Goal: Transaction & Acquisition: Book appointment/travel/reservation

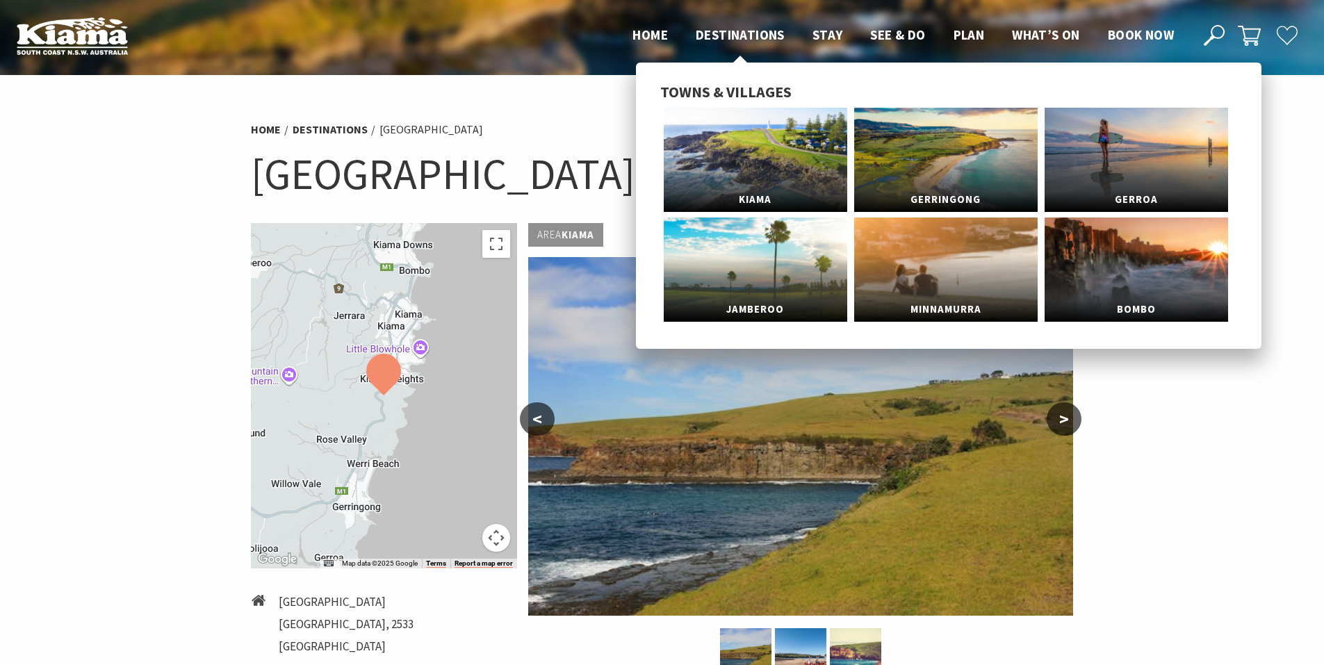
click at [733, 33] on span "Destinations" at bounding box center [740, 34] width 89 height 17
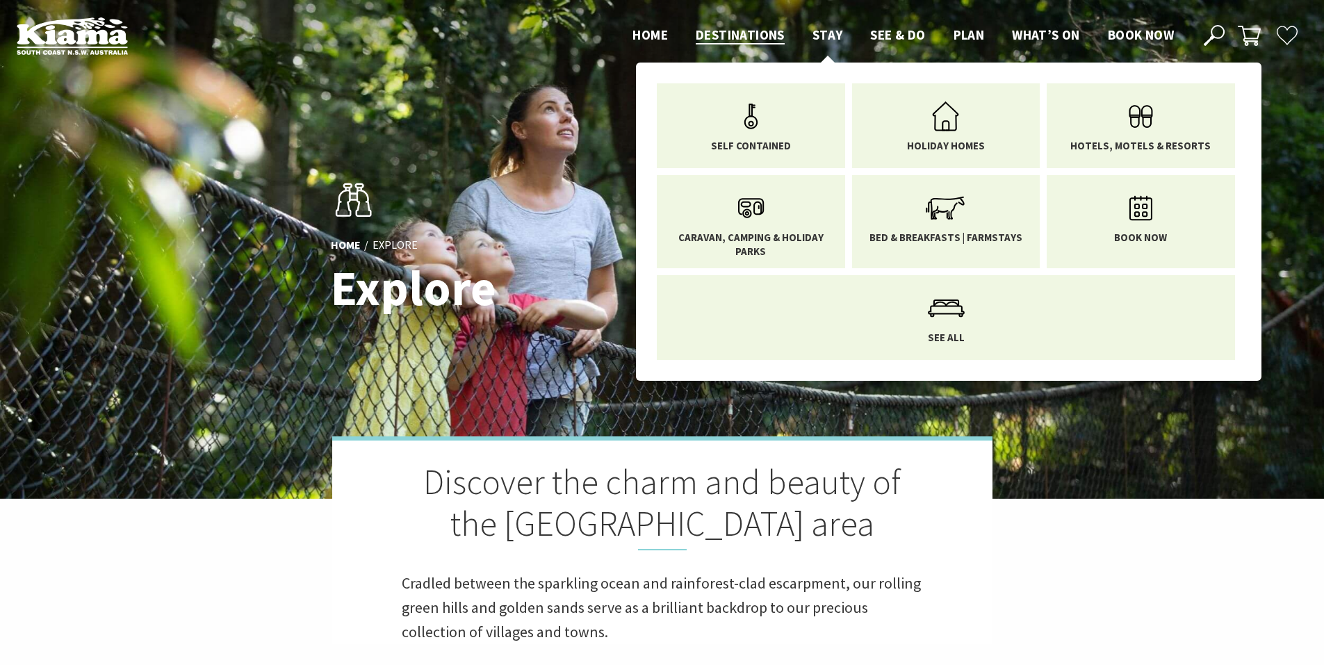
click at [816, 35] on span "Stay" at bounding box center [828, 34] width 31 height 17
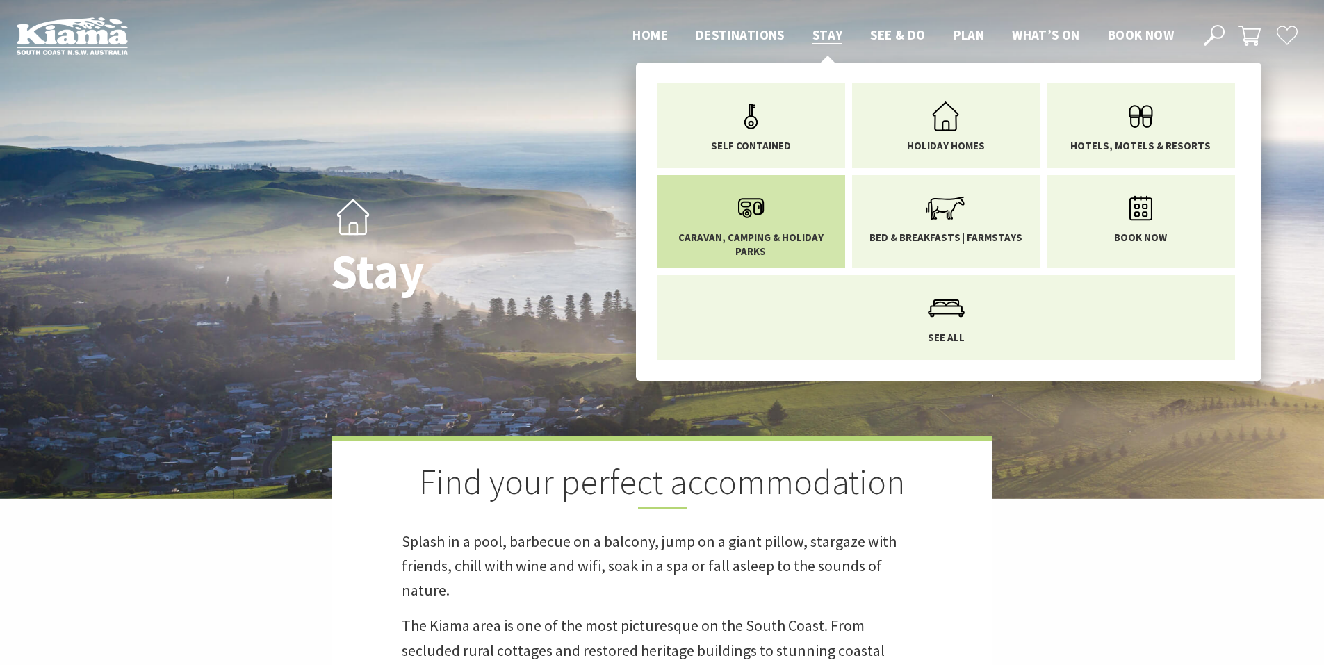
click at [737, 218] on icon "Main Menu" at bounding box center [750, 208] width 45 height 45
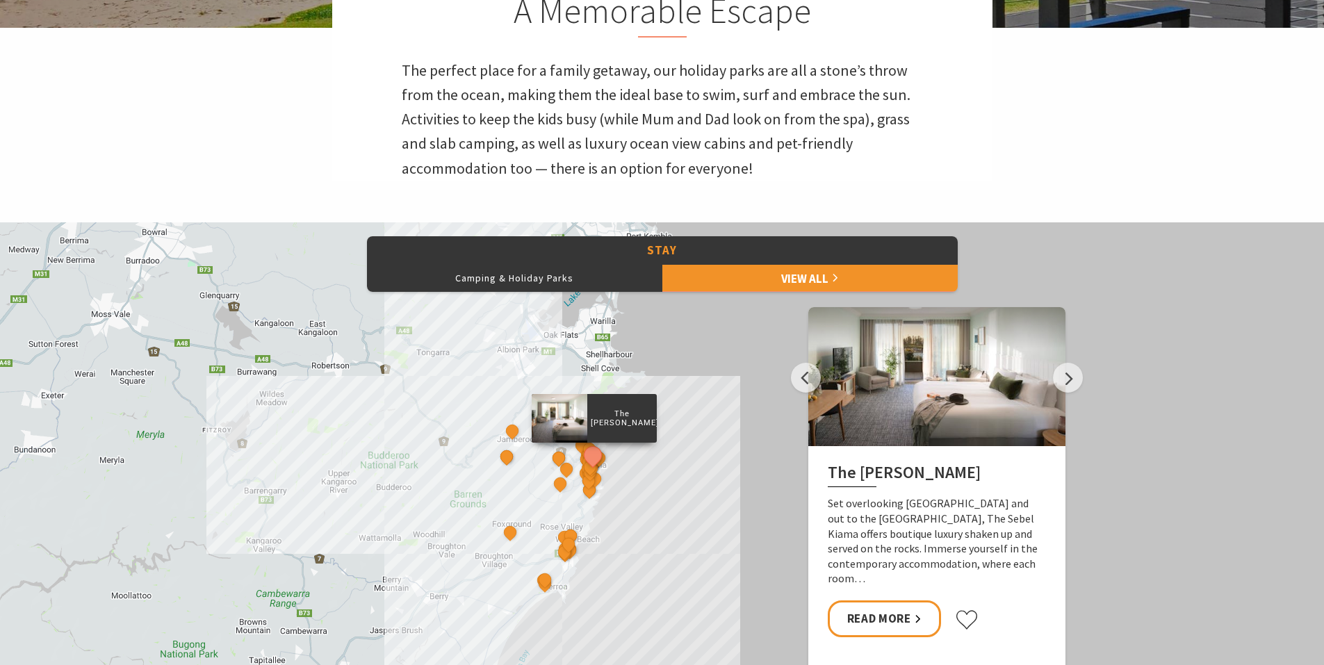
scroll to position [487, 0]
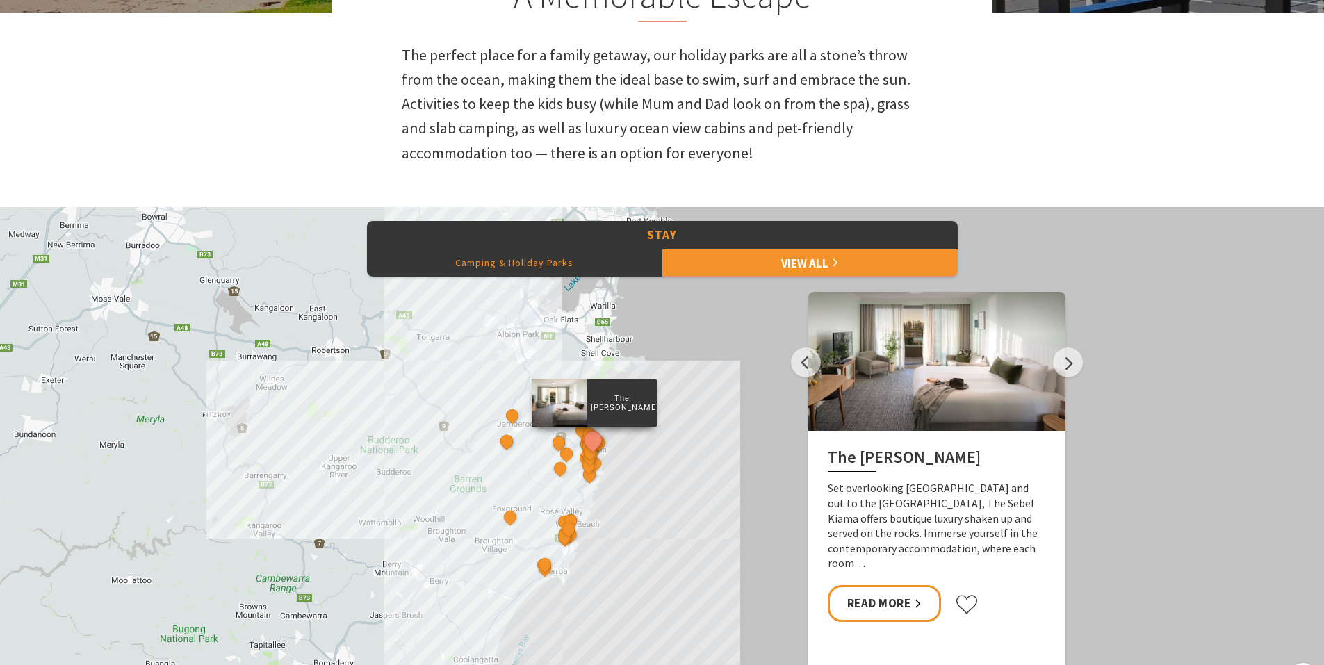
click at [544, 268] on button "Camping & Holiday Parks" at bounding box center [514, 263] width 295 height 28
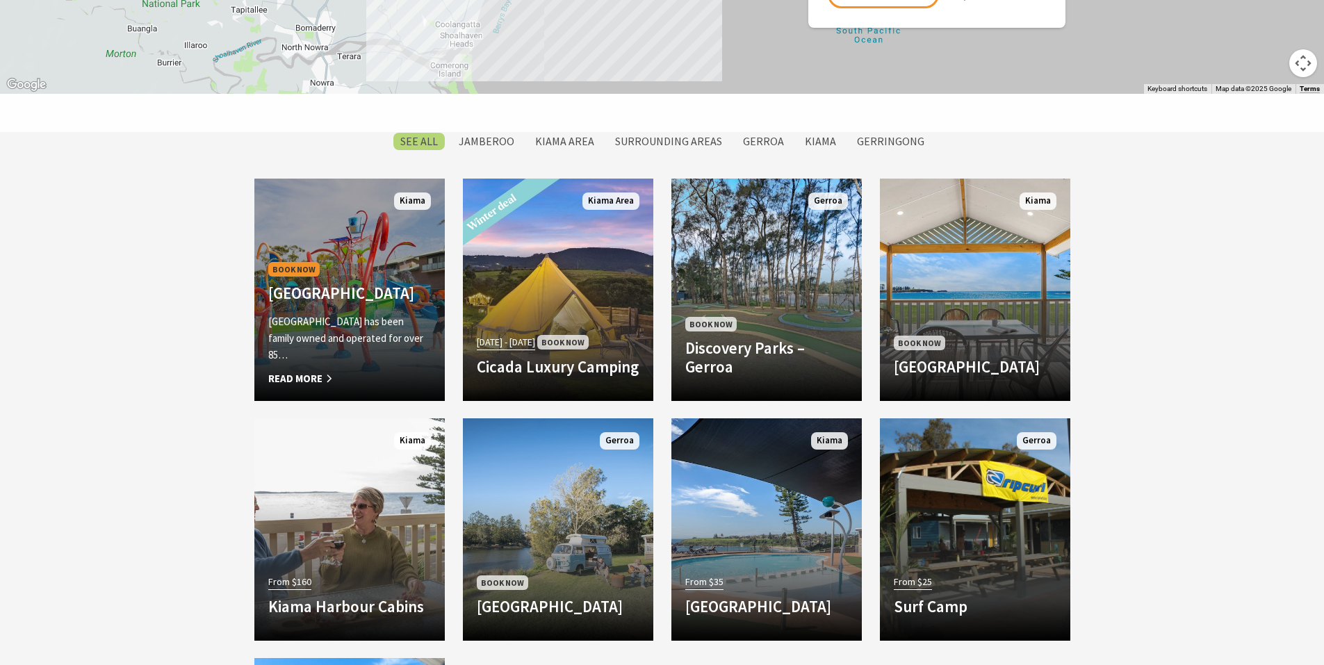
scroll to position [1112, 0]
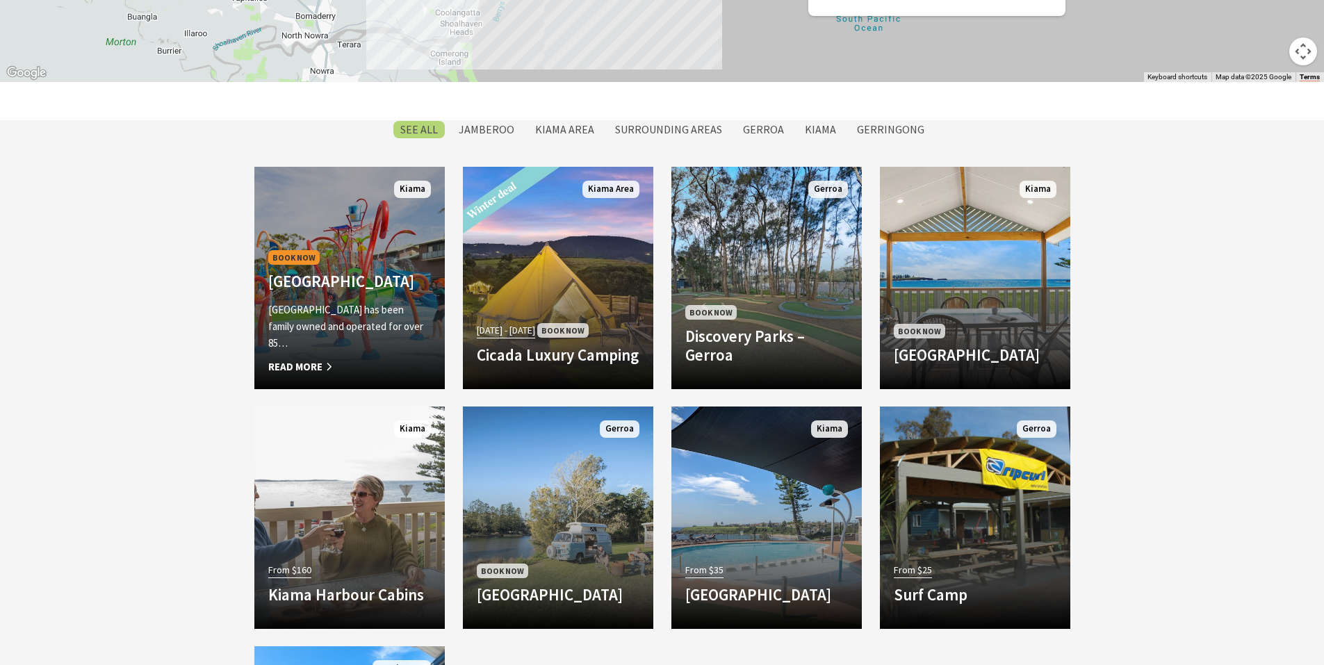
click at [382, 277] on h4 "BIG4 Easts Beach Holiday Park" at bounding box center [349, 281] width 163 height 19
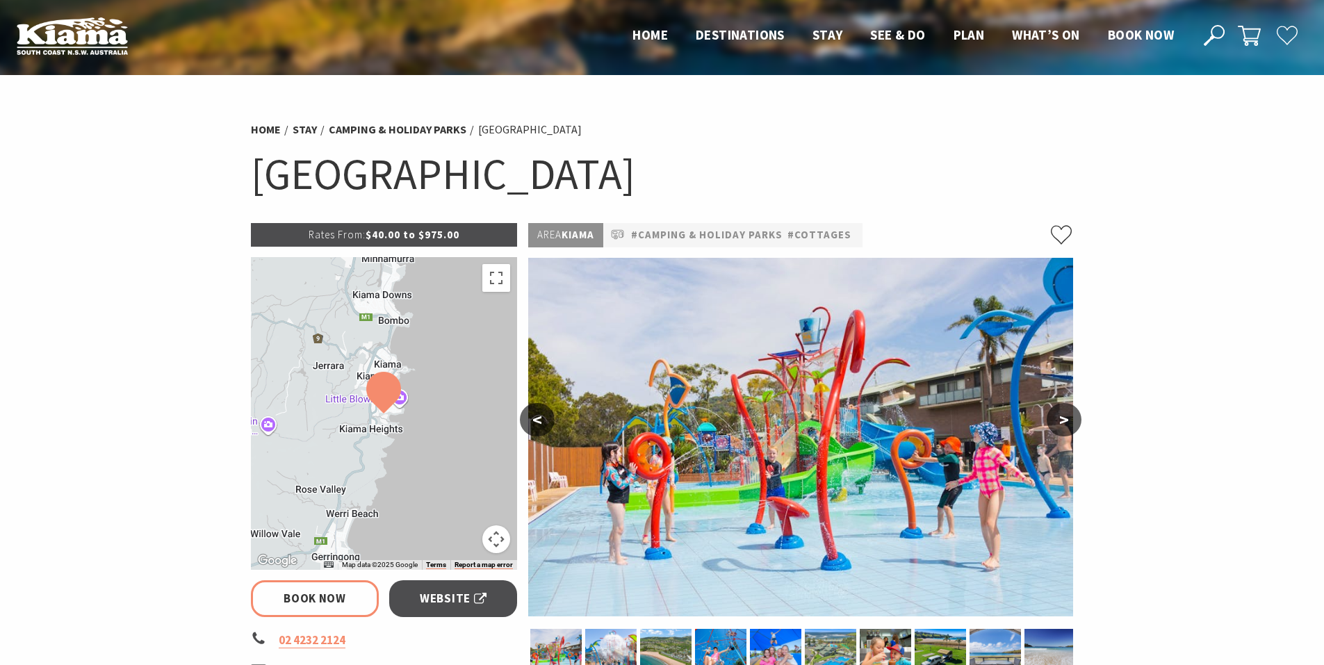
select select "3"
select select "2"
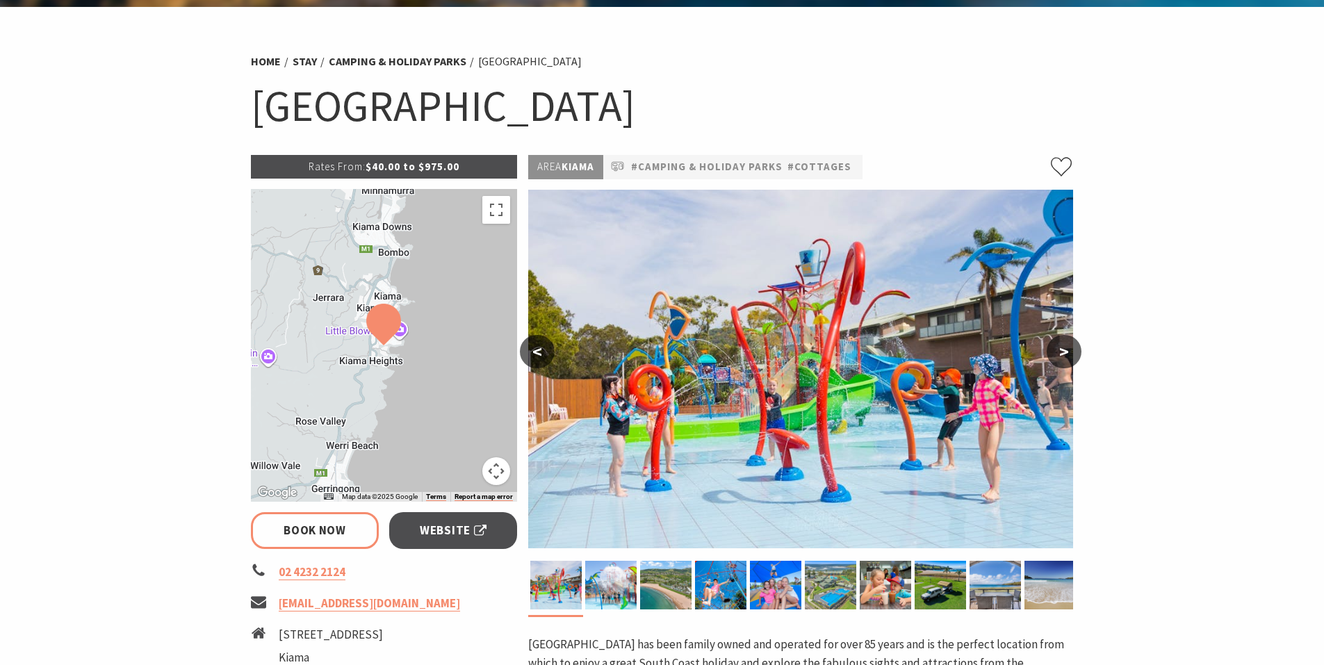
scroll to position [209, 0]
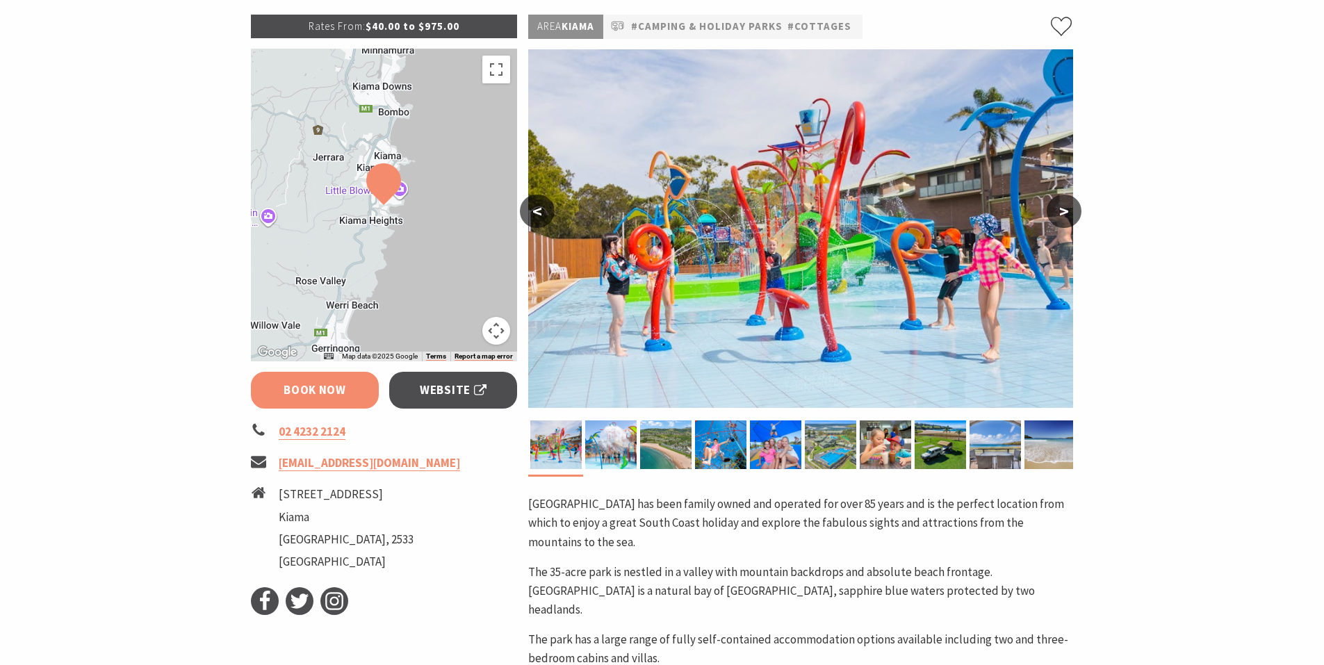
click at [332, 384] on link "Book Now" at bounding box center [315, 390] width 129 height 37
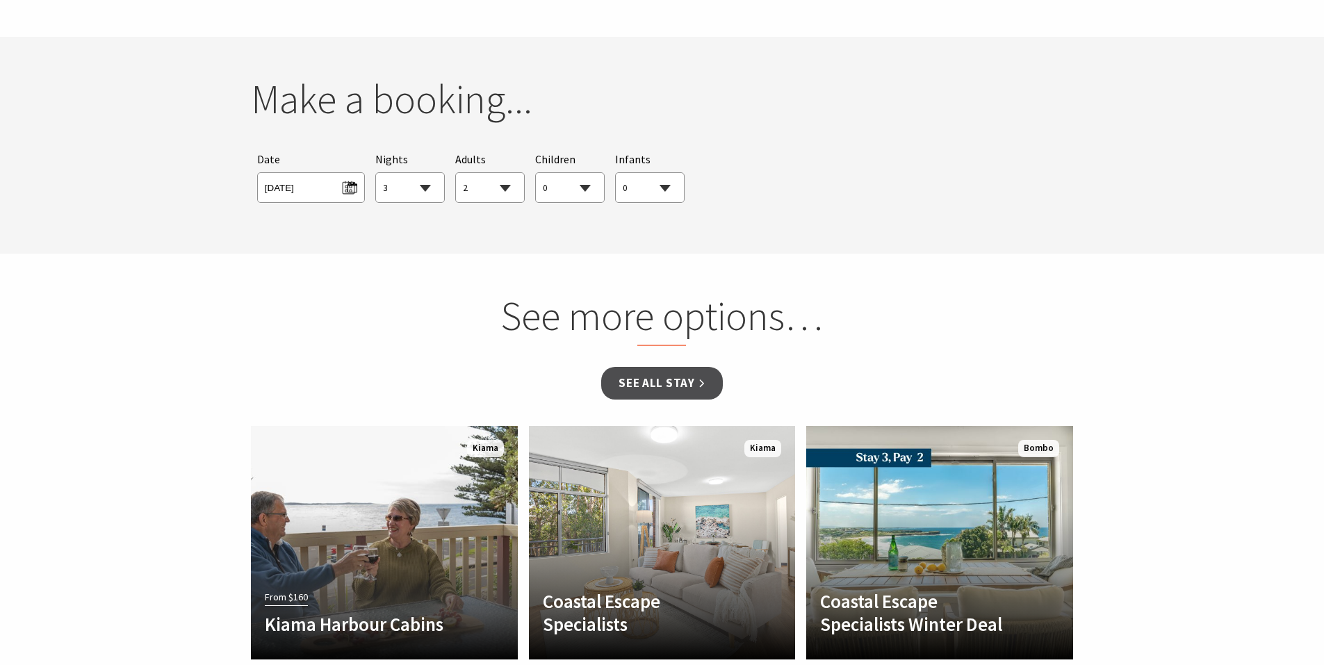
scroll to position [1316, 0]
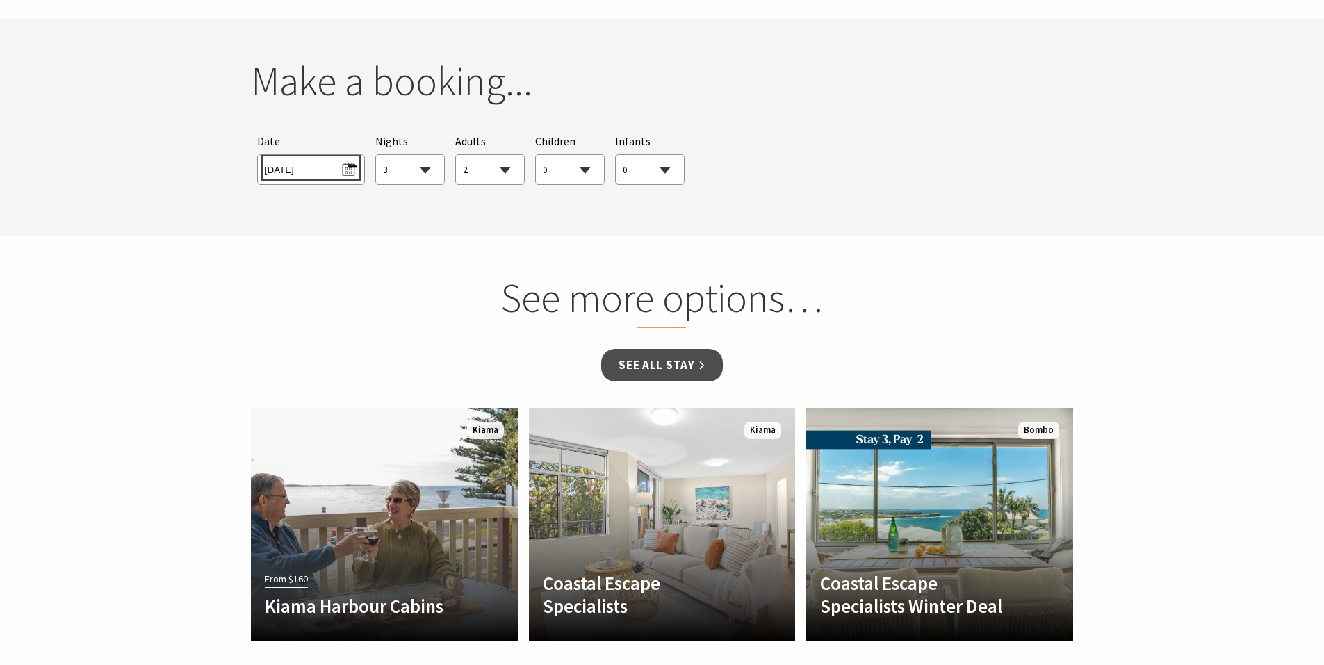
click at [313, 158] on span "[DATE]" at bounding box center [311, 167] width 92 height 19
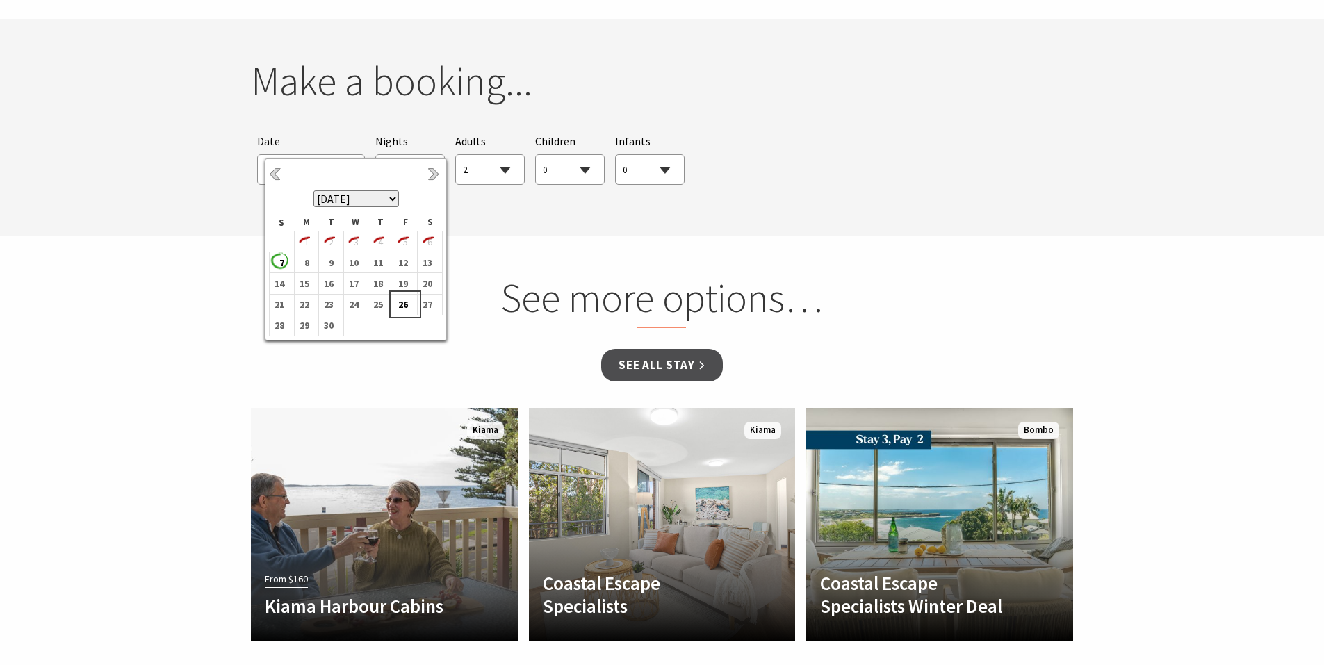
click at [404, 303] on b "26" at bounding box center [402, 304] width 18 height 18
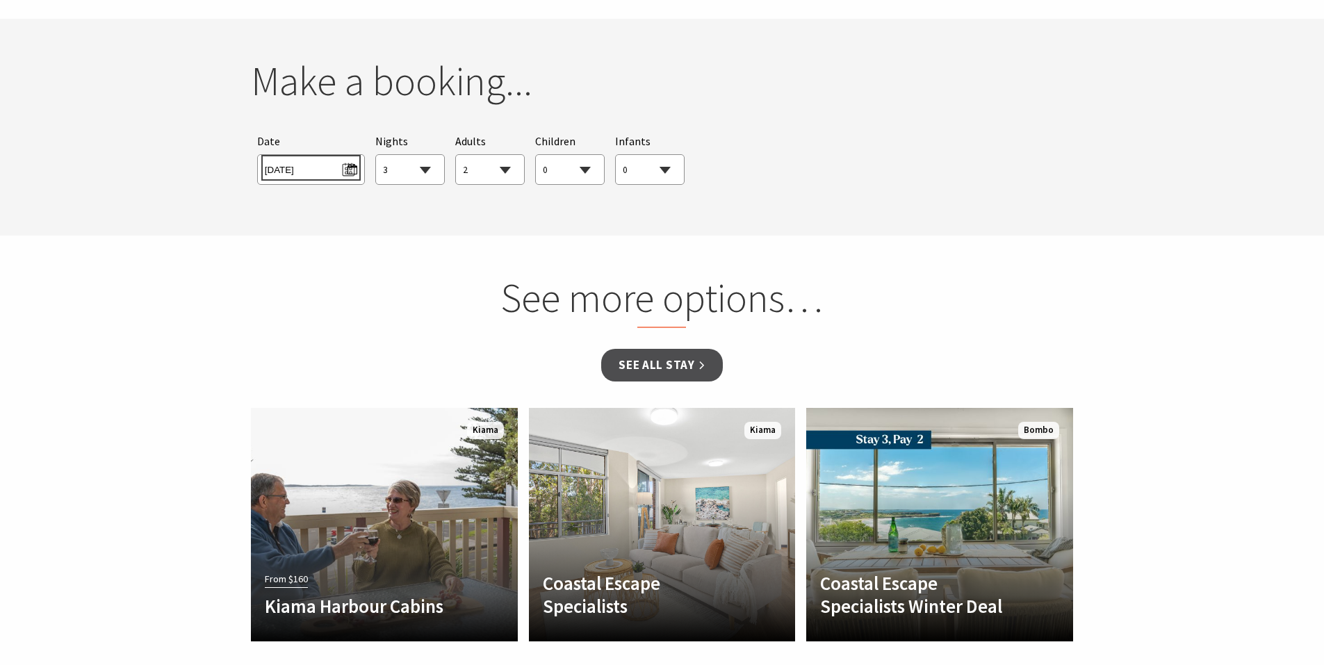
click at [308, 158] on span "[DATE]" at bounding box center [311, 167] width 92 height 19
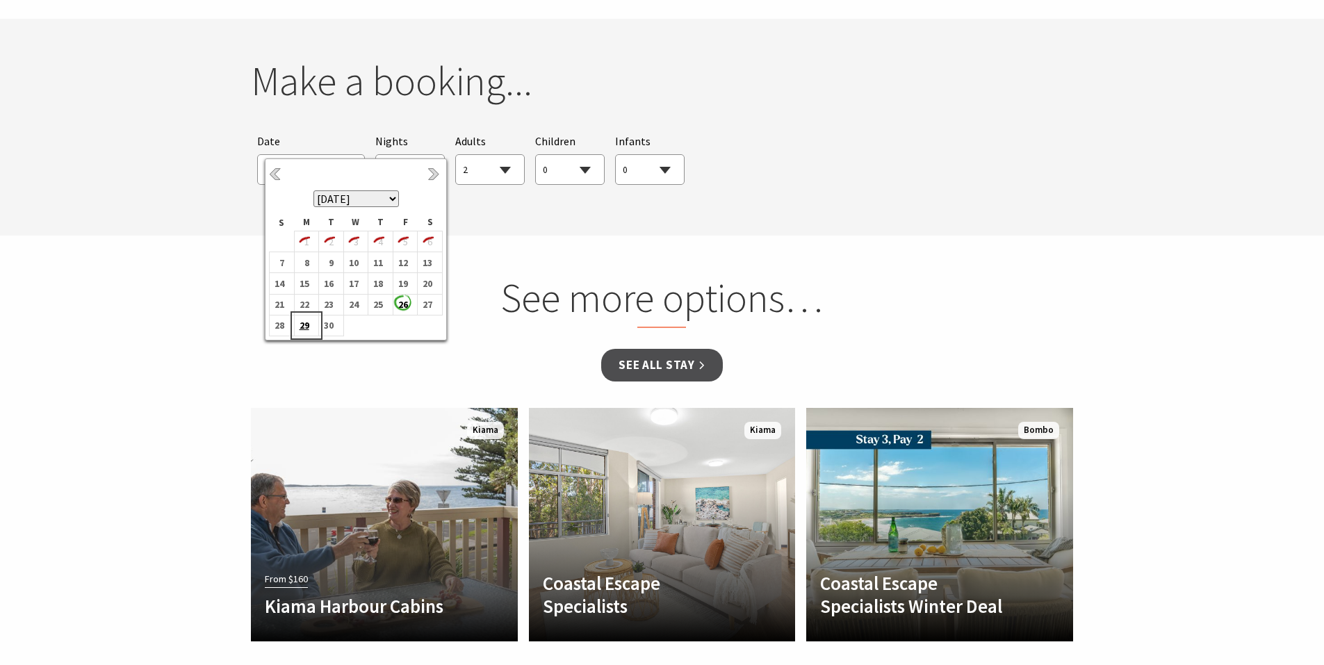
click at [303, 327] on b "29" at bounding box center [304, 325] width 18 height 18
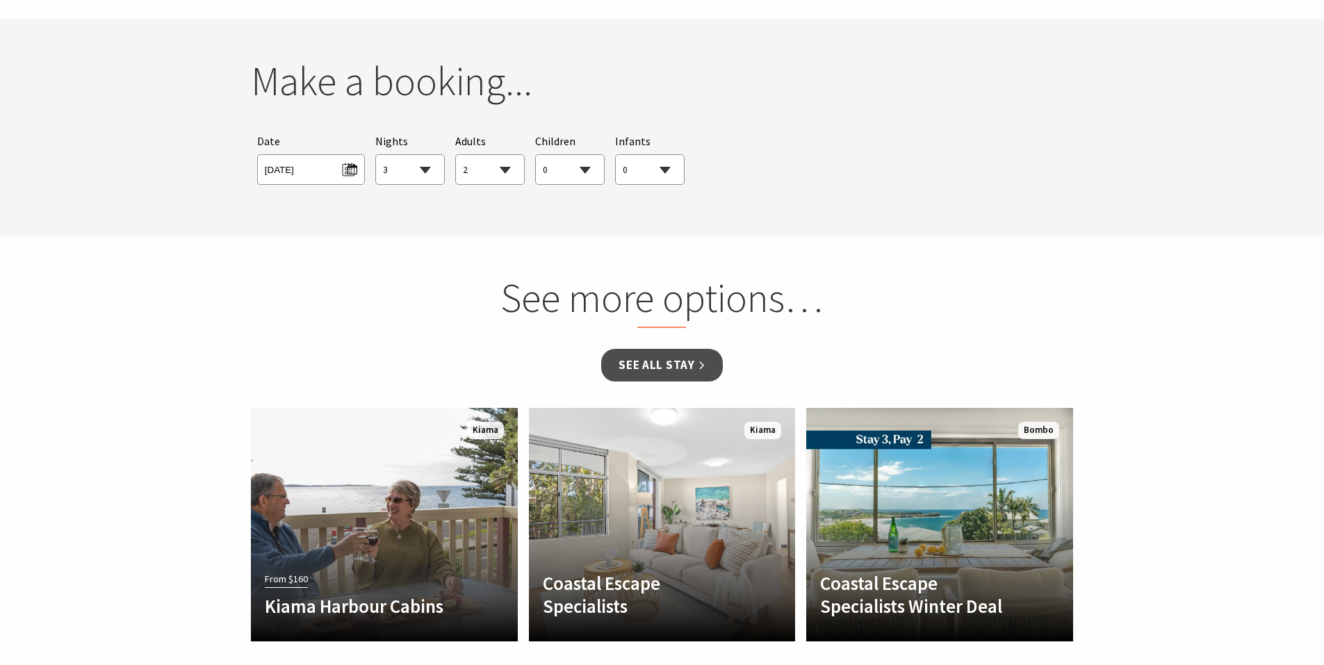
click at [320, 161] on span "Mon 29/09/2025" at bounding box center [311, 169] width 108 height 31
click at [314, 158] on span "Mon 29/09/2025" at bounding box center [311, 167] width 92 height 19
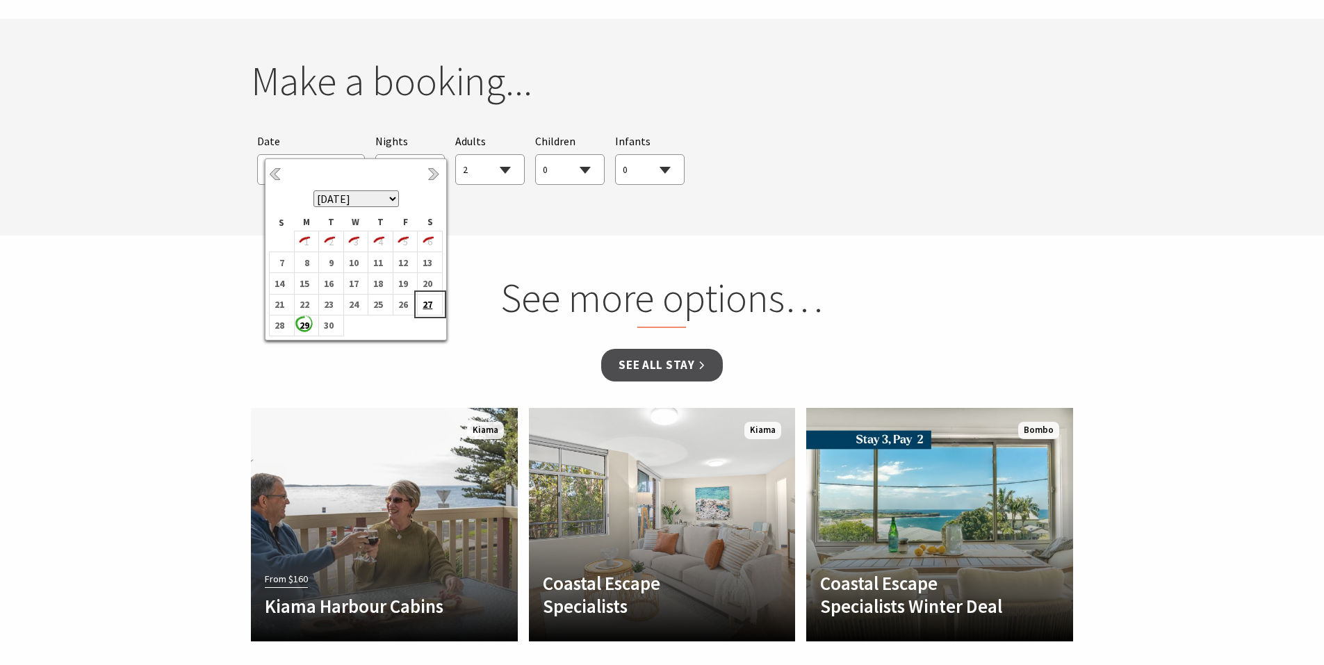
click at [425, 305] on b "27" at bounding box center [427, 304] width 18 height 18
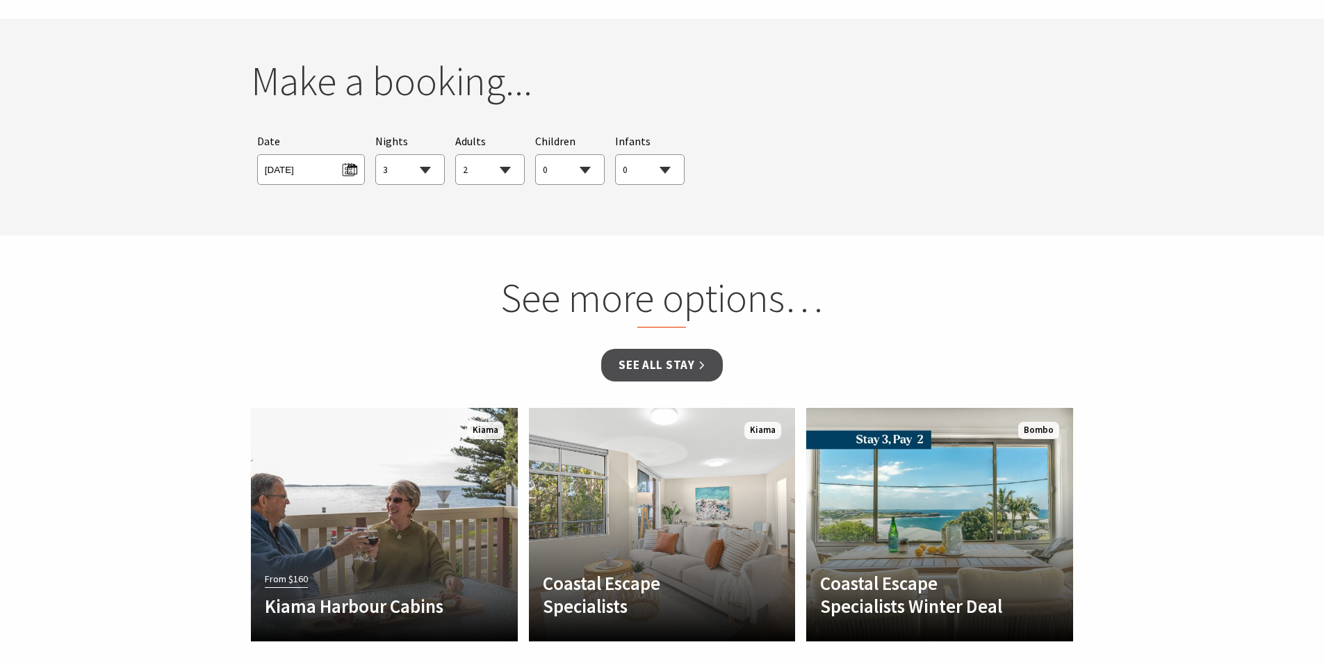
click at [414, 155] on select "1 2 3 4 5 6 7 8 9 10 11 12 13 14 15 16 17 18 19 20 21 22 23 24 25 26 27 28 29 30" at bounding box center [410, 170] width 68 height 31
select select "2"
click at [376, 155] on select "1 2 3 4 5 6 7 8 9 10 11 12 13 14 15 16 17 18 19 20 21 22 23 24 25 26 27 28 29 30" at bounding box center [410, 170] width 68 height 31
click at [501, 155] on select "0 1 2 3 4 5 6 7 8 9 10 11 12 13 14 15 16 17 18 19 20 21 22 23 24 25 26 27 28 29…" at bounding box center [490, 170] width 68 height 31
click at [418, 198] on section "You currently don't have any items in your cart Make a booking... Searching for…" at bounding box center [662, 127] width 1324 height 217
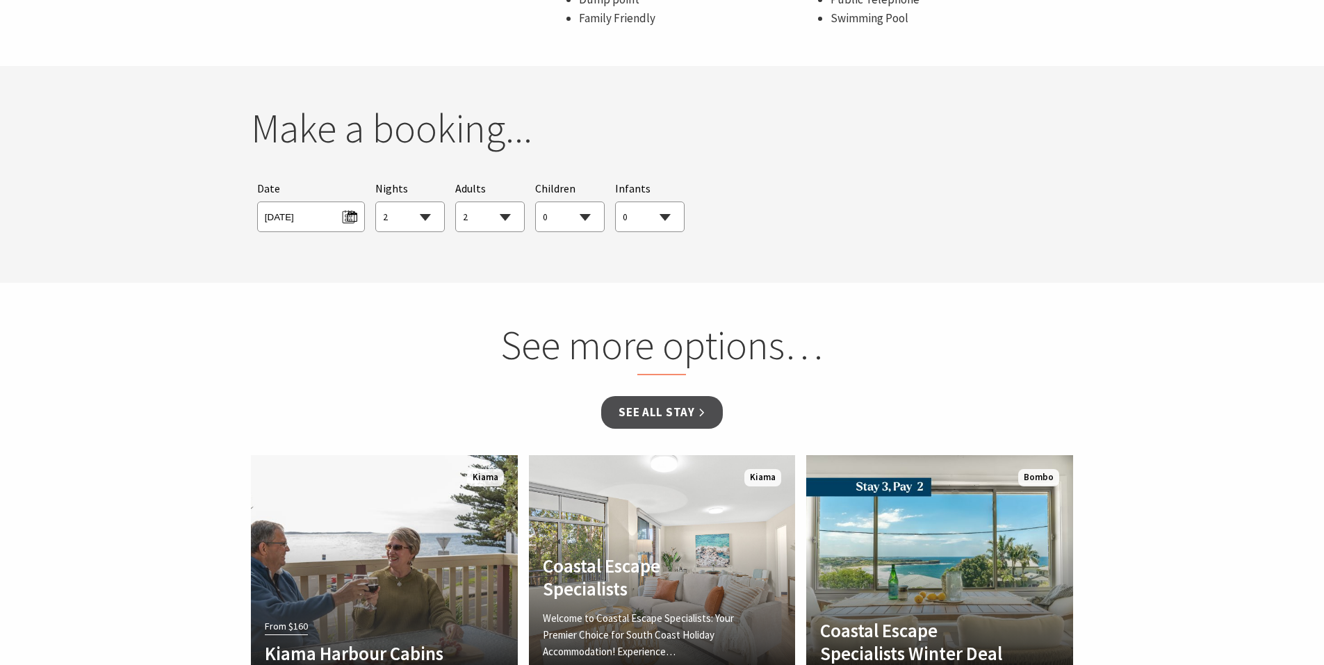
scroll to position [1247, 0]
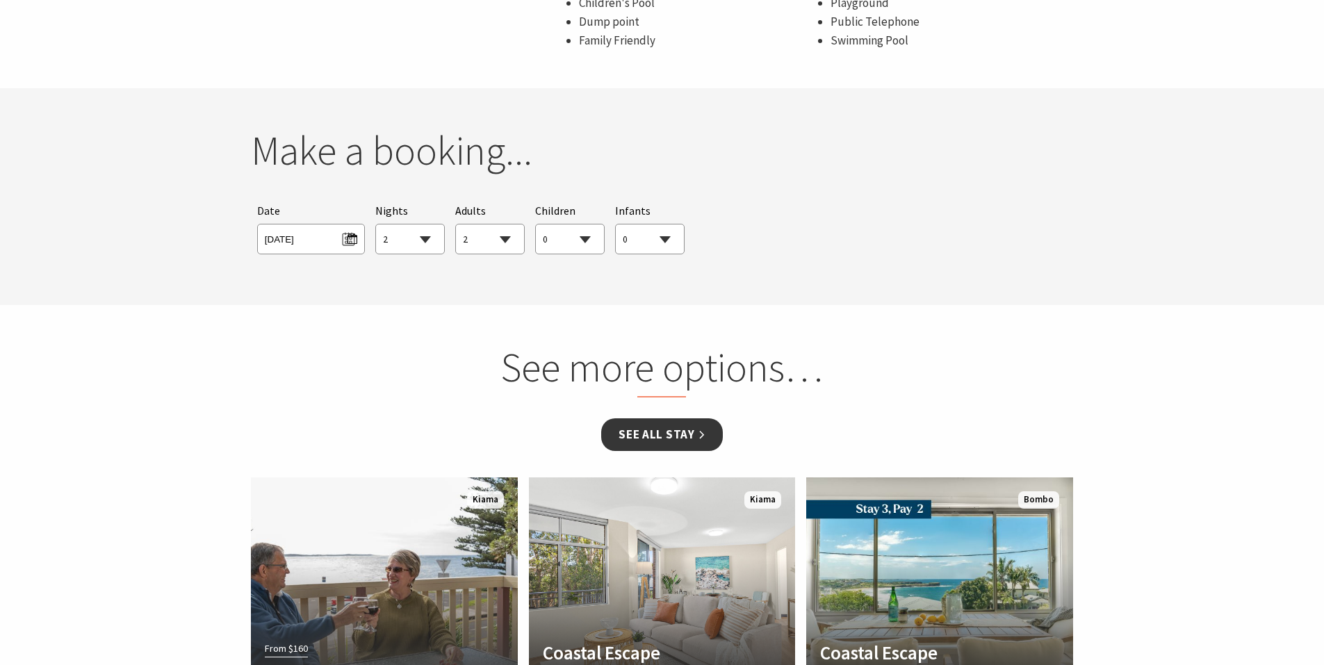
click at [672, 418] on link "See all Stay" at bounding box center [661, 434] width 121 height 33
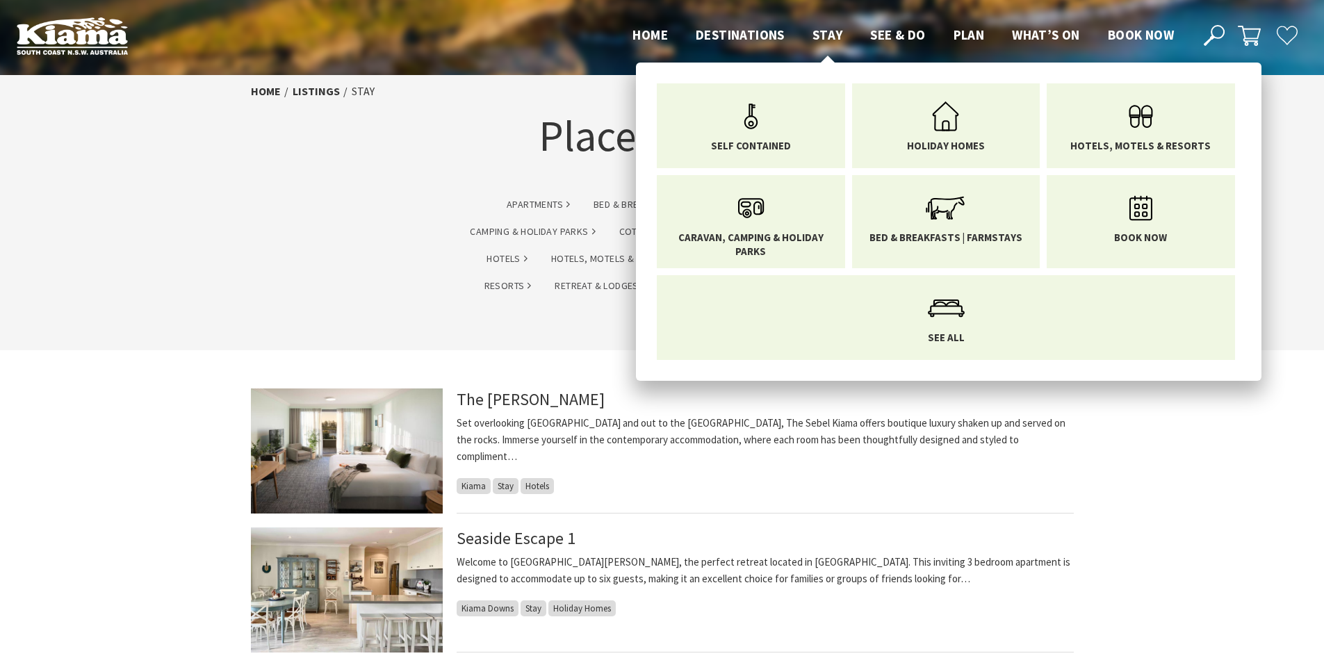
click at [830, 31] on span "Stay" at bounding box center [828, 34] width 31 height 17
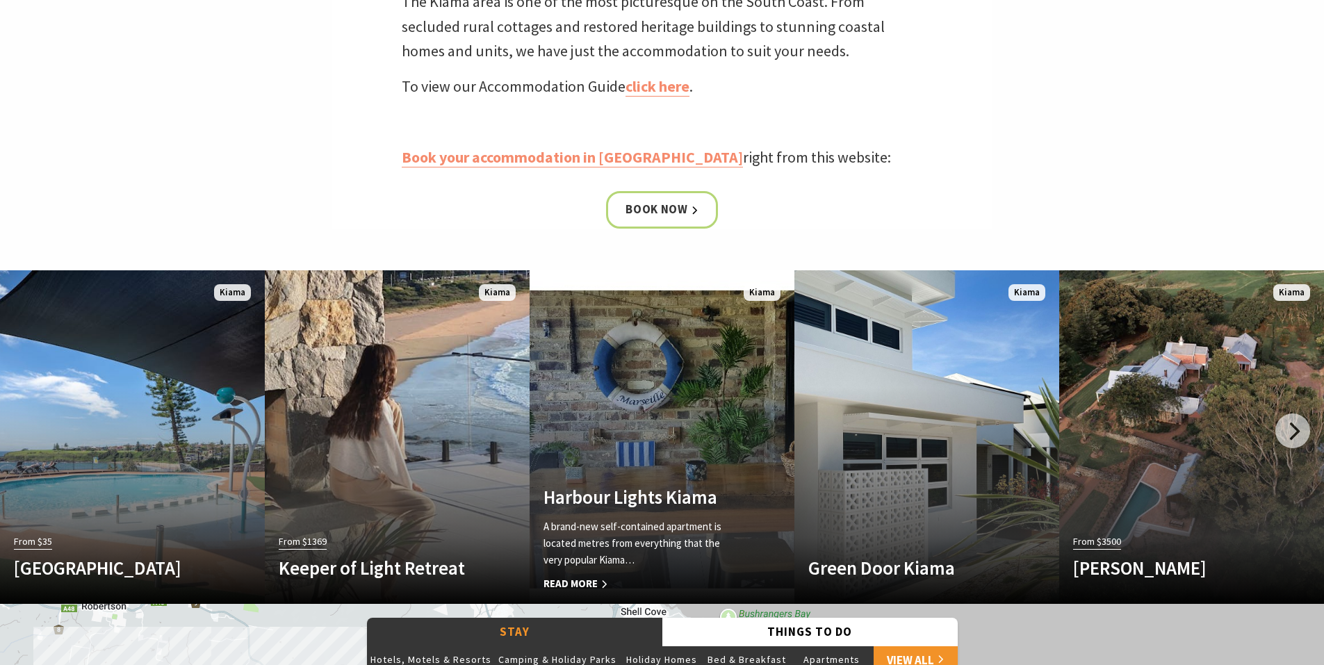
scroll to position [556, 0]
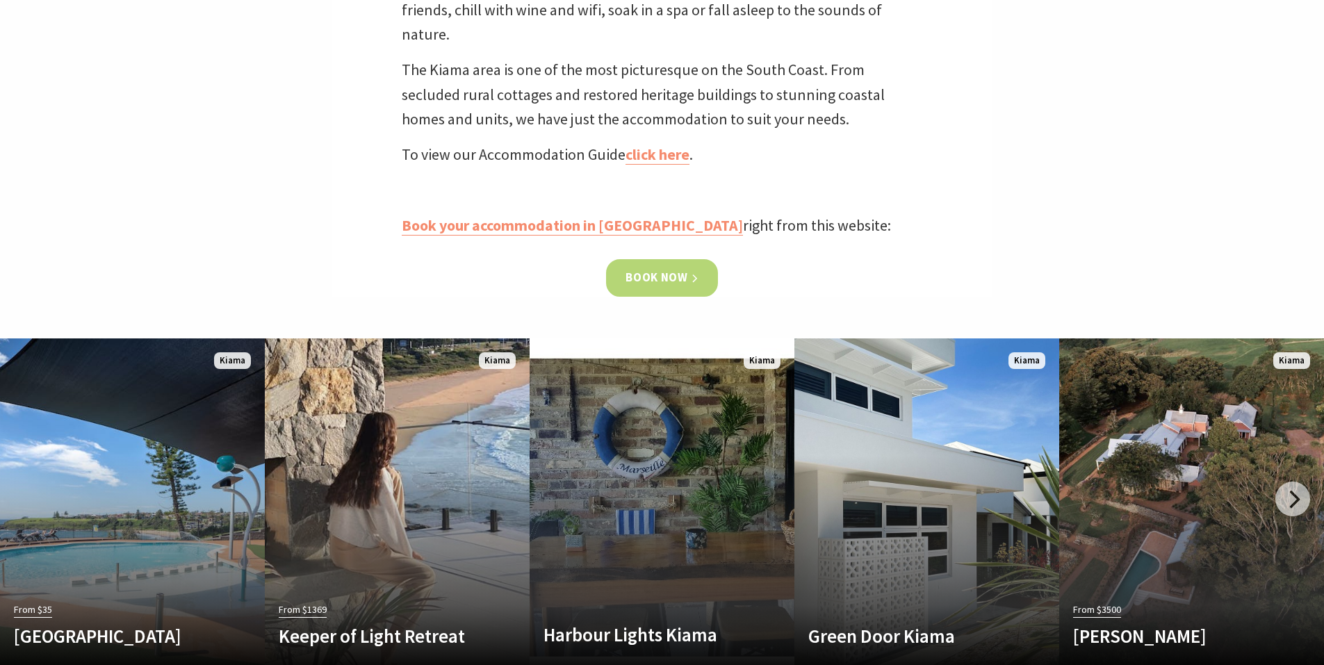
click at [678, 287] on link "Book now" at bounding box center [662, 277] width 112 height 37
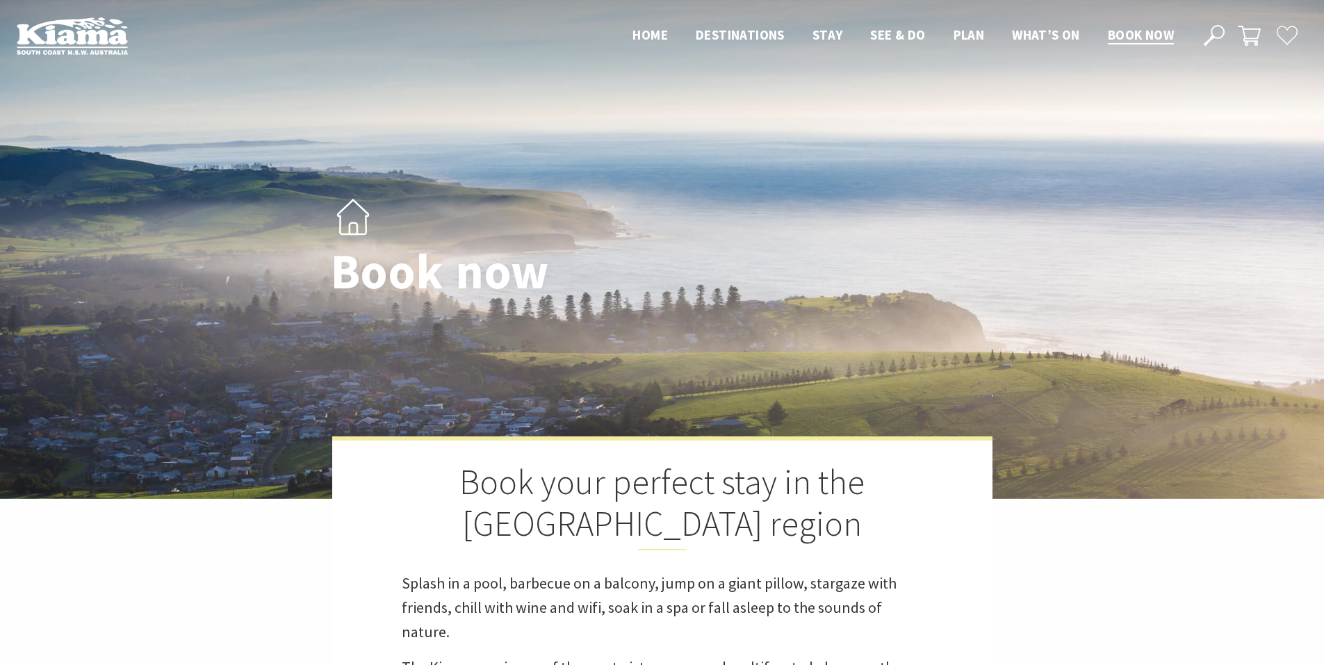
select select "2"
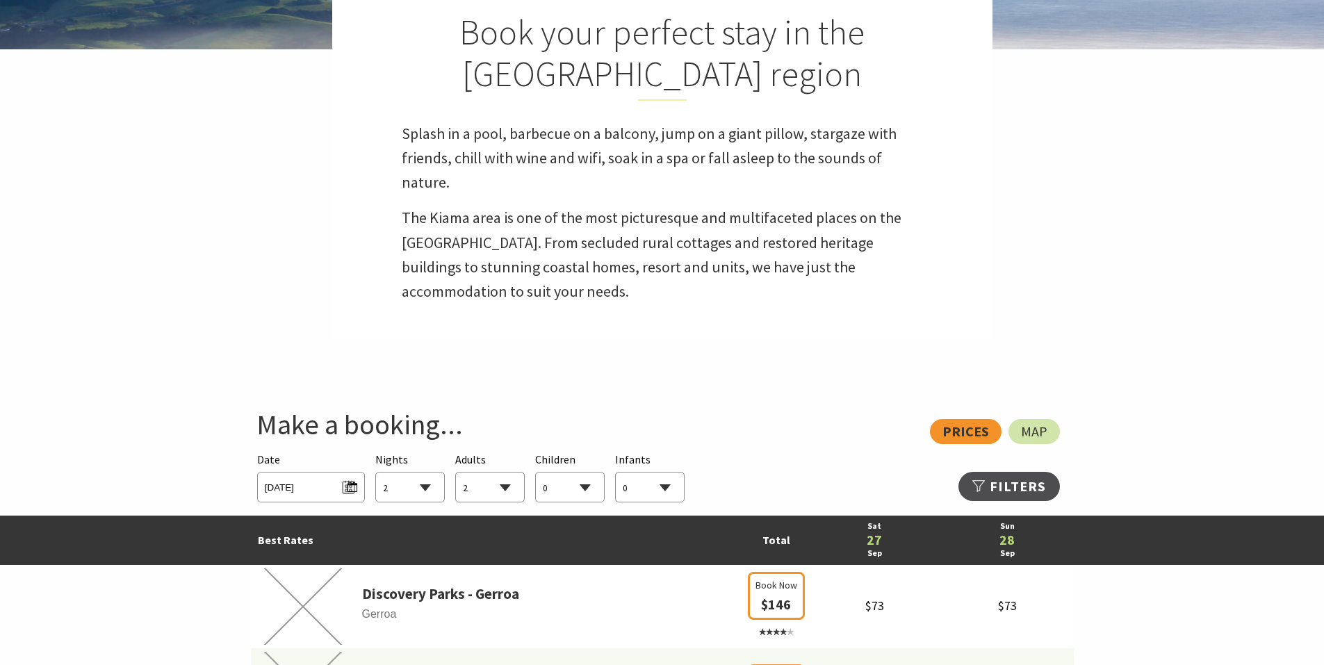
scroll to position [556, 0]
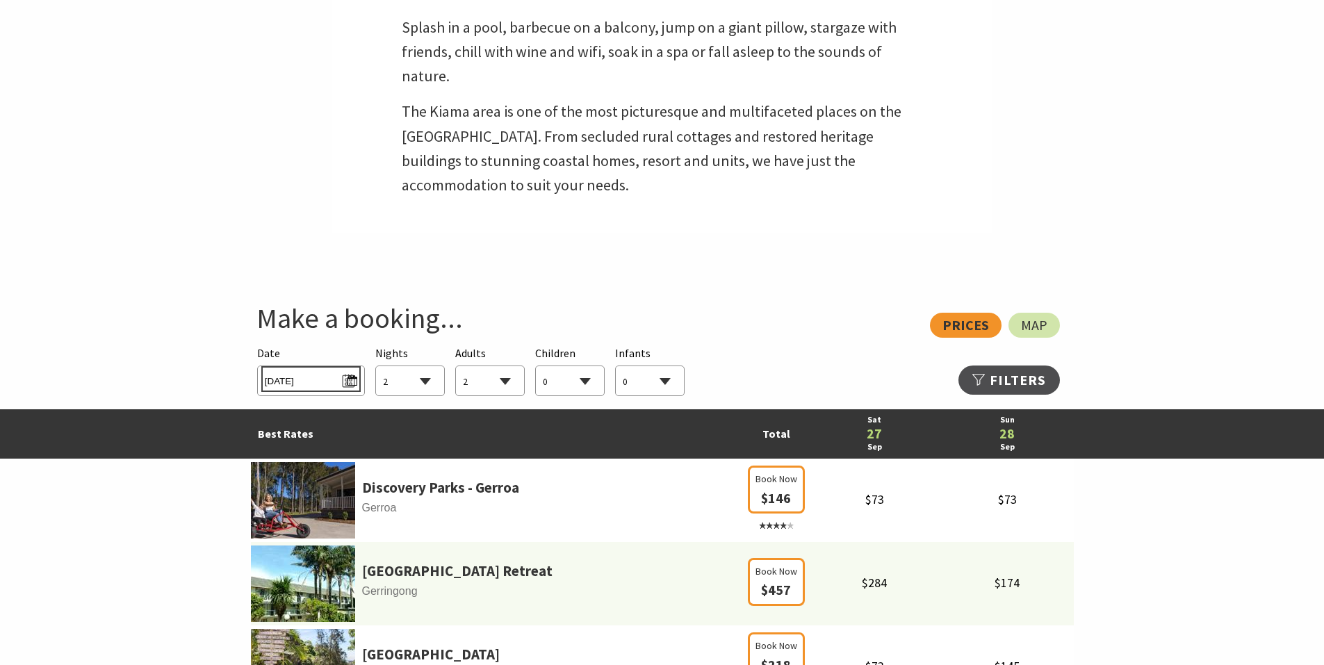
click at [327, 377] on span "[DATE]" at bounding box center [311, 379] width 92 height 19
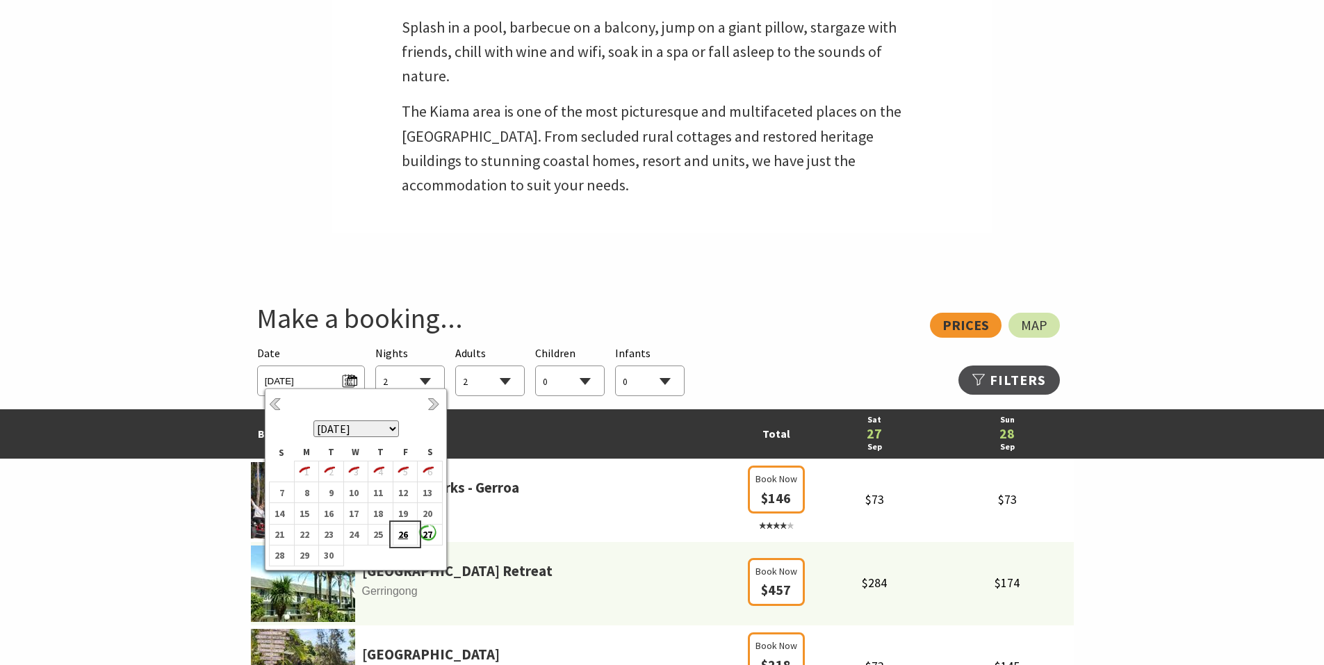
click at [405, 532] on b "26" at bounding box center [402, 534] width 18 height 18
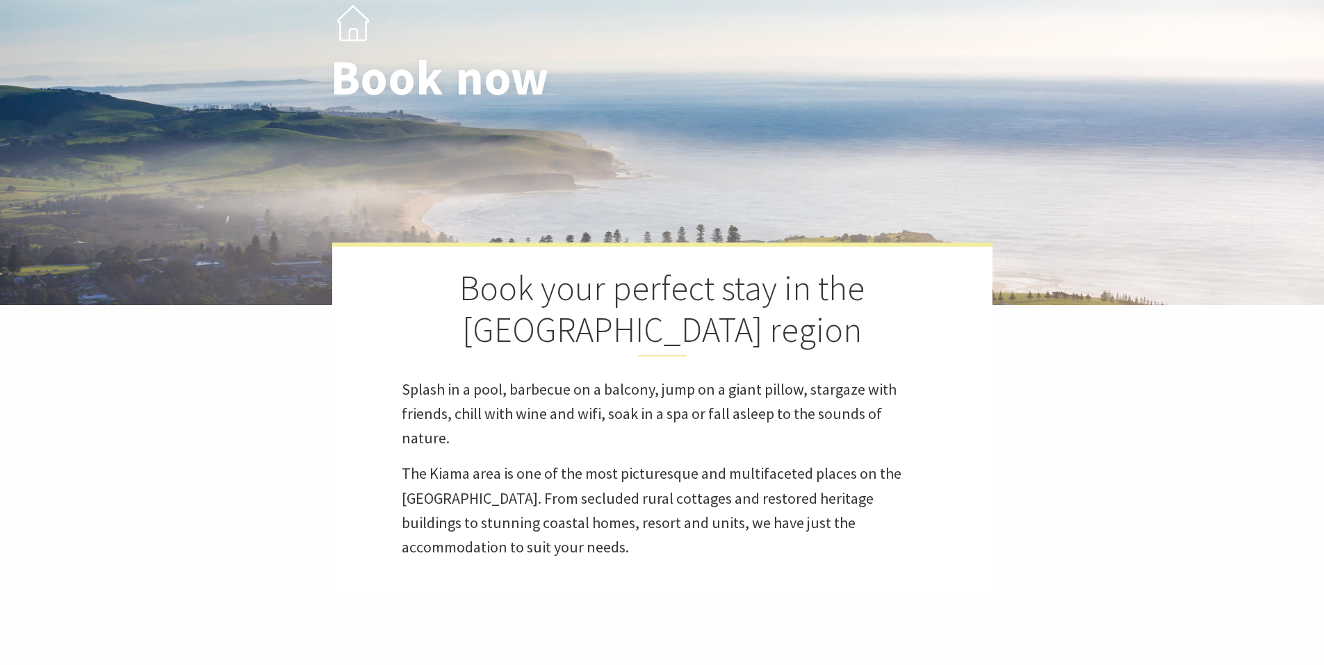
scroll to position [0, 0]
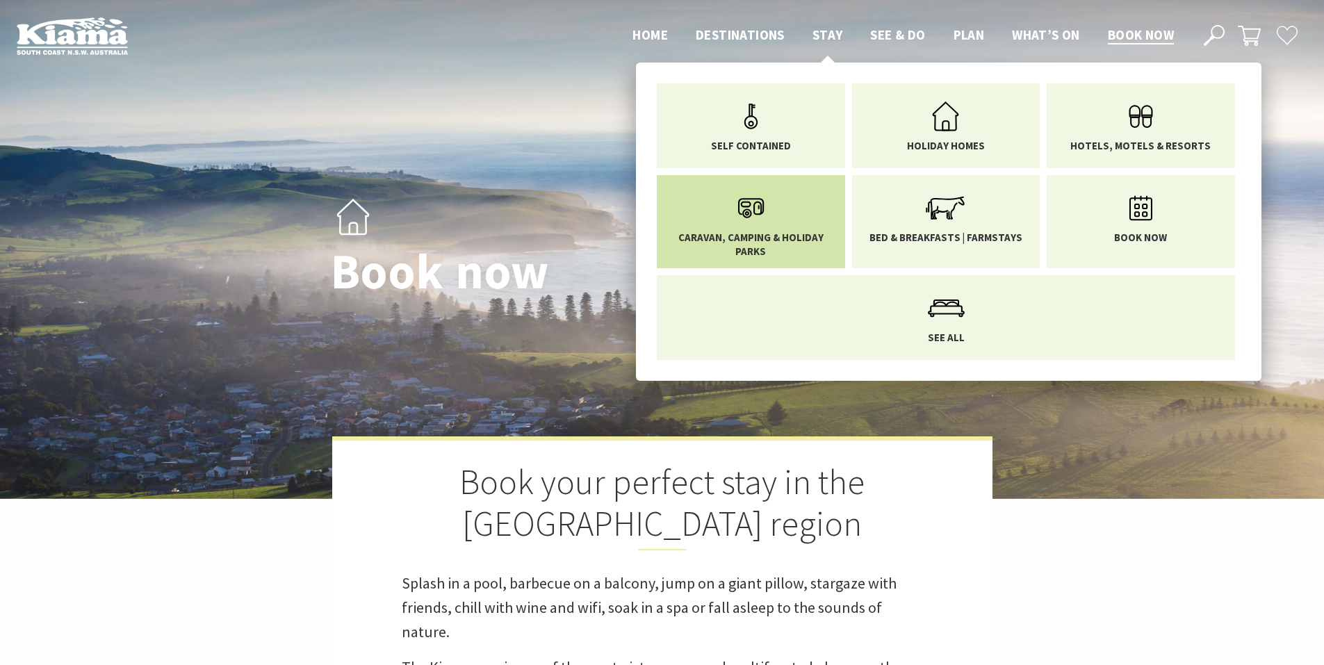
click at [752, 224] on icon "Main Menu" at bounding box center [750, 208] width 45 height 45
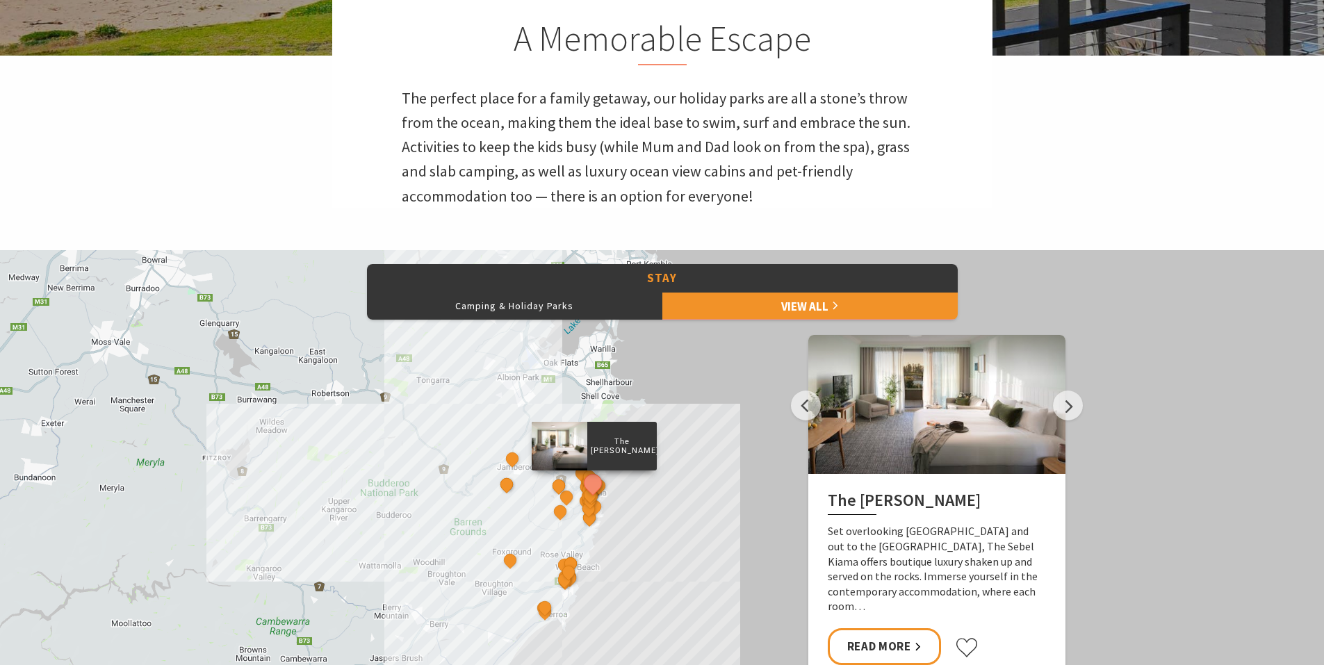
scroll to position [487, 0]
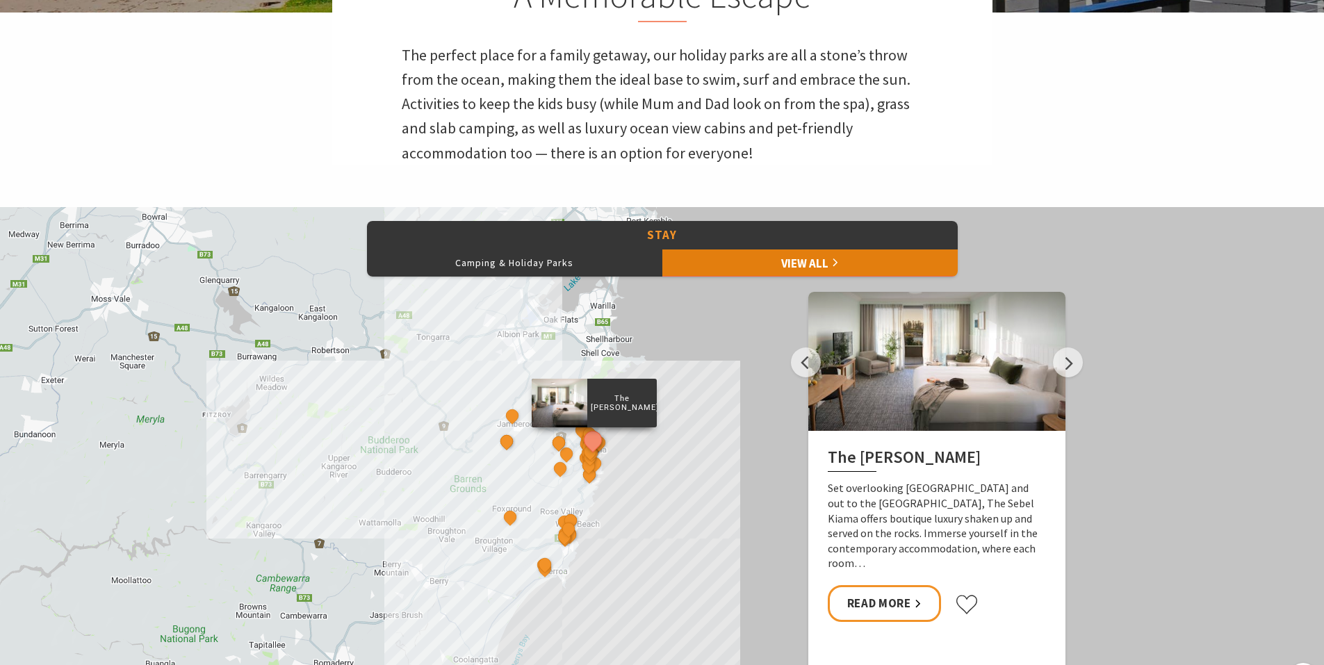
click at [780, 268] on link "View All" at bounding box center [809, 263] width 295 height 28
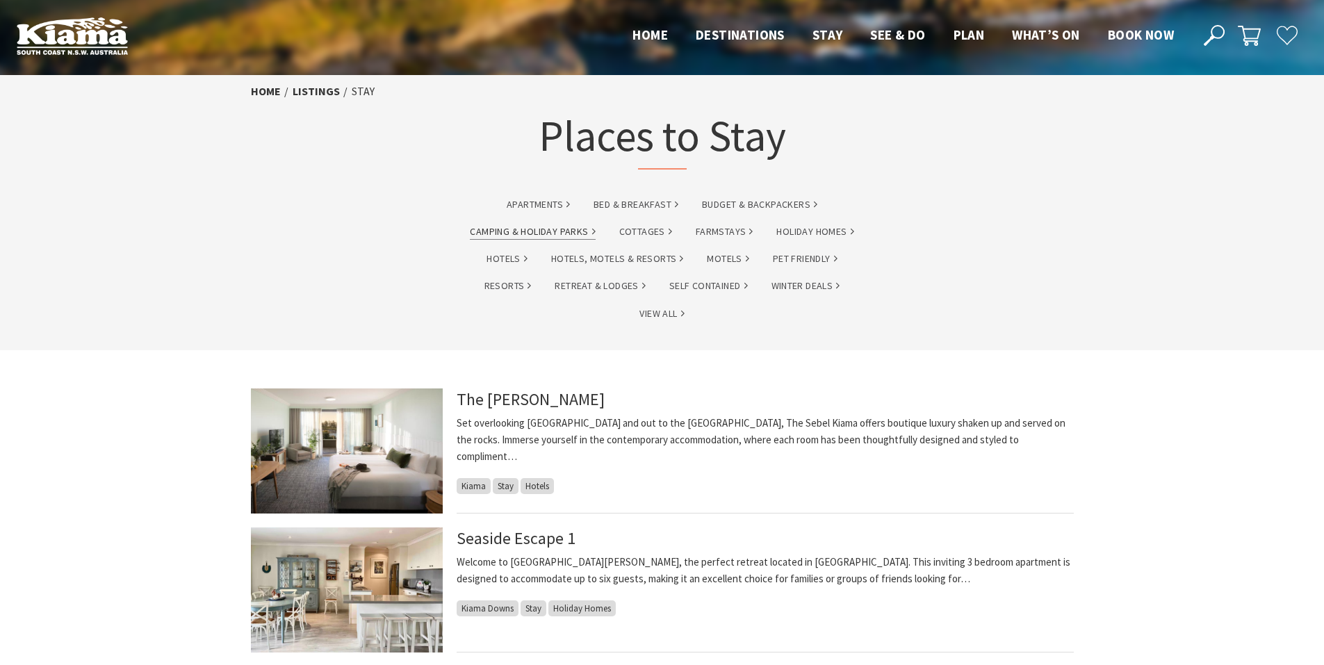
click at [530, 231] on link "Camping & Holiday Parks" at bounding box center [532, 232] width 125 height 16
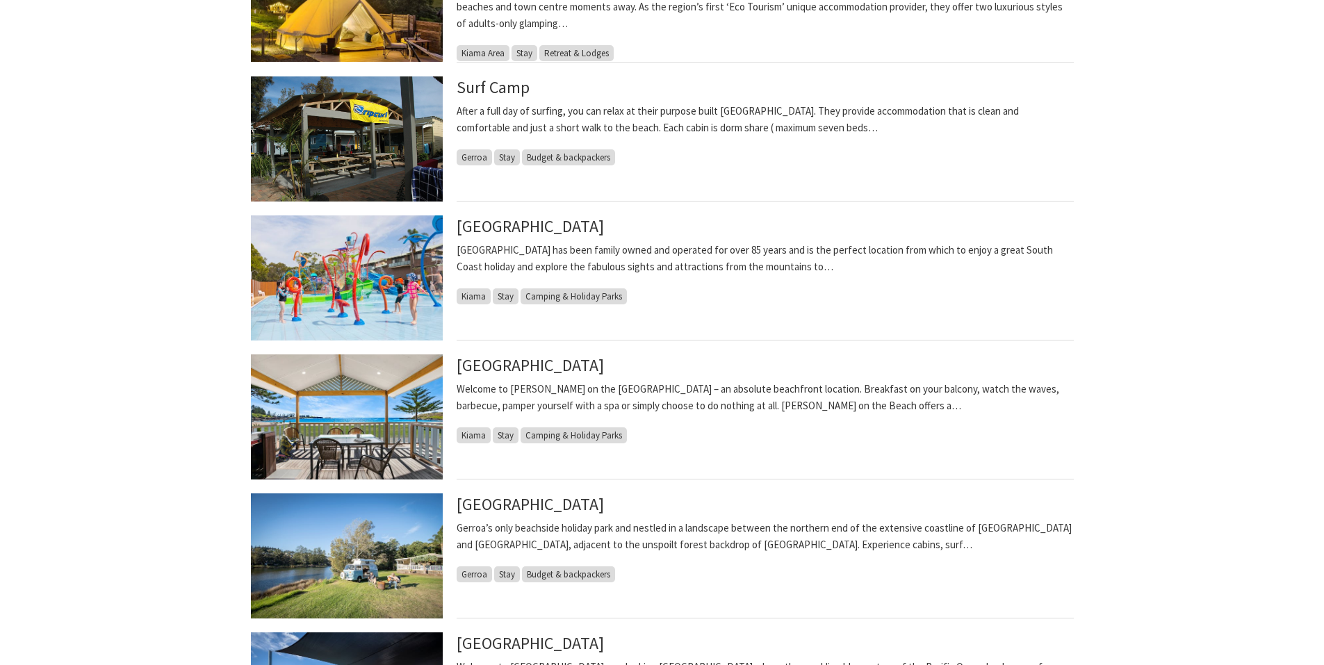
scroll to position [556, 0]
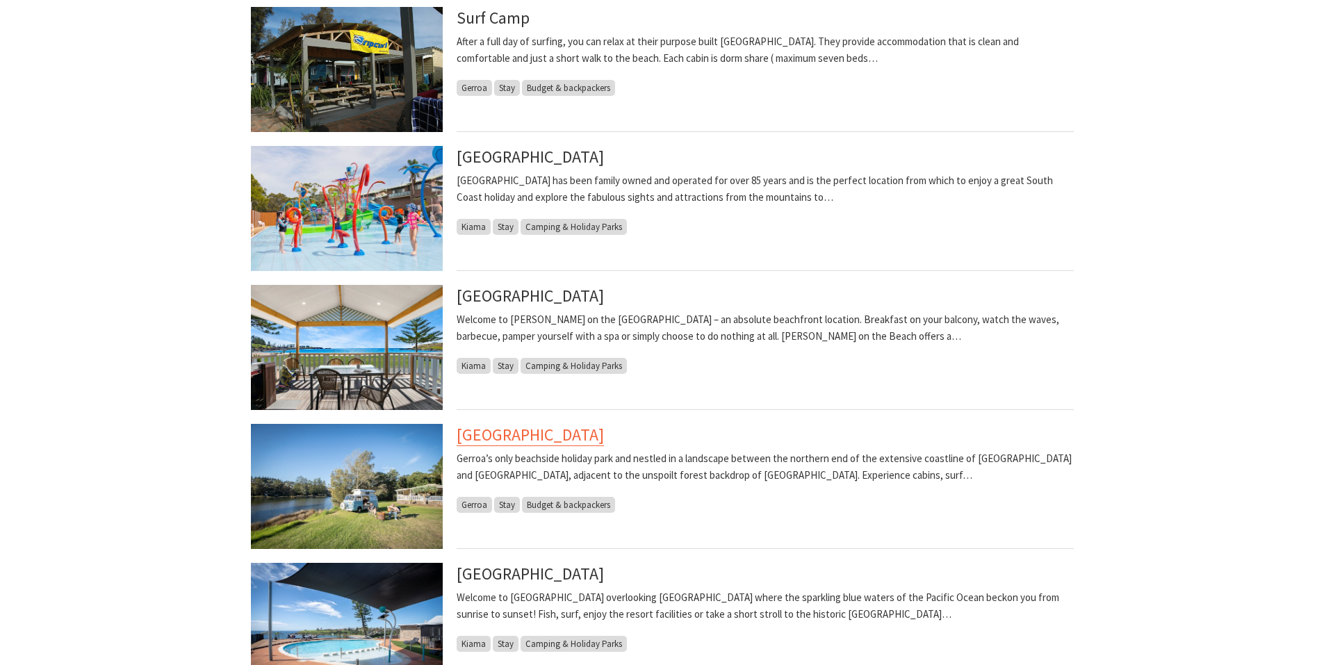
click at [567, 440] on link "[GEOGRAPHIC_DATA]" at bounding box center [530, 435] width 147 height 22
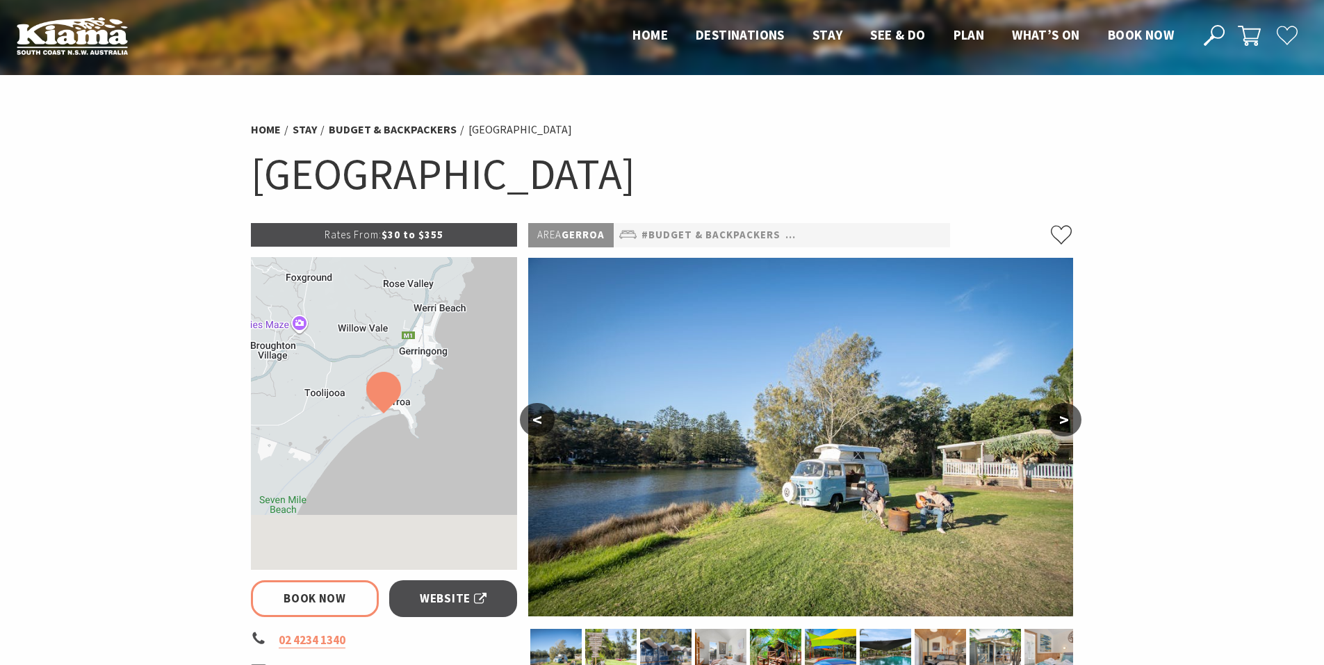
select select "2"
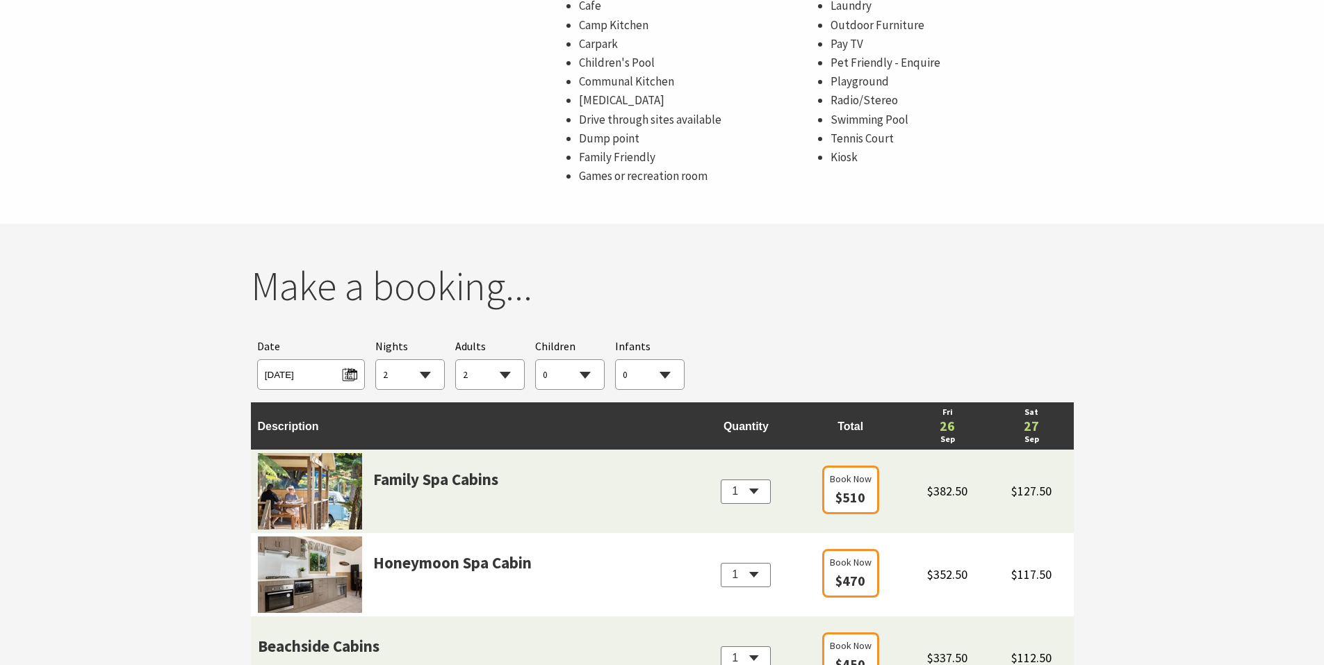
scroll to position [1112, 0]
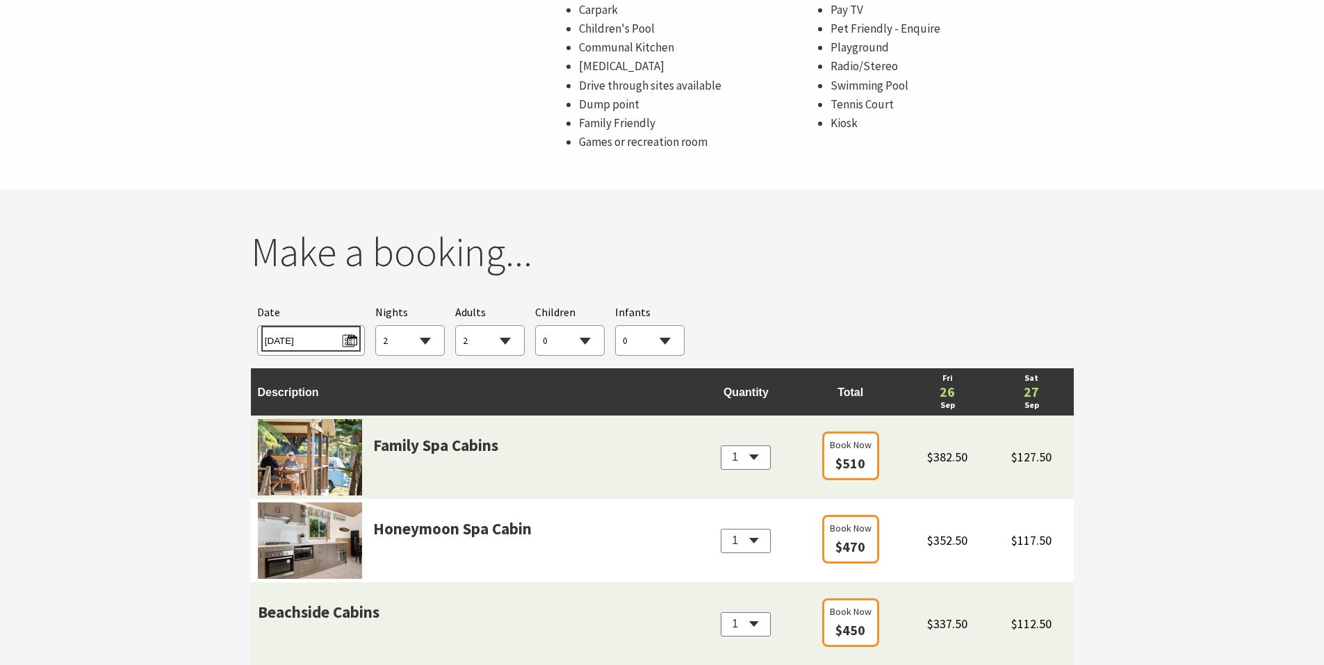
click at [346, 340] on span "Fri 26/09/2025" at bounding box center [311, 338] width 92 height 19
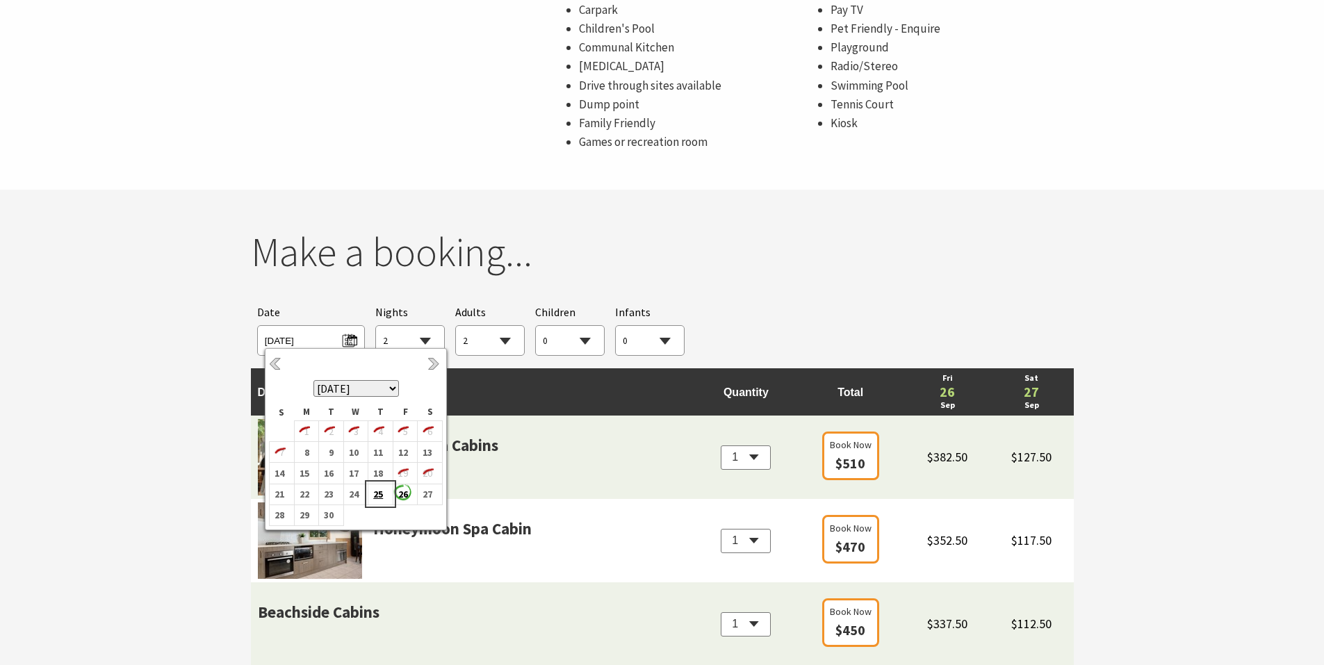
click at [374, 493] on b "25" at bounding box center [377, 494] width 18 height 18
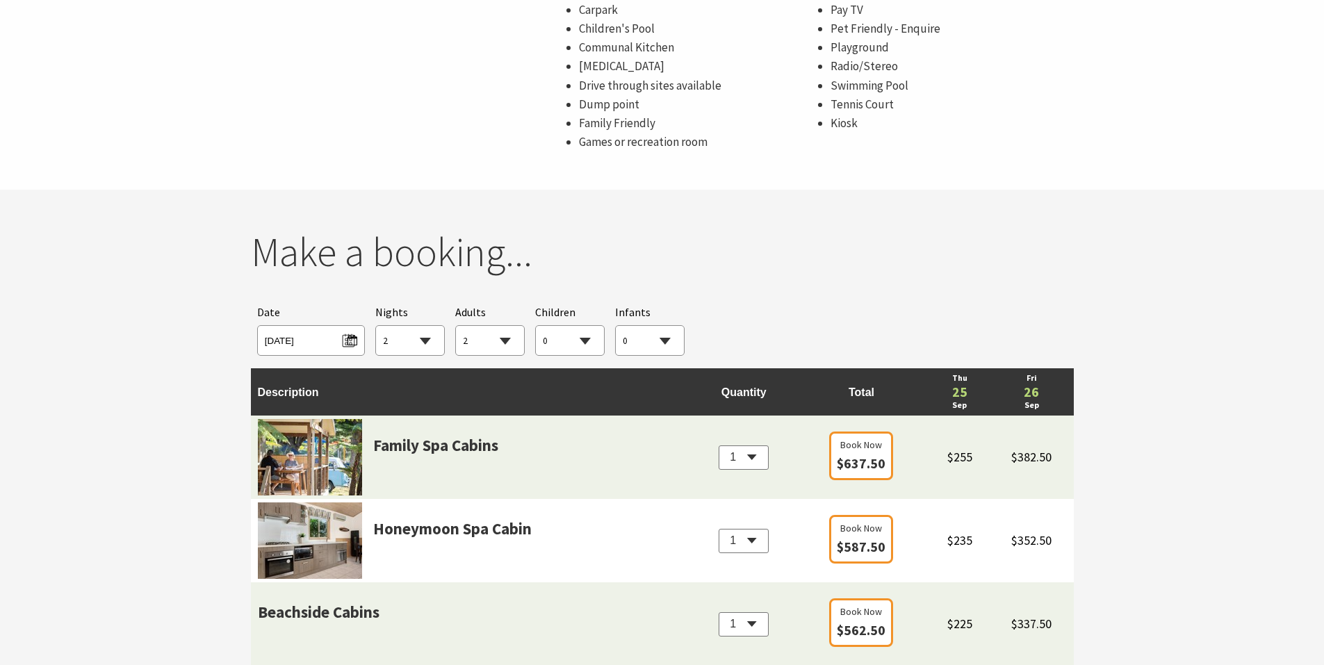
click at [300, 352] on span "Thu 25/09/2025" at bounding box center [311, 340] width 108 height 31
click at [288, 324] on div "Date Thu 25/09/2025" at bounding box center [311, 330] width 108 height 52
click at [297, 342] on span "Thu 25/09/2025" at bounding box center [311, 338] width 92 height 19
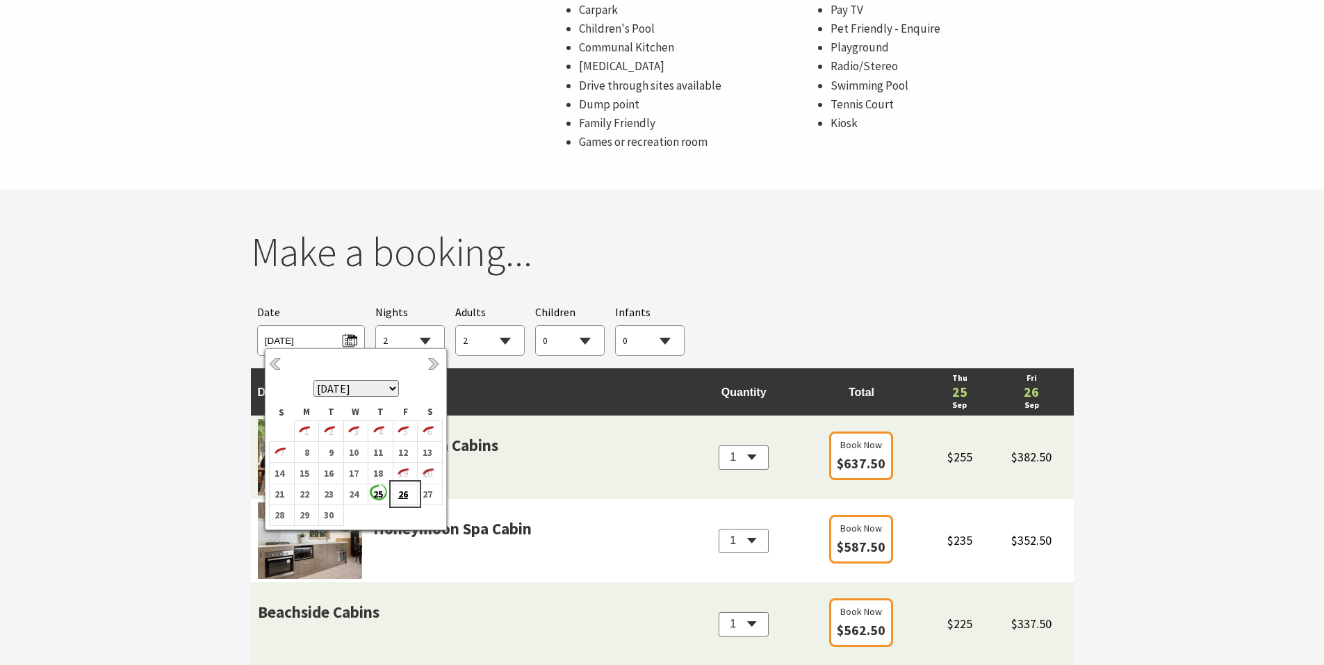
click at [399, 498] on b "26" at bounding box center [402, 494] width 18 height 18
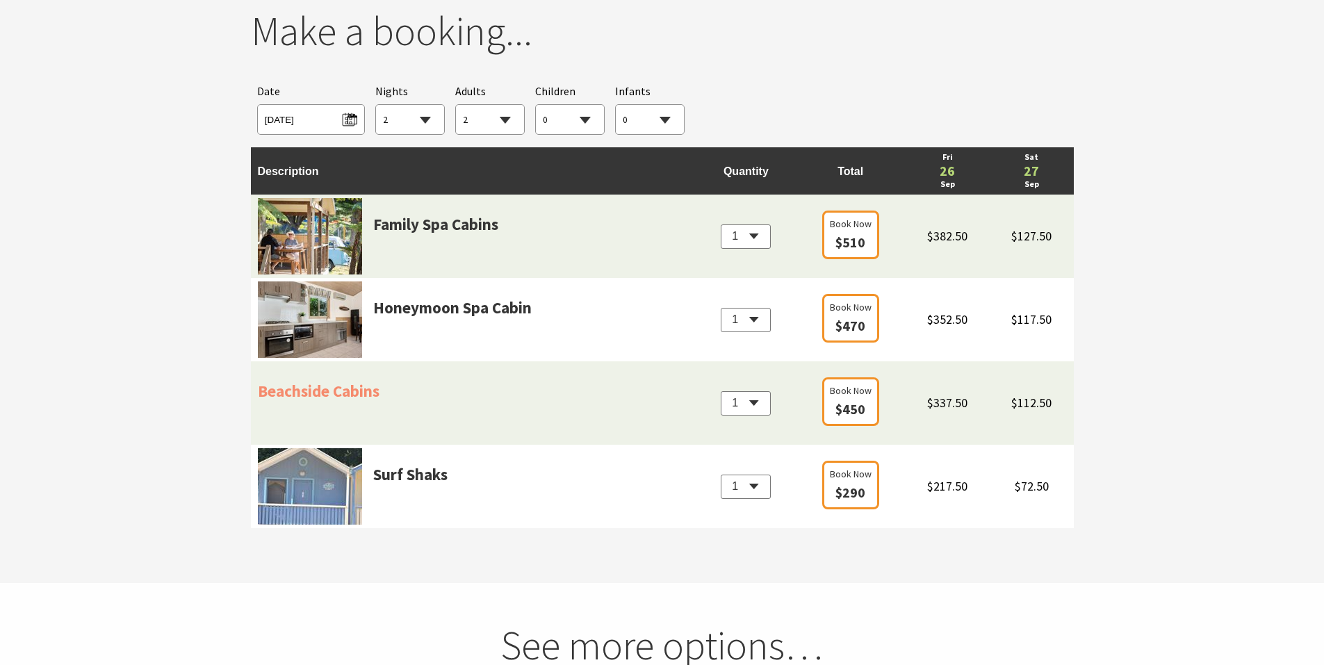
scroll to position [1321, 0]
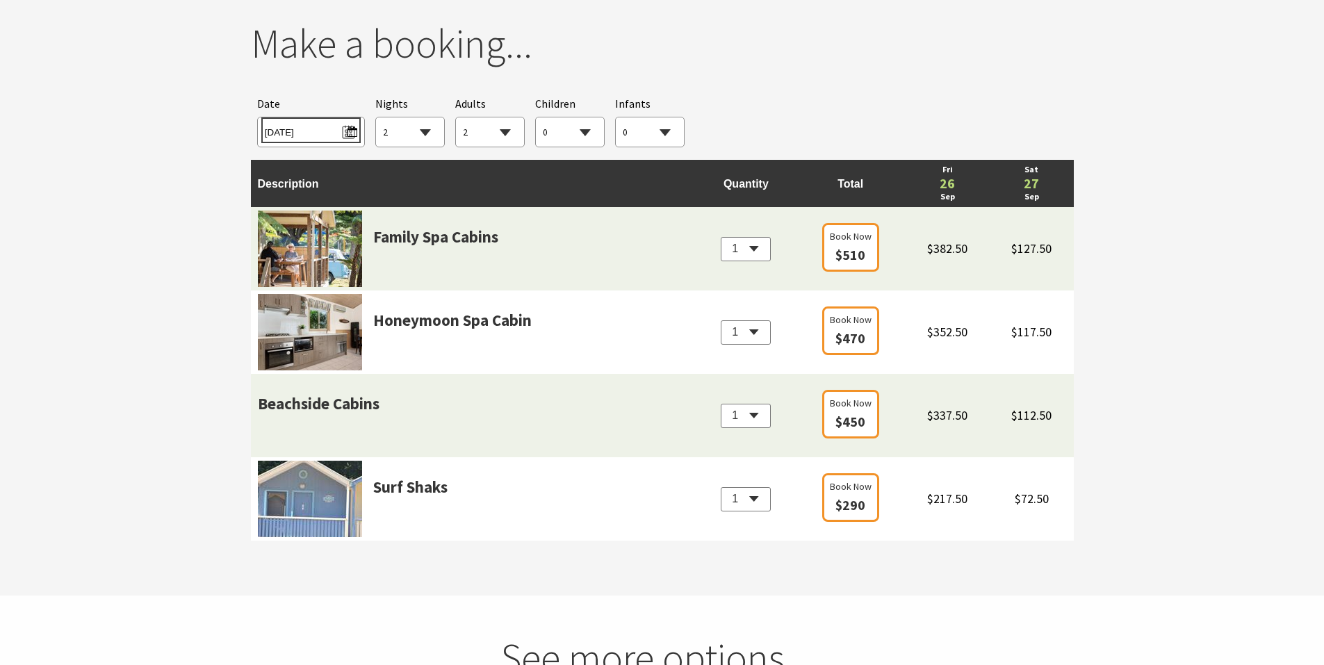
click at [354, 140] on span "Fri 26/09/2025" at bounding box center [311, 130] width 92 height 19
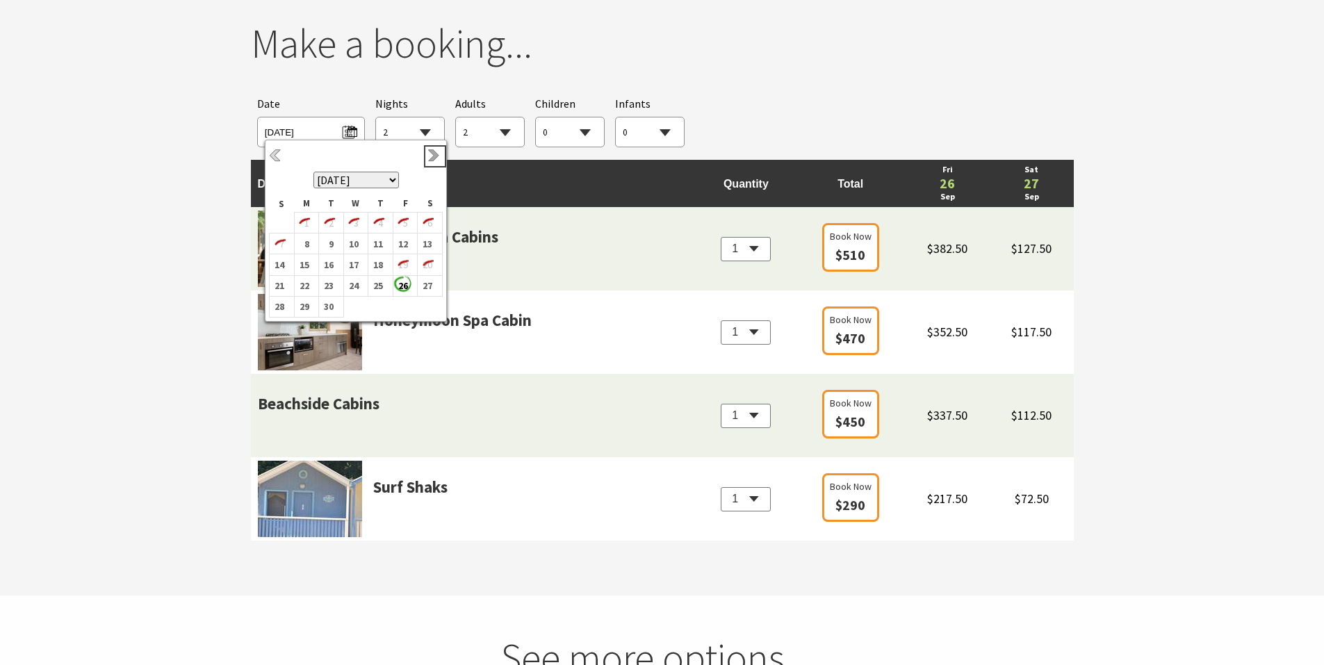
click at [435, 154] on link "Next" at bounding box center [434, 156] width 15 height 15
click at [380, 252] on b "13" at bounding box center [377, 257] width 18 height 18
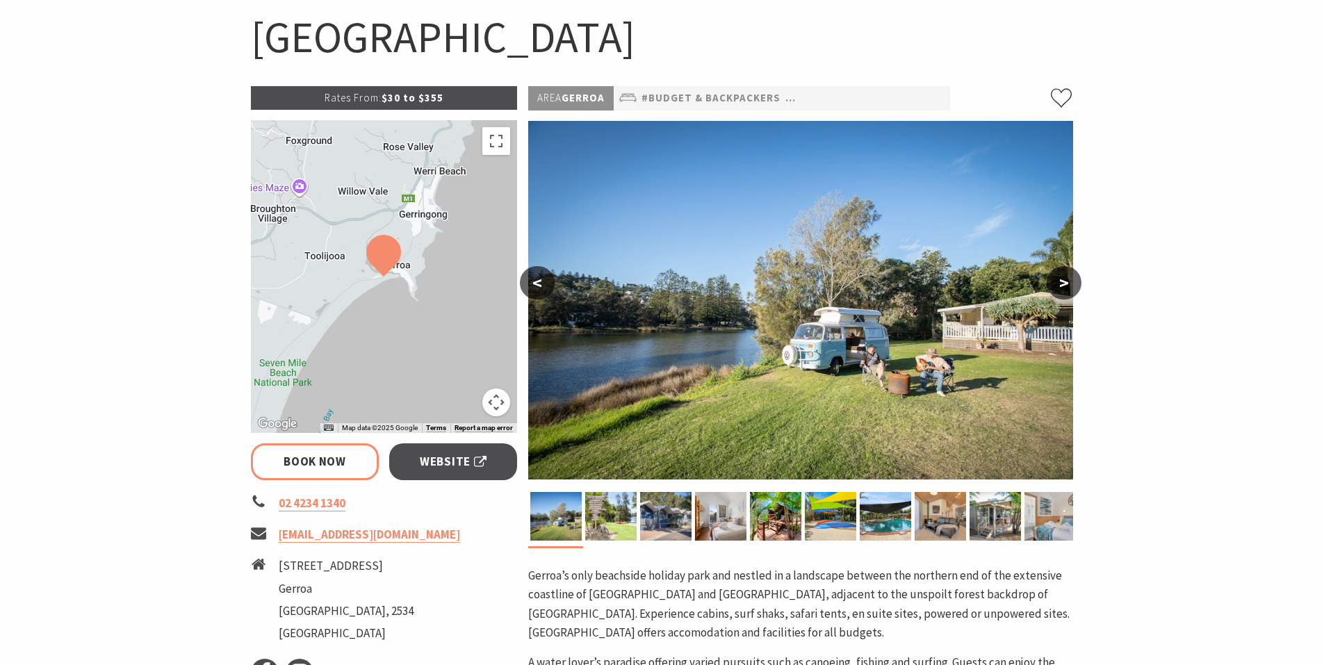
scroll to position [0, 0]
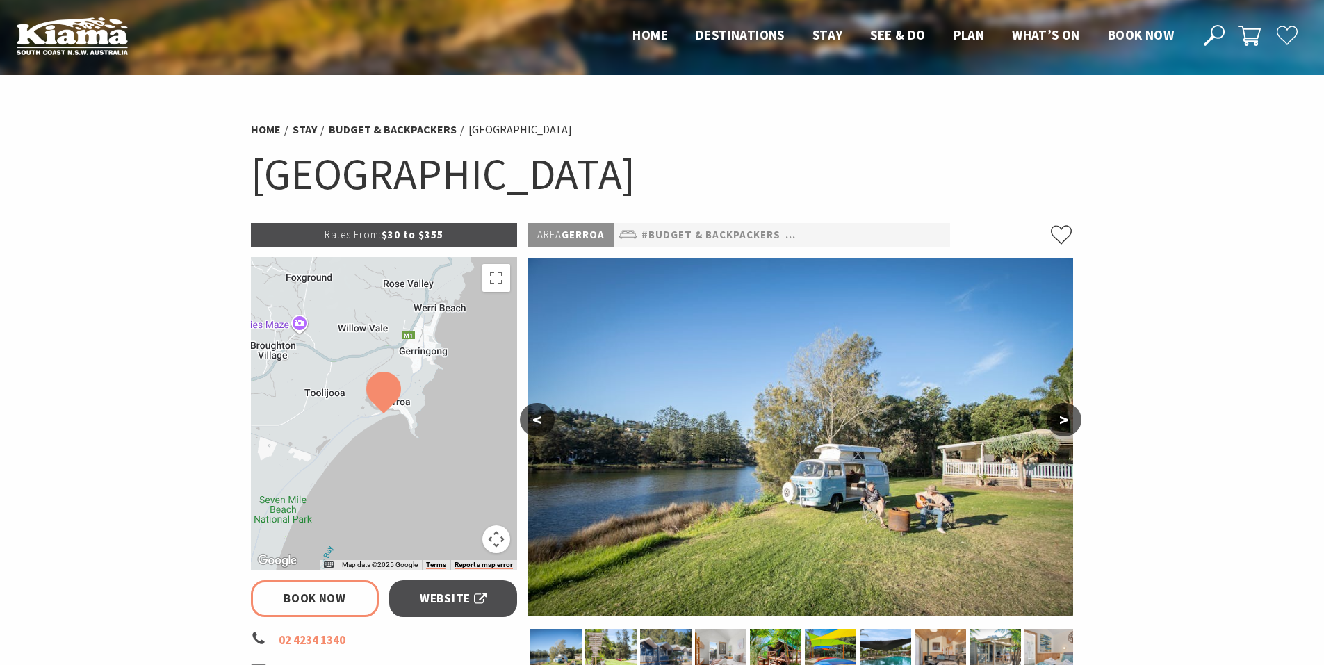
click at [1065, 420] on button ">" at bounding box center [1064, 419] width 35 height 33
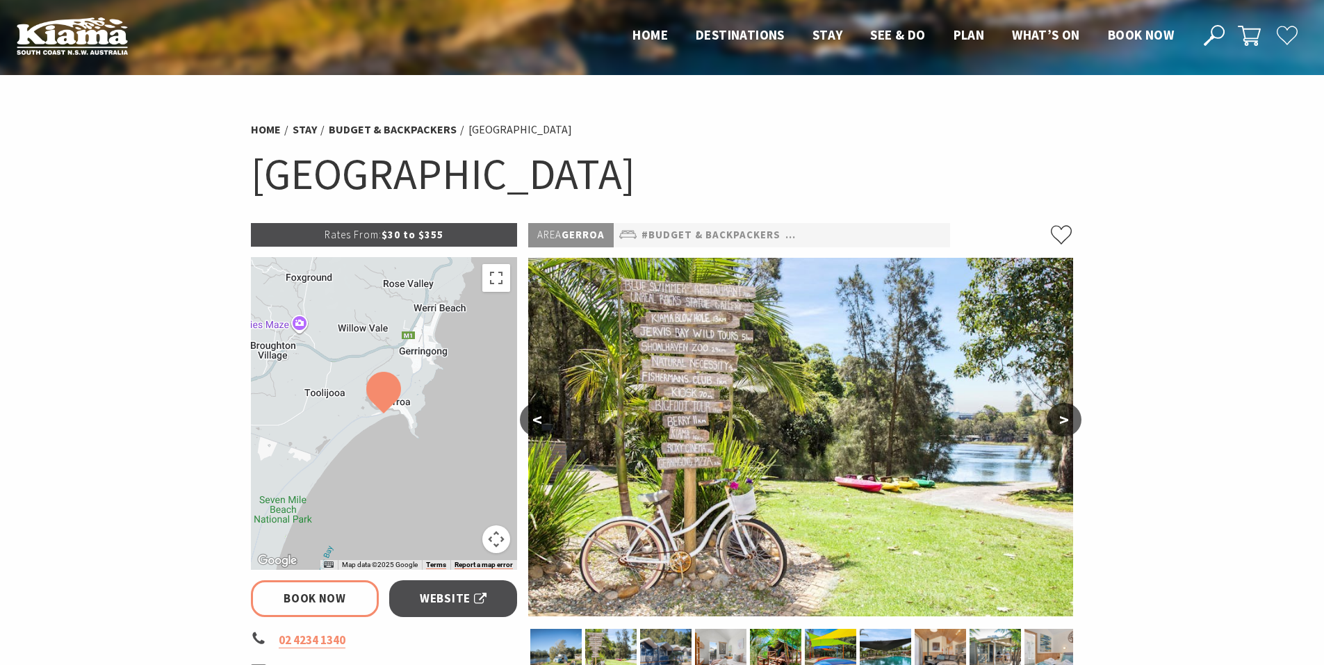
click at [1065, 420] on button ">" at bounding box center [1064, 419] width 35 height 33
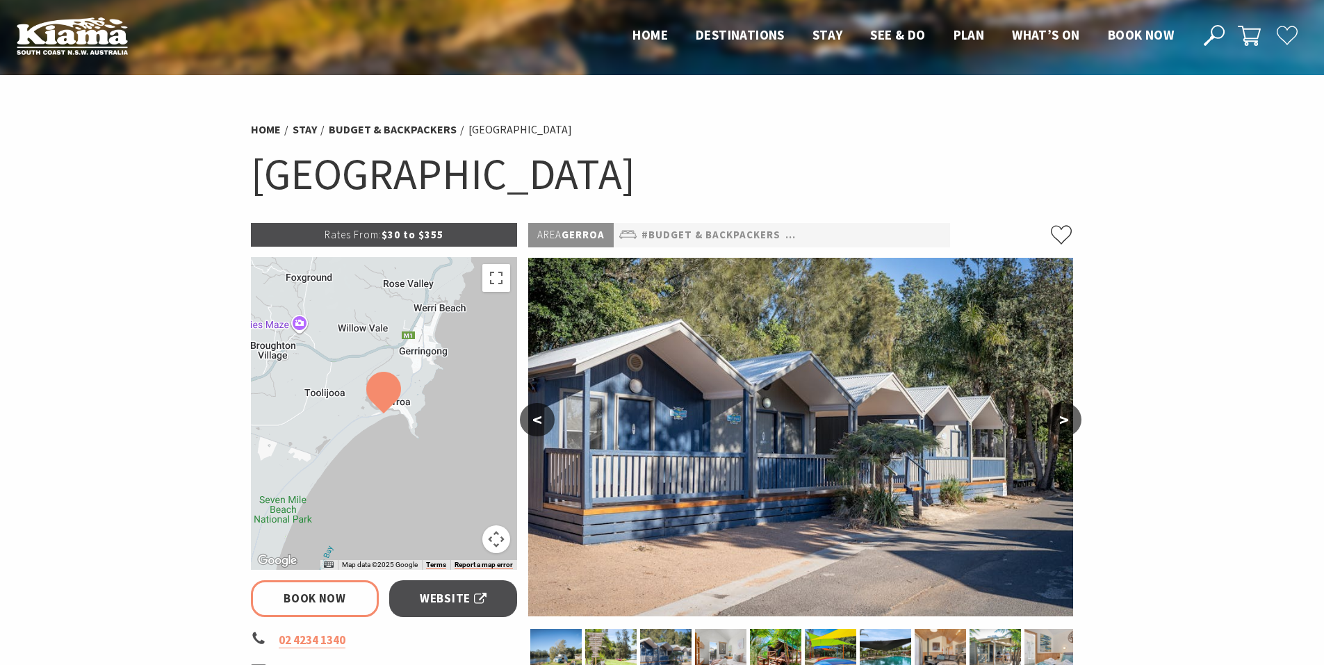
click at [1065, 420] on button ">" at bounding box center [1064, 419] width 35 height 33
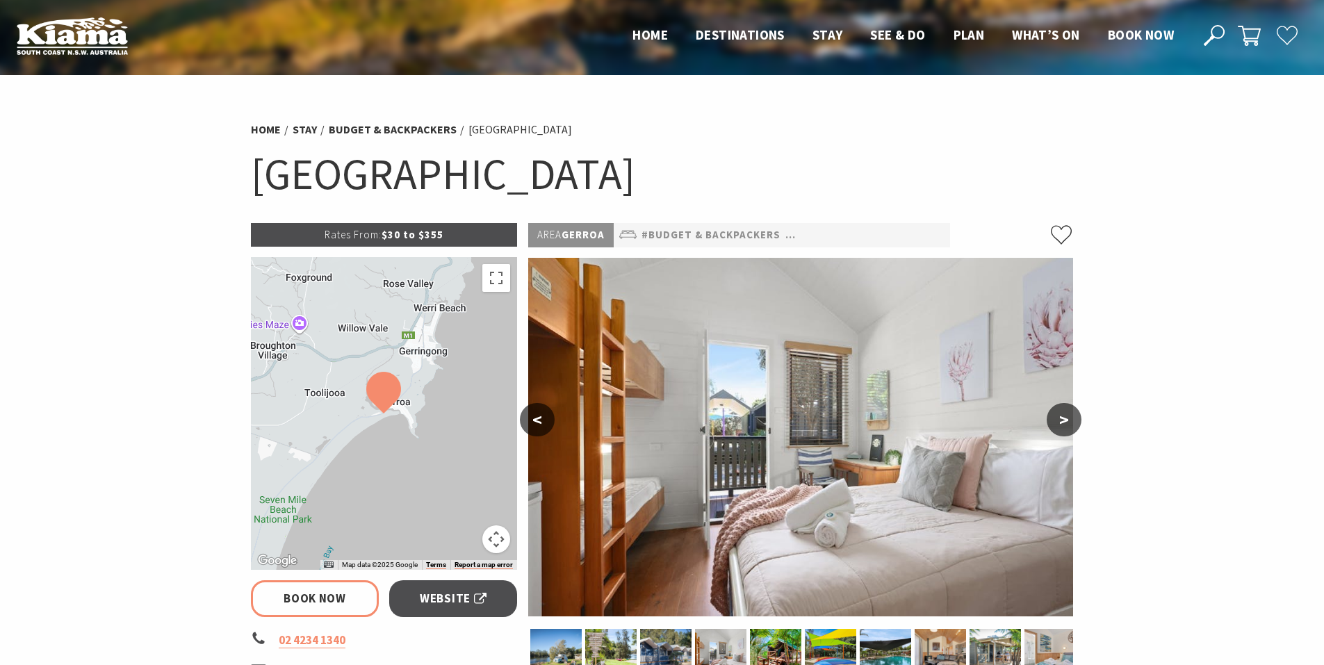
click at [1065, 420] on button ">" at bounding box center [1064, 419] width 35 height 33
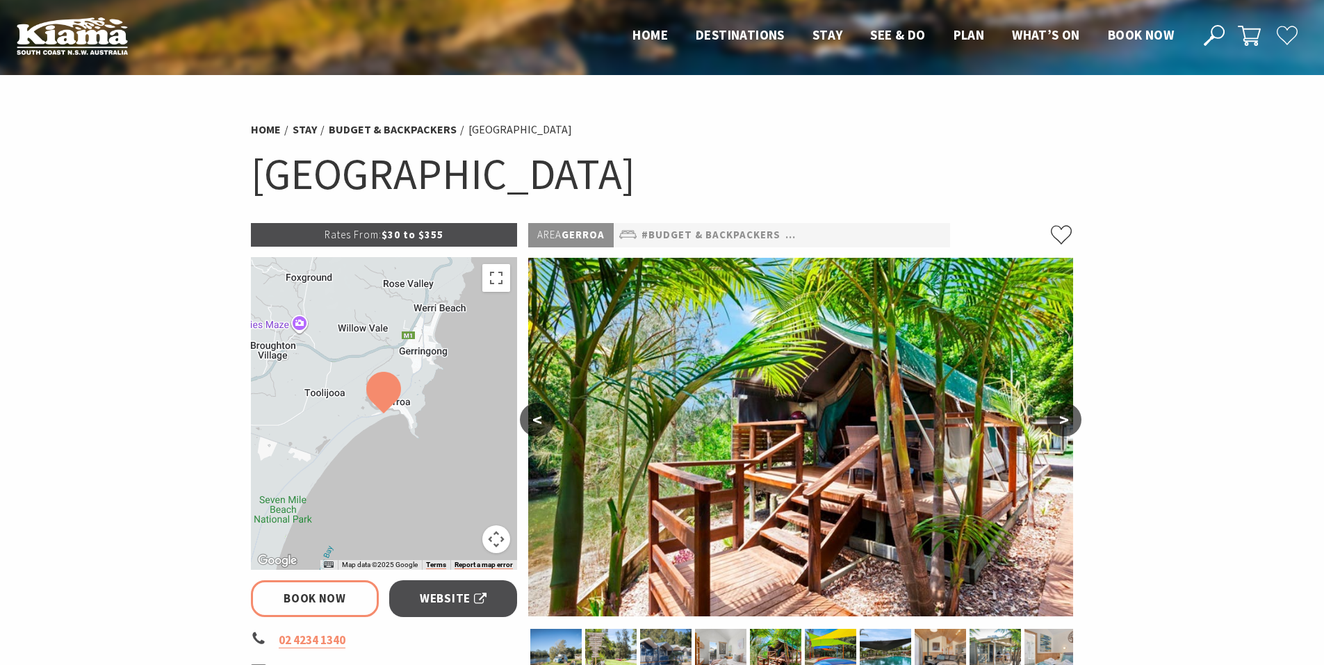
click at [1065, 420] on button ">" at bounding box center [1064, 419] width 35 height 33
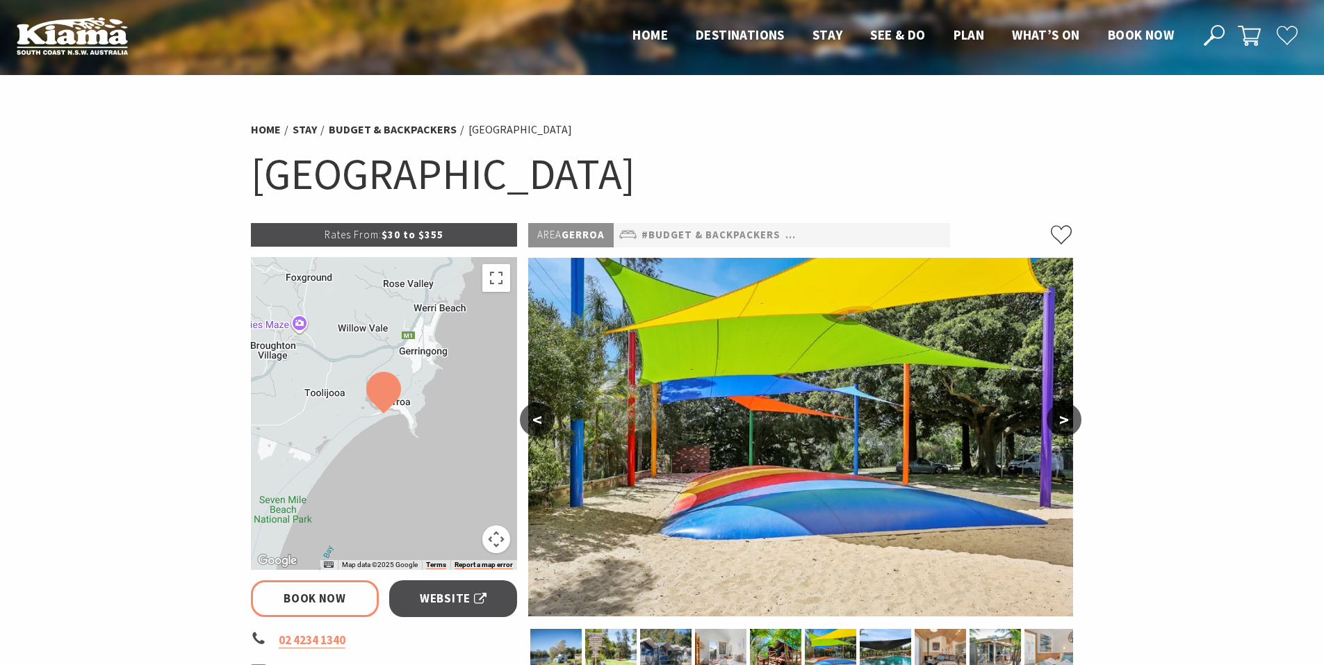
click at [1065, 420] on button ">" at bounding box center [1064, 419] width 35 height 33
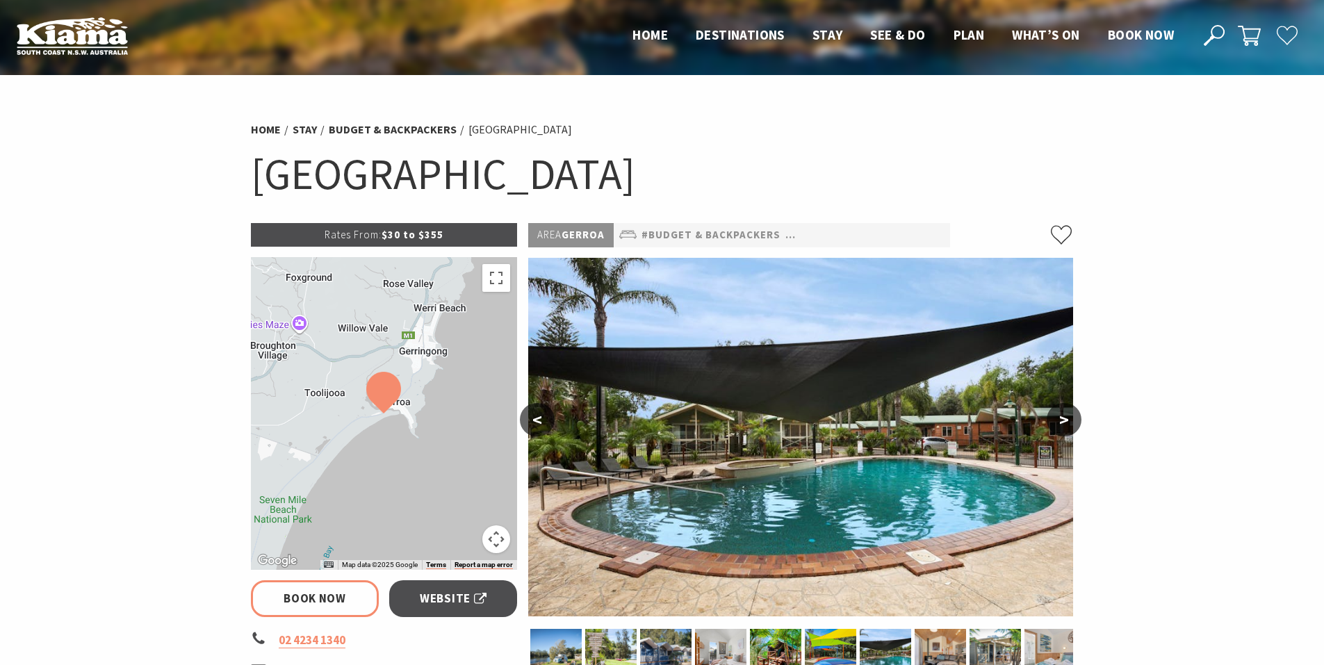
click at [1065, 420] on button ">" at bounding box center [1064, 419] width 35 height 33
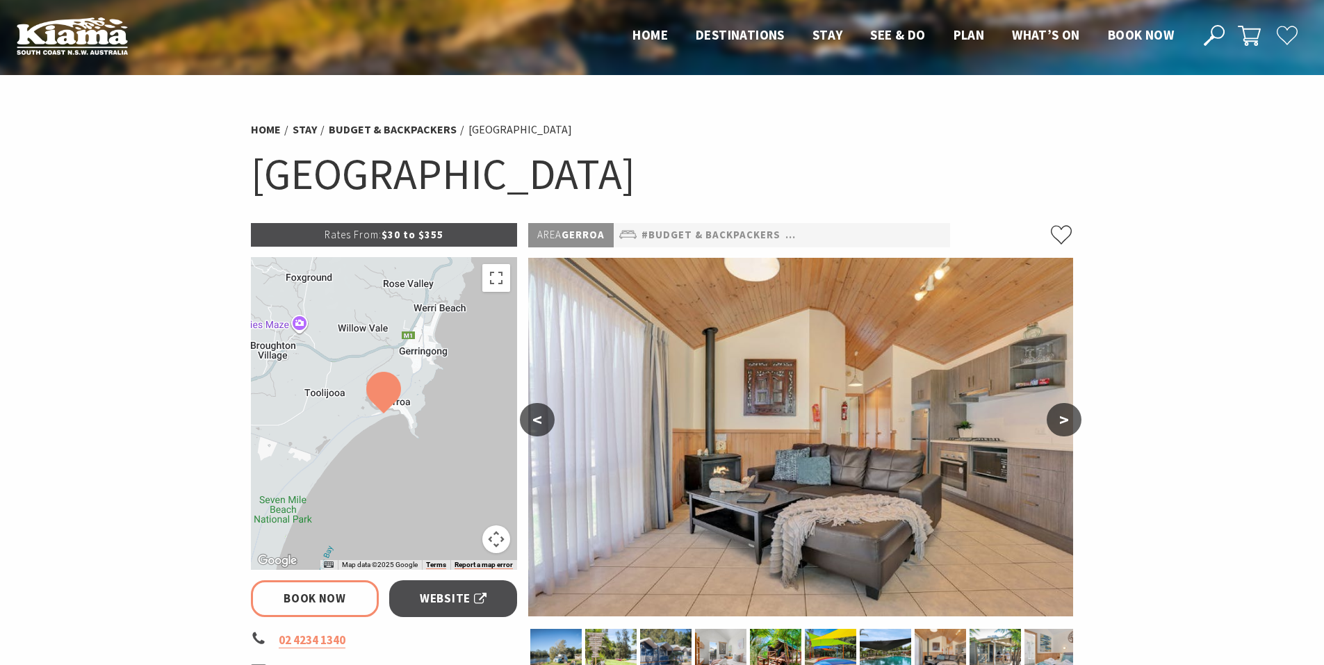
click at [1065, 420] on button ">" at bounding box center [1064, 419] width 35 height 33
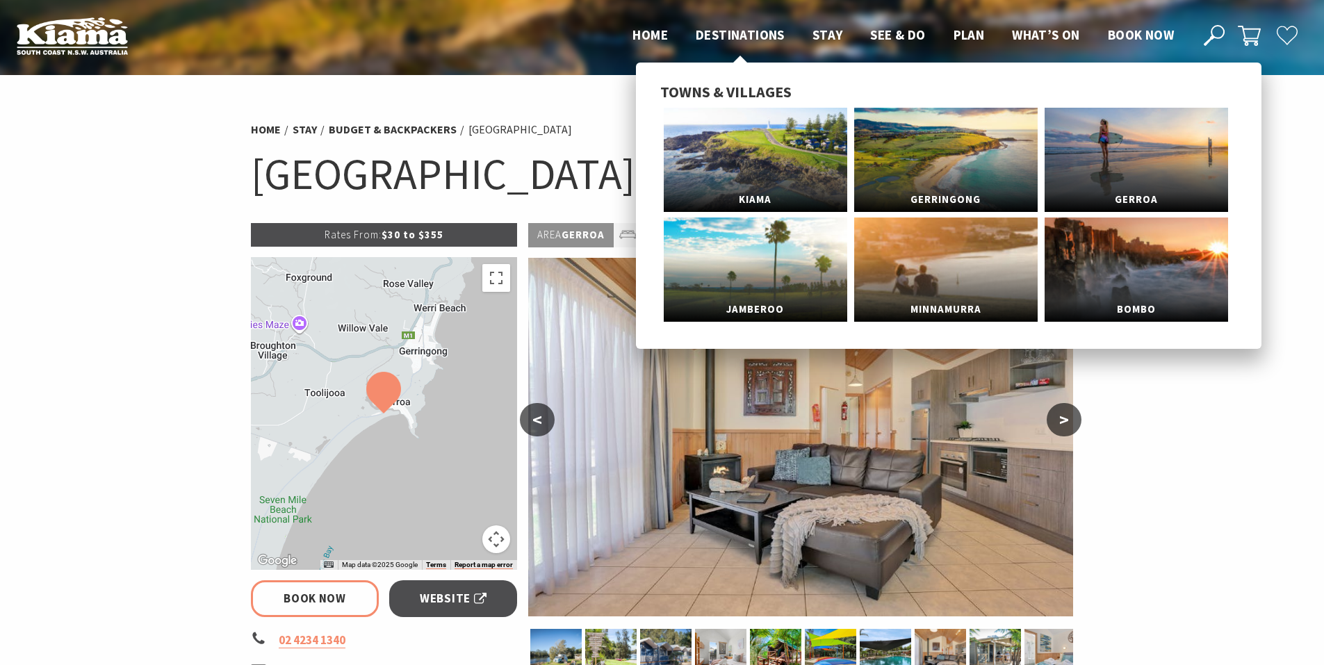
click at [737, 40] on span "Destinations" at bounding box center [740, 34] width 89 height 17
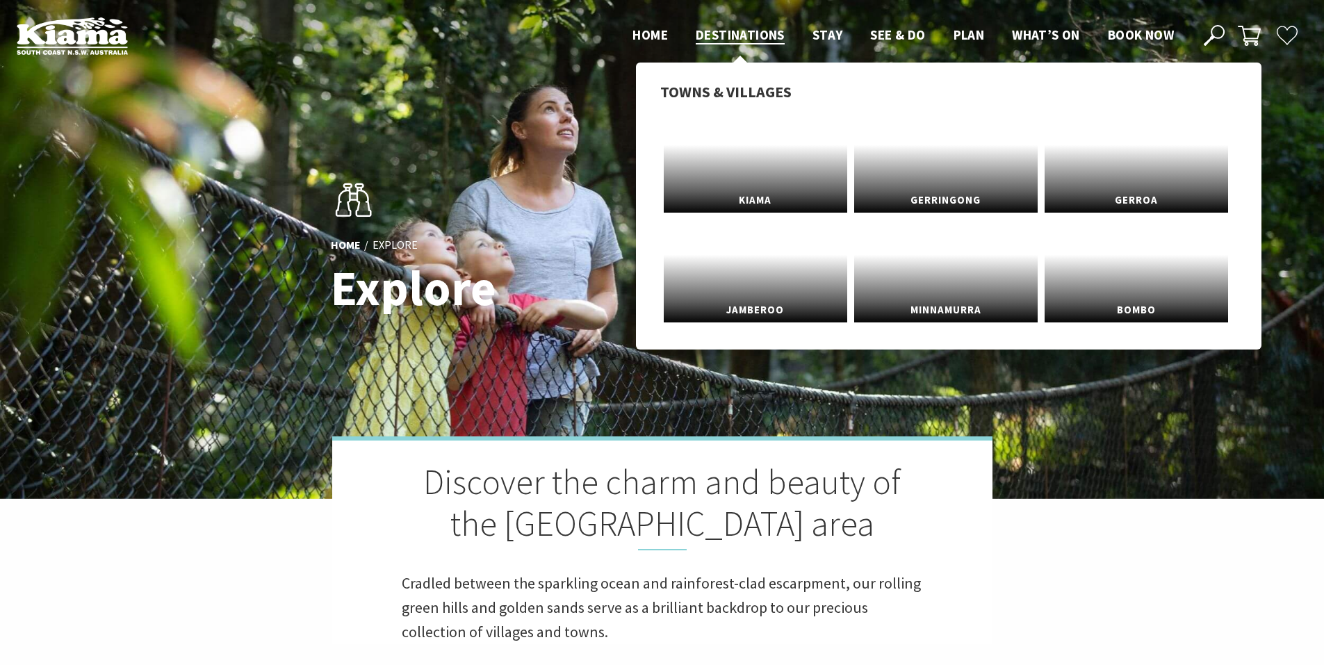
click at [749, 40] on span "Destinations" at bounding box center [740, 34] width 89 height 17
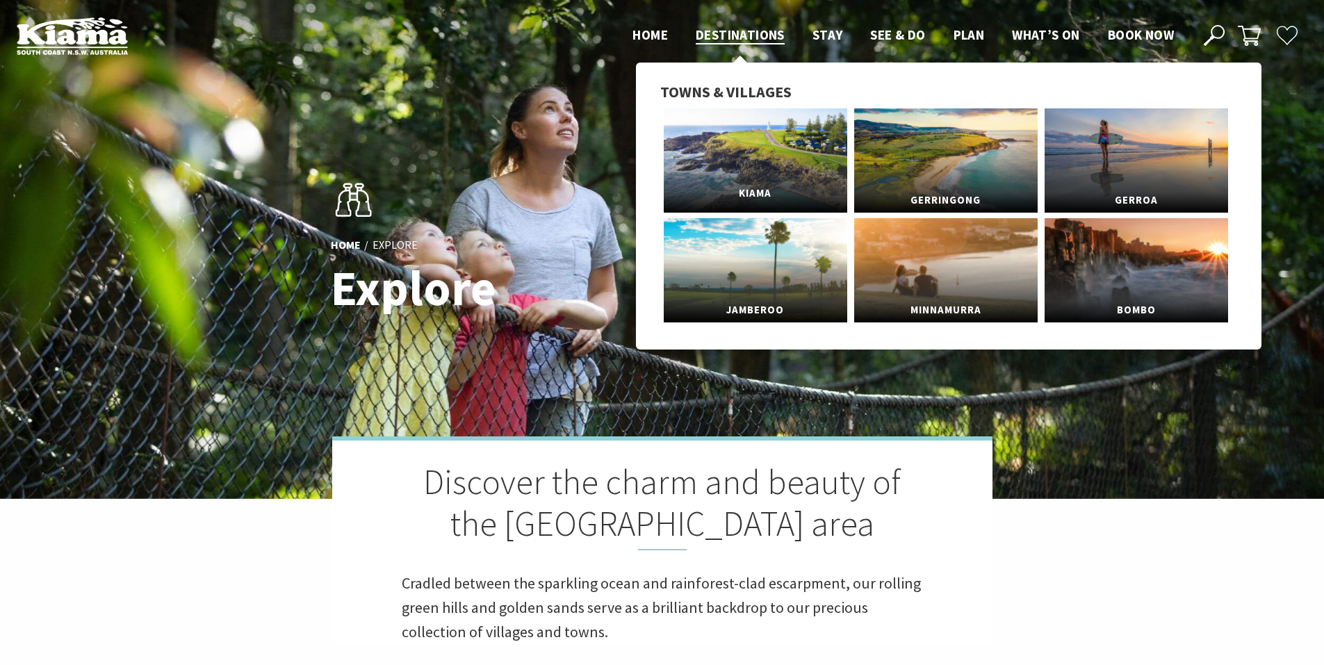
click at [750, 154] on link "Kiama" at bounding box center [755, 160] width 183 height 104
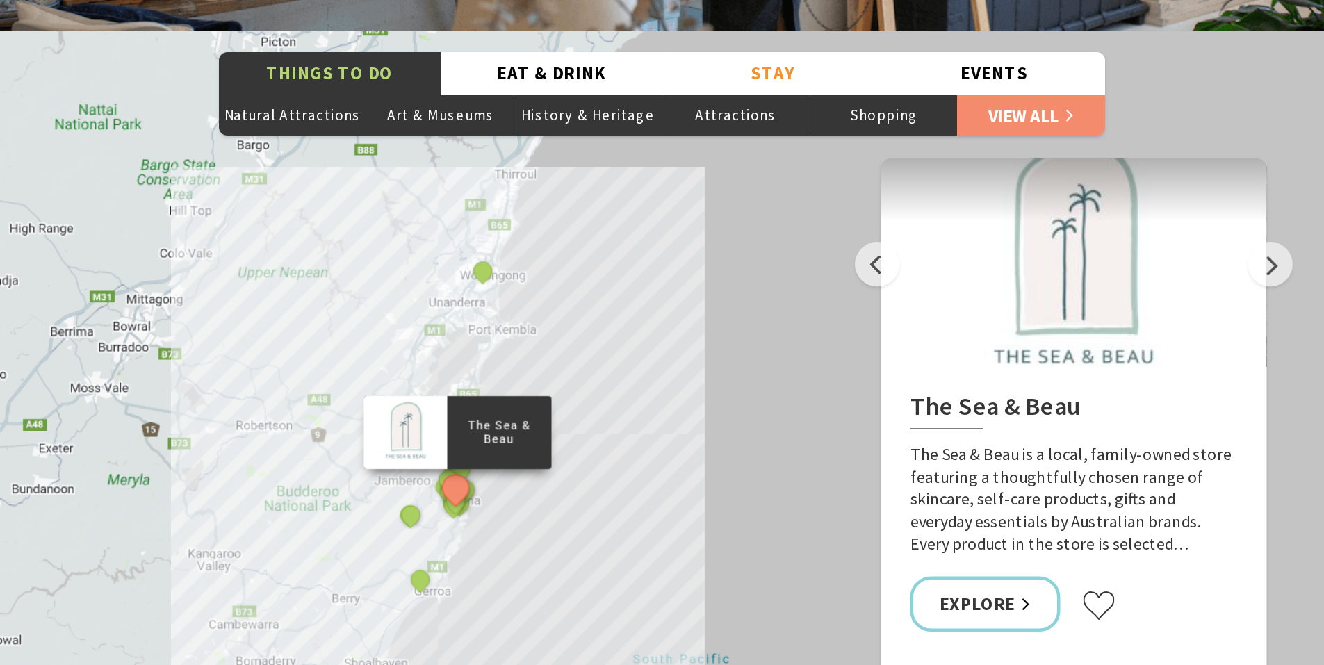
scroll to position [442, 1337]
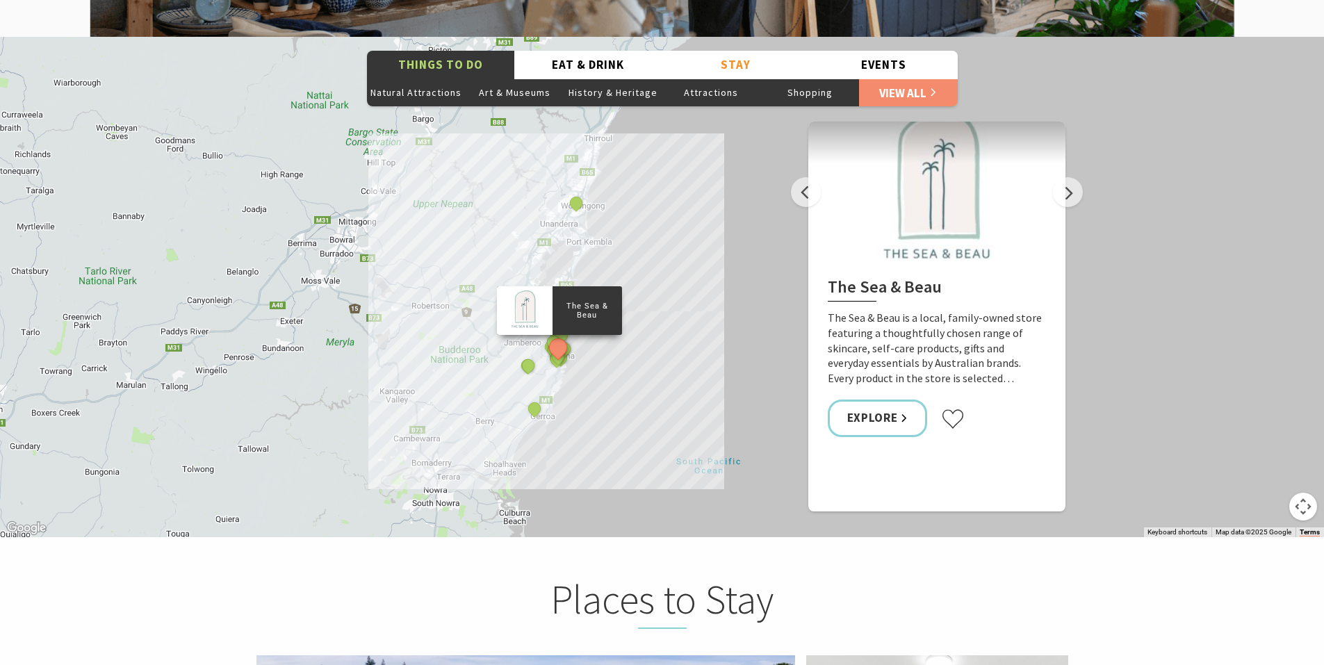
drag, startPoint x: 540, startPoint y: 348, endPoint x: 573, endPoint y: 354, distance: 33.9
click at [573, 354] on div "The Sea & Beau Hoddles Track, Kiama Kiama Ceramic Art Studio - Teaching and Mak…" at bounding box center [662, 287] width 1324 height 500
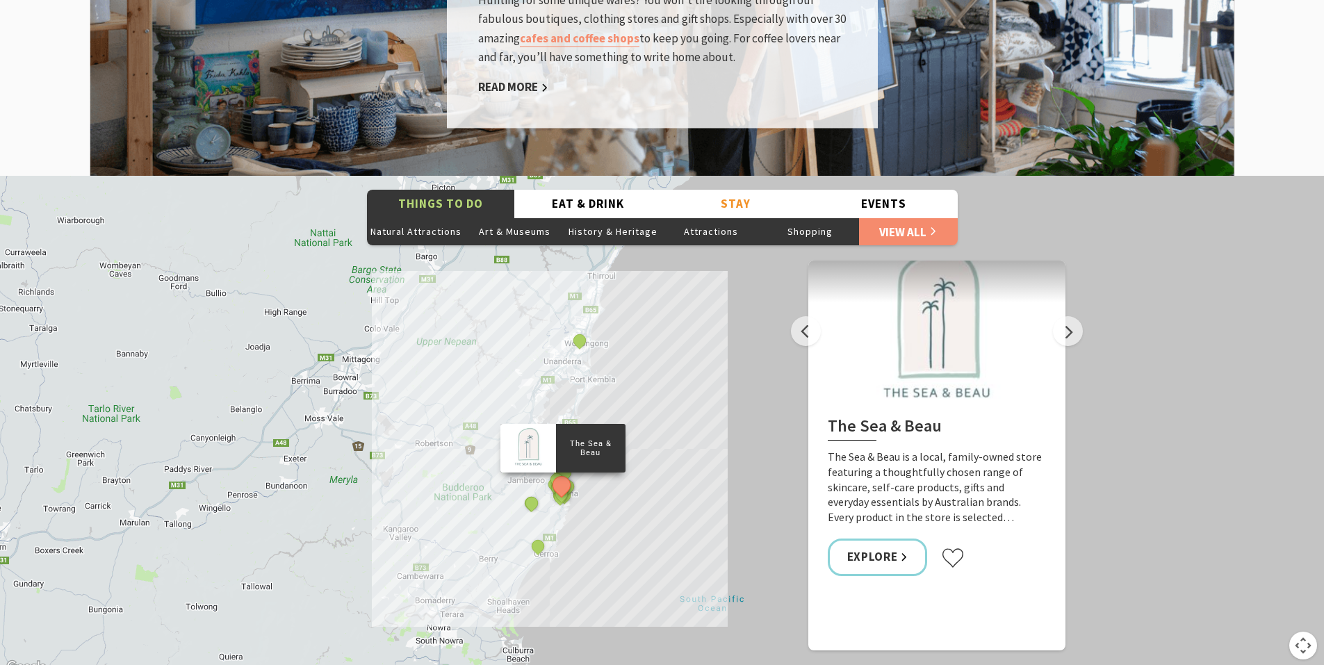
click at [601, 465] on div "The Sea & Beau Hoddles Track, Kiama Kiama Ceramic Art Studio - Teaching and Mak…" at bounding box center [662, 426] width 1324 height 500
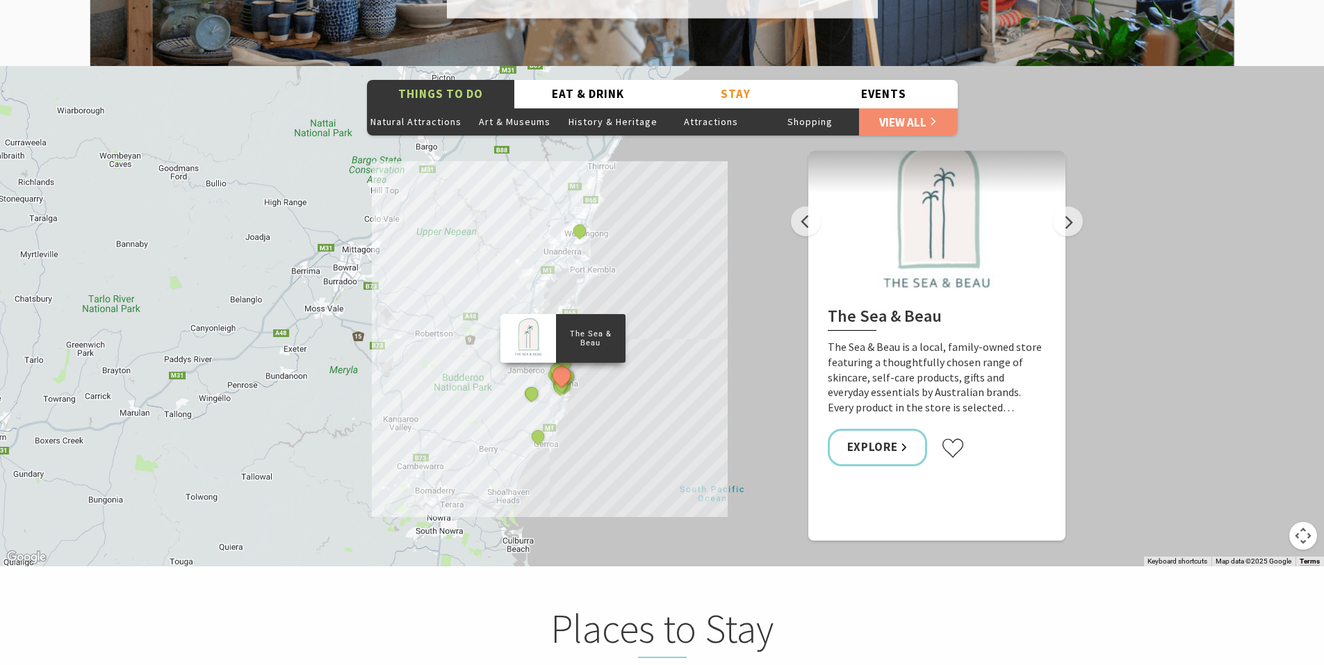
scroll to position [2592, 0]
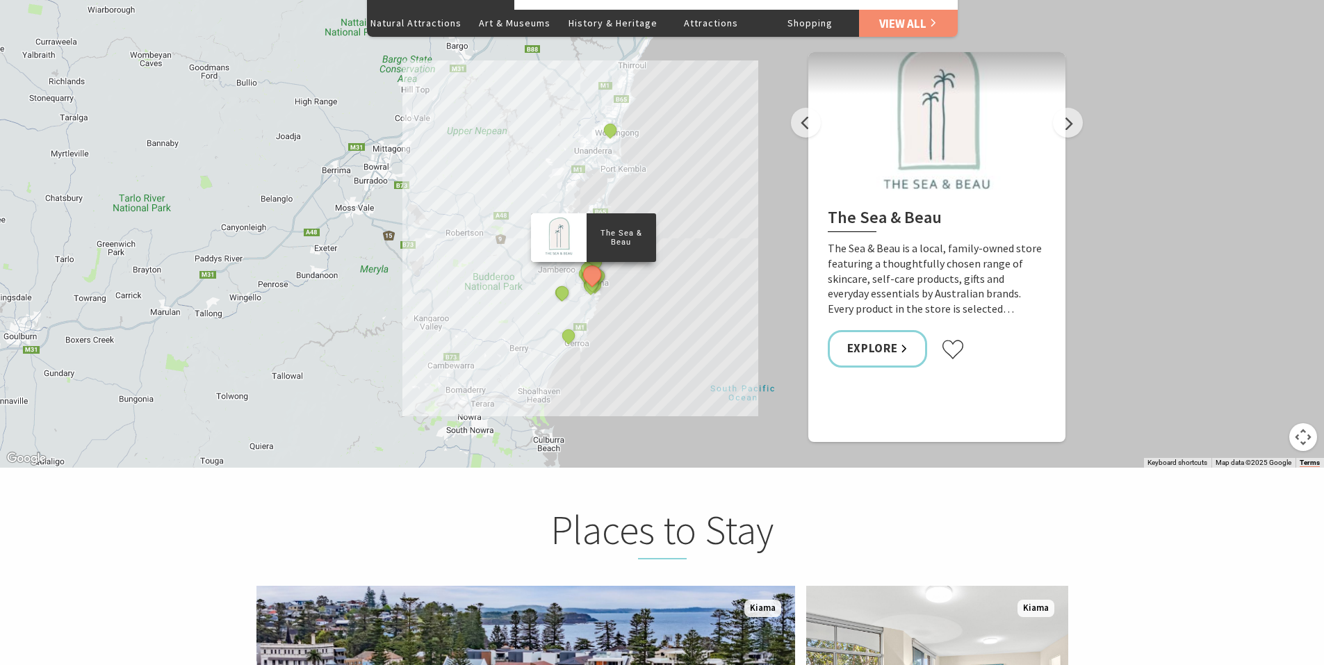
drag, startPoint x: 581, startPoint y: 334, endPoint x: 614, endPoint y: 333, distance: 32.7
click at [614, 333] on div "The Sea & Beau Hoddles Track, Kiama Kiama Ceramic Art Studio - Teaching and Mak…" at bounding box center [662, 217] width 1324 height 500
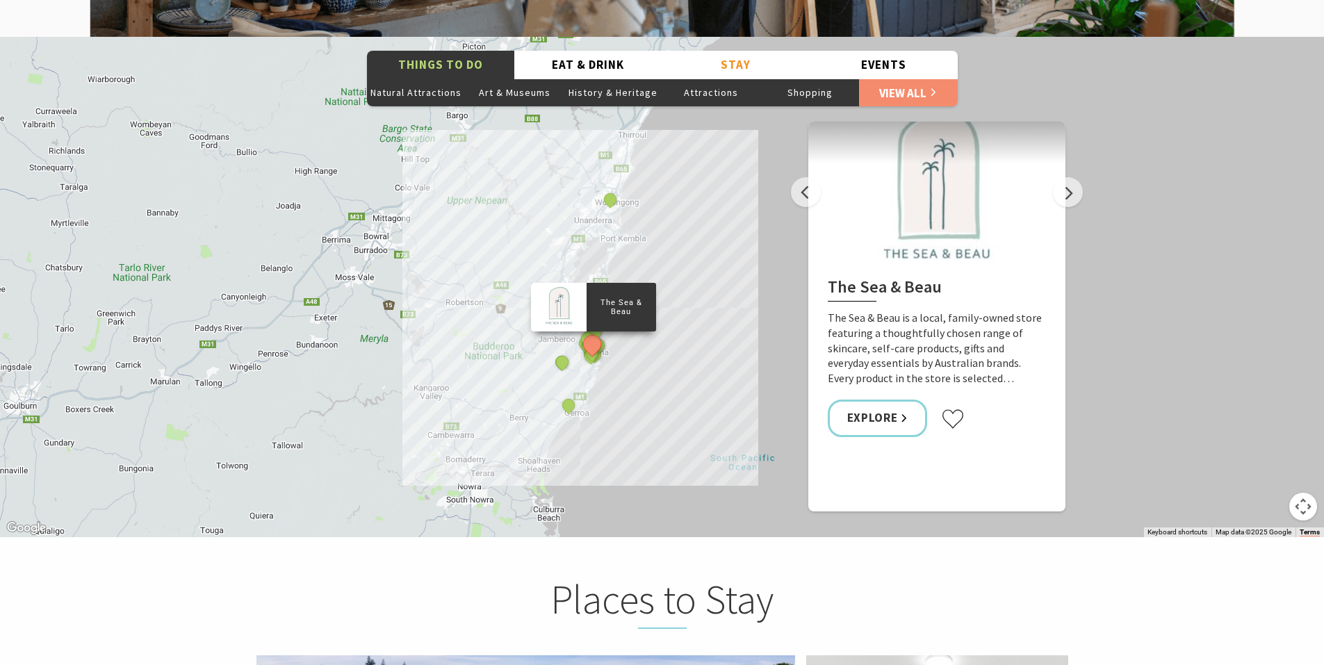
scroll to position [2175, 0]
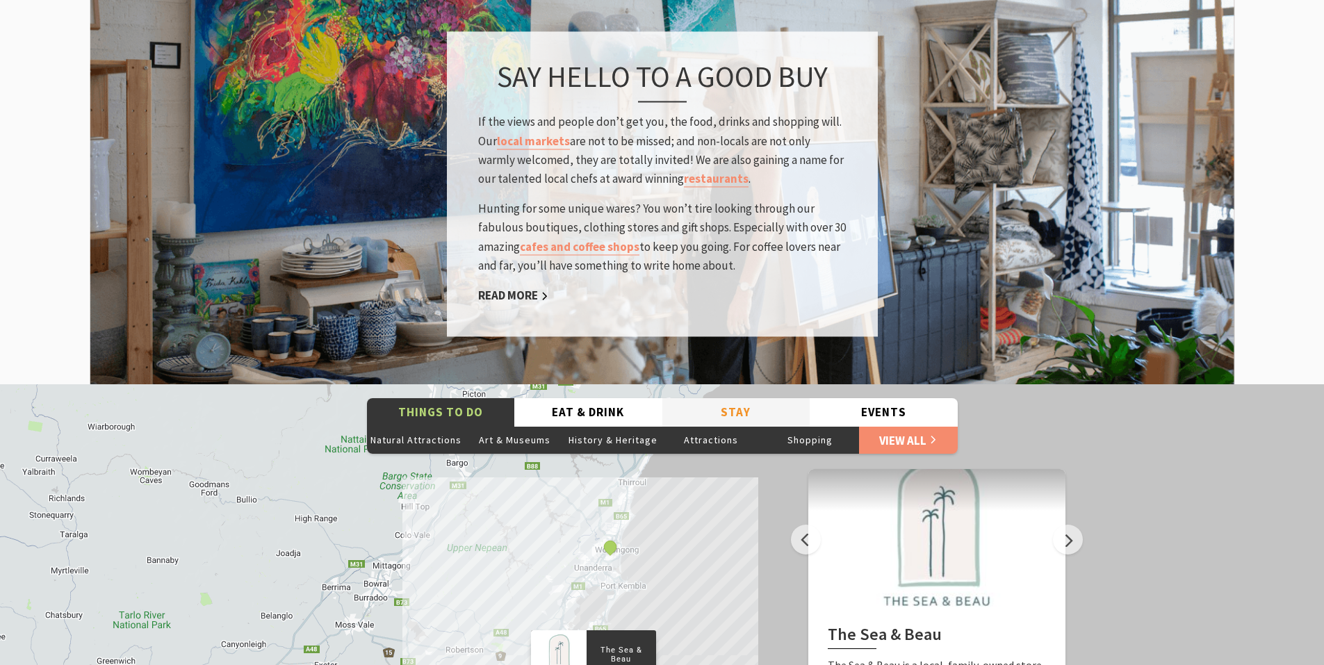
click at [723, 398] on button "Stay" at bounding box center [736, 412] width 148 height 28
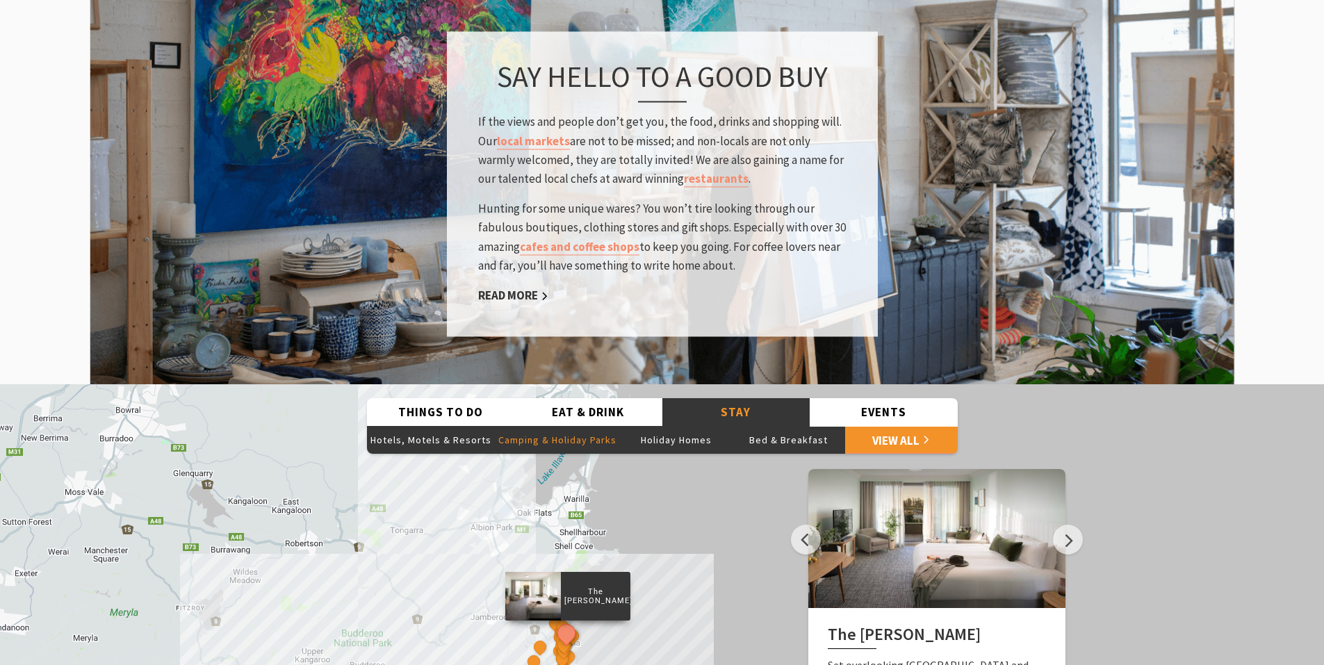
click at [569, 426] on button "Camping & Holiday Parks" at bounding box center [557, 440] width 125 height 28
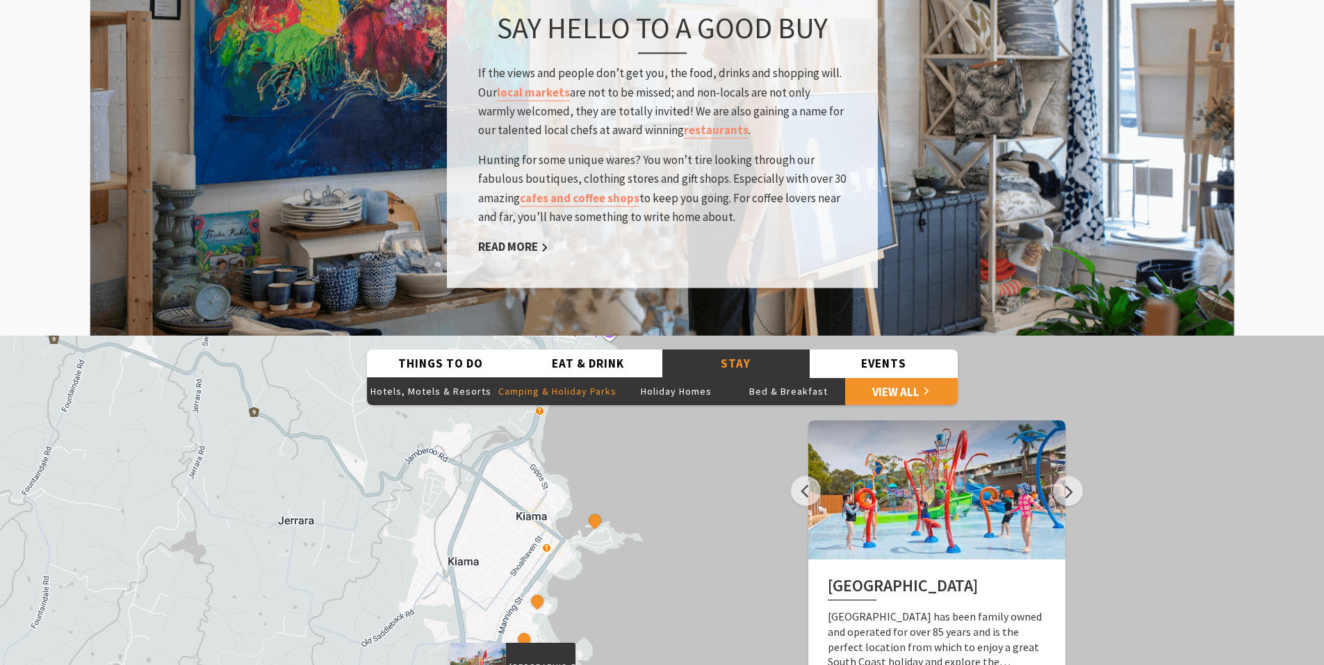
scroll to position [2244, 0]
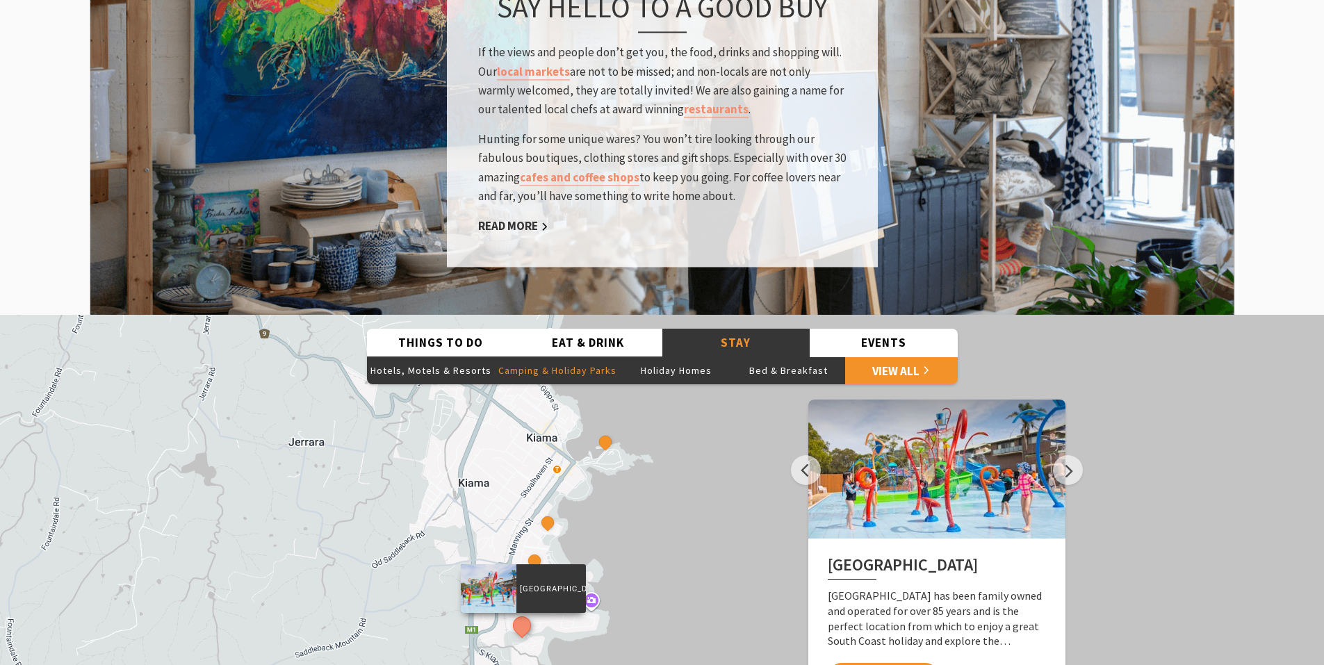
drag, startPoint x: 552, startPoint y: 529, endPoint x: 560, endPoint y: 430, distance: 99.0
click at [560, 430] on div "BIG4 Easts Beach Holiday Park Kendalls Beach Holiday Park Surf Beach Holiday Pa…" at bounding box center [662, 565] width 1324 height 500
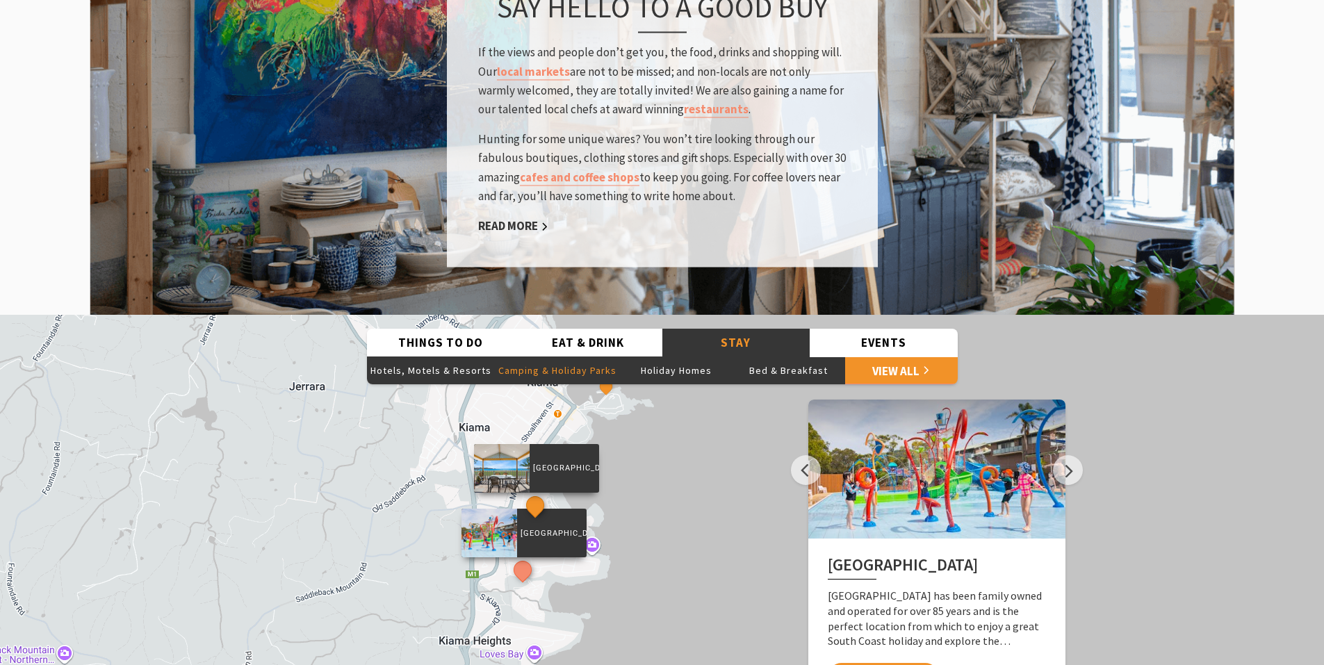
click at [531, 492] on button "See detail about Kendalls Beach Holiday Park" at bounding box center [535, 505] width 26 height 26
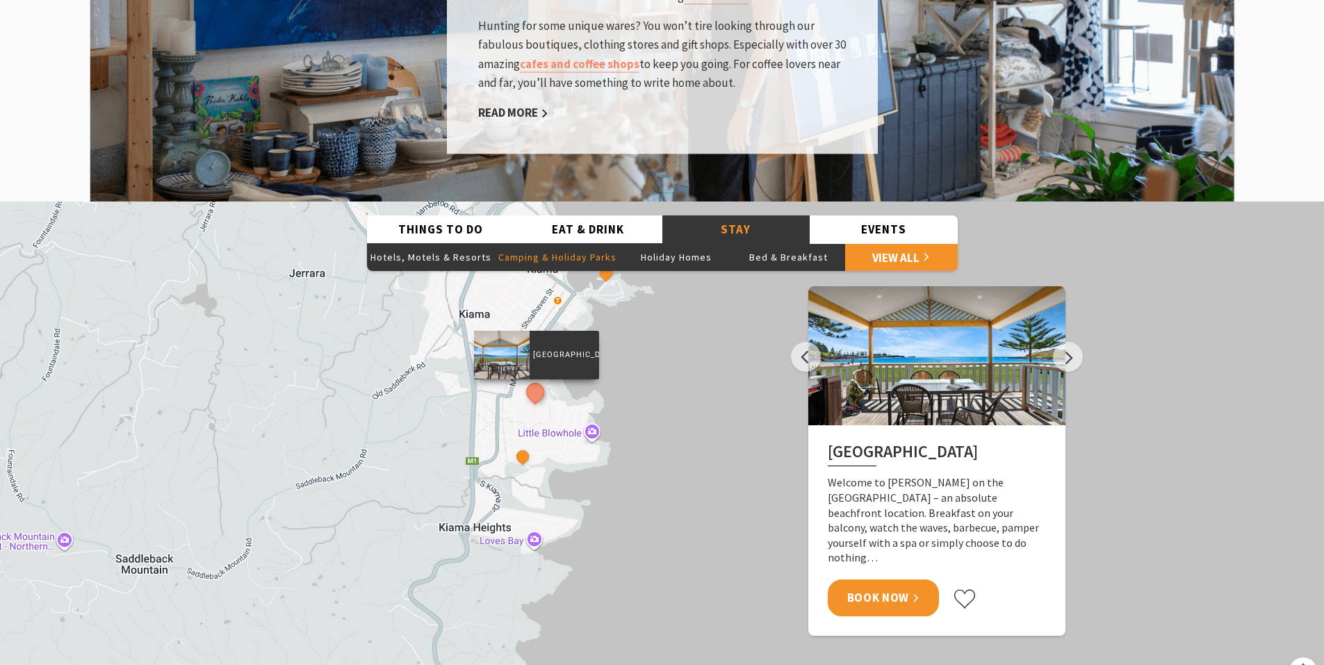
scroll to position [2453, 0]
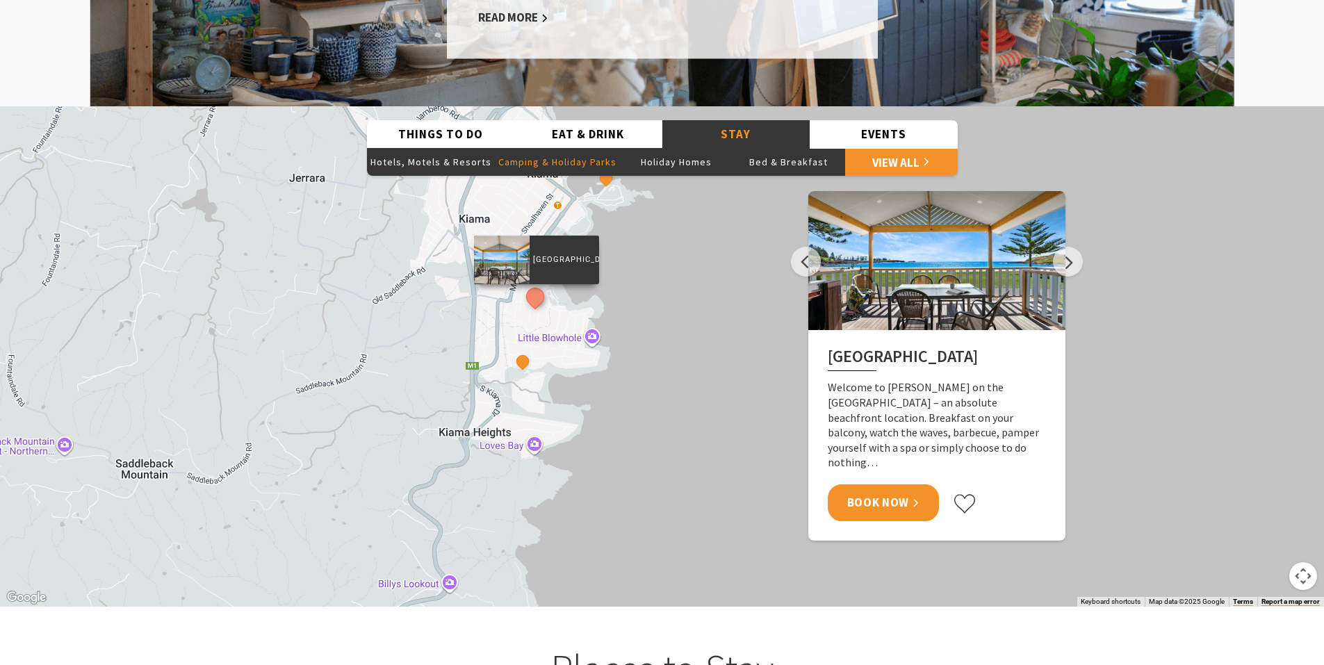
click at [914, 484] on link "Book Now" at bounding box center [884, 502] width 112 height 37
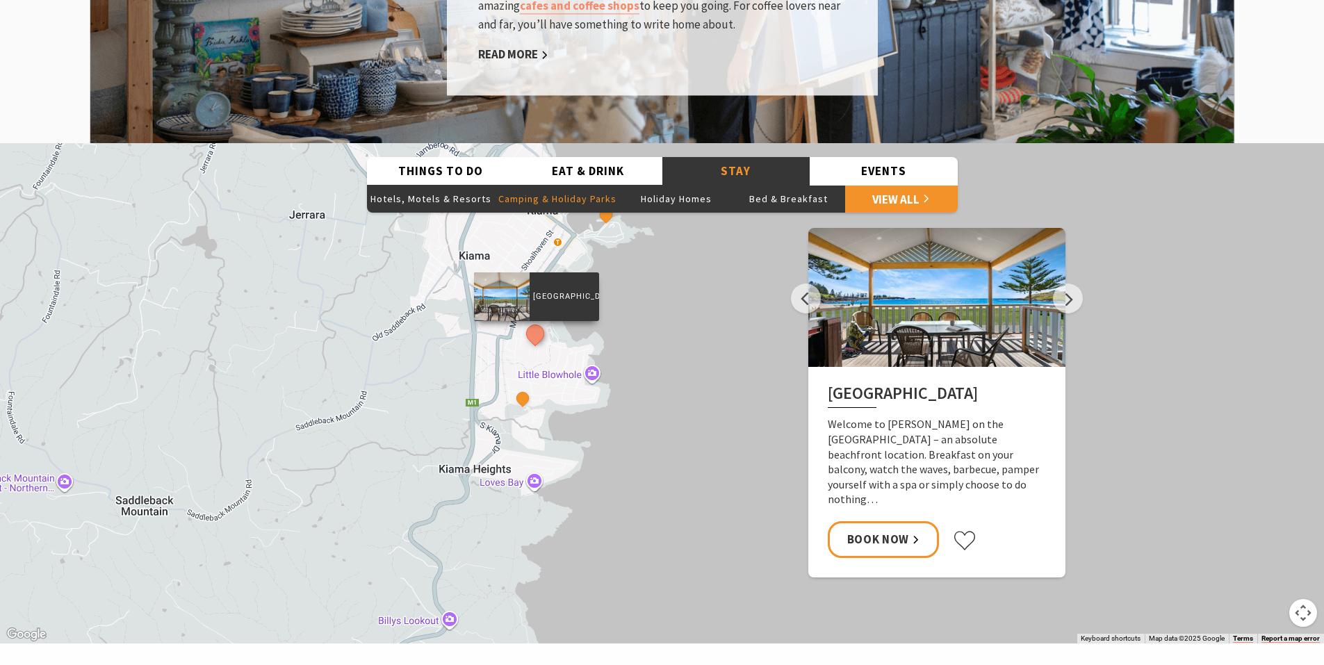
scroll to position [2314, 0]
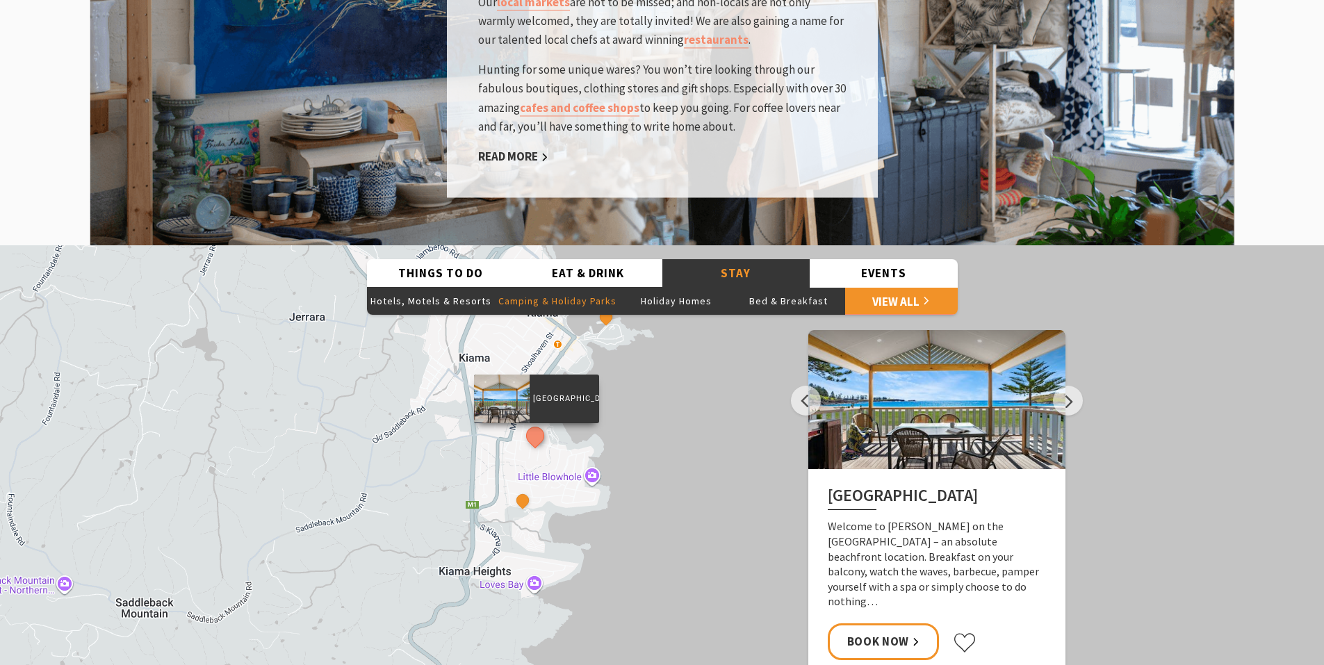
click at [569, 287] on button "Camping & Holiday Parks" at bounding box center [557, 301] width 125 height 28
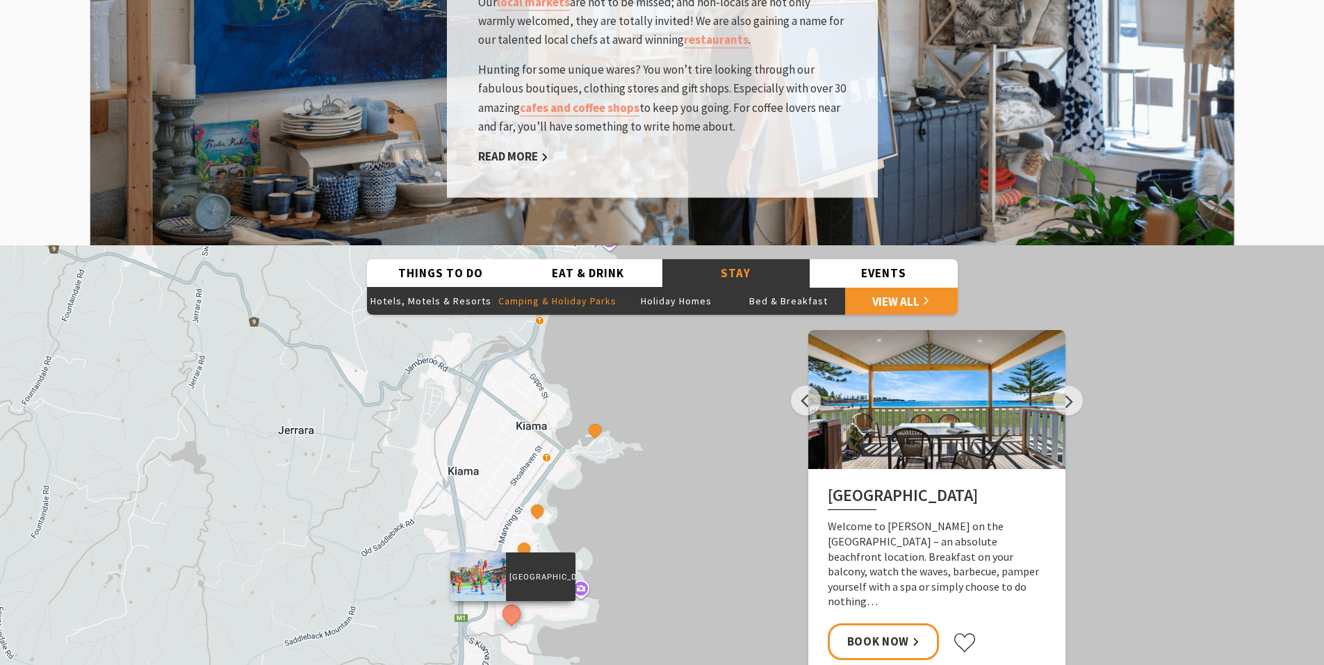
click at [515, 601] on button "See detail about BIG4 Easts Beach Holiday Park" at bounding box center [511, 614] width 26 height 26
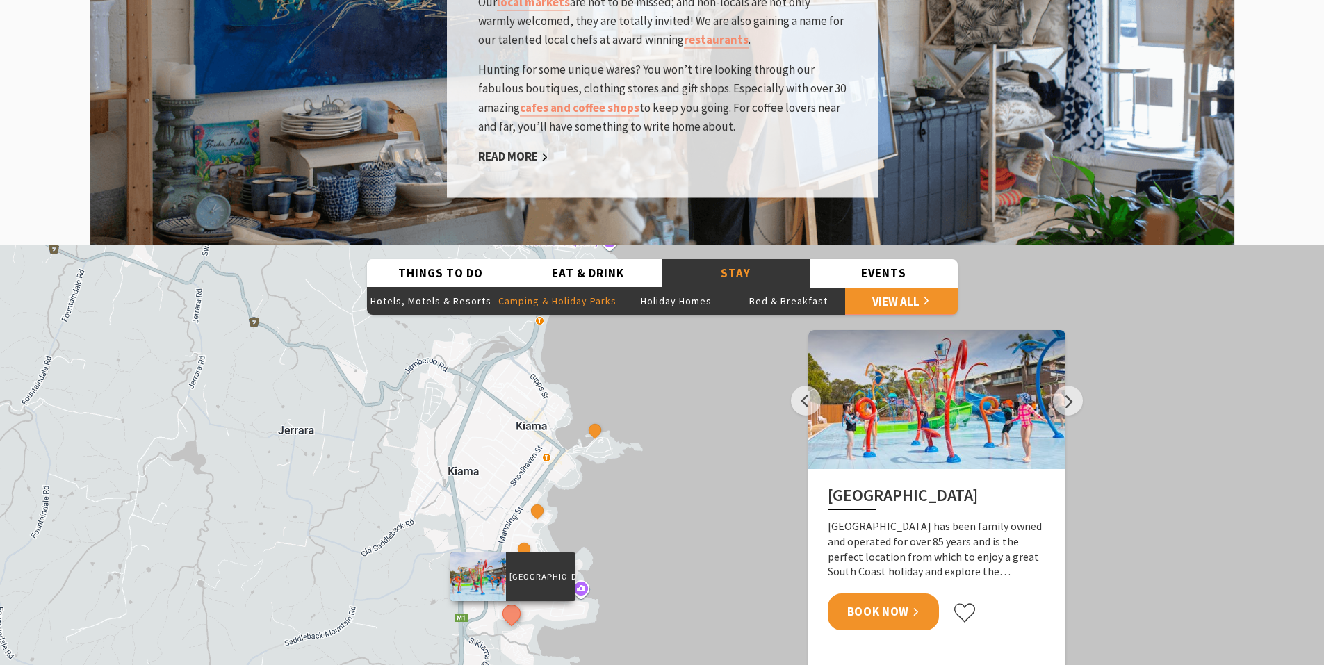
click at [895, 594] on link "Book Now" at bounding box center [884, 612] width 112 height 37
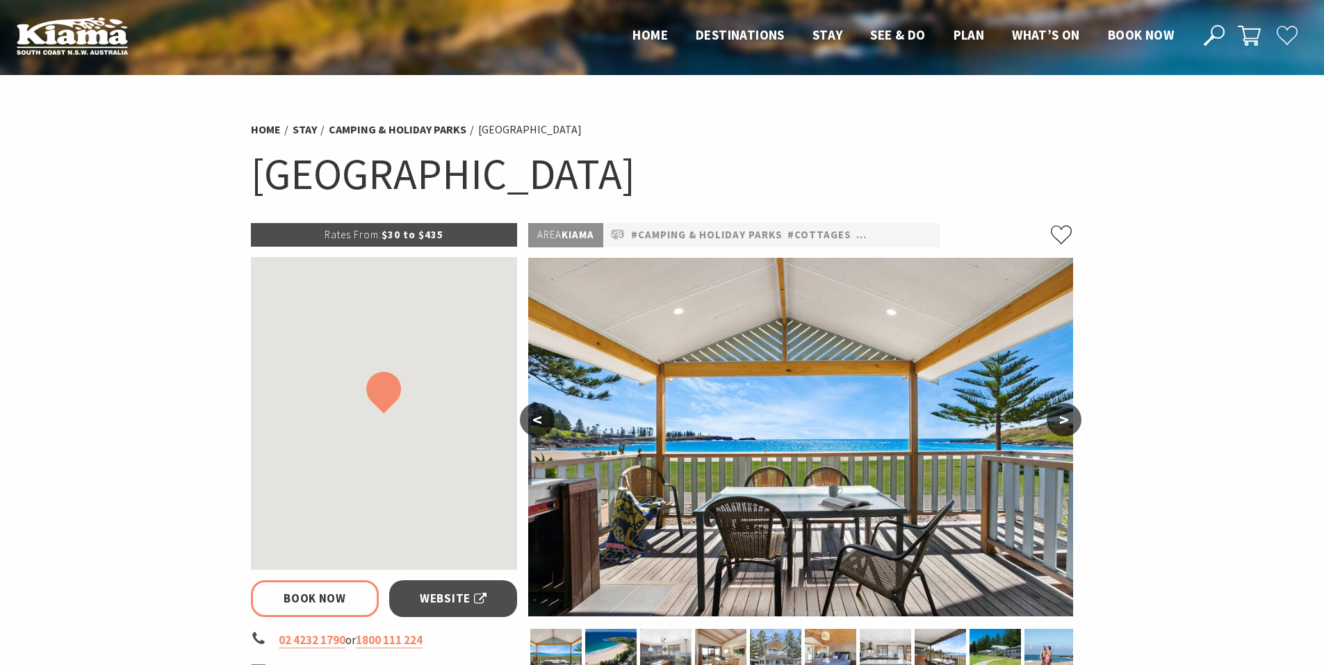
select select "2"
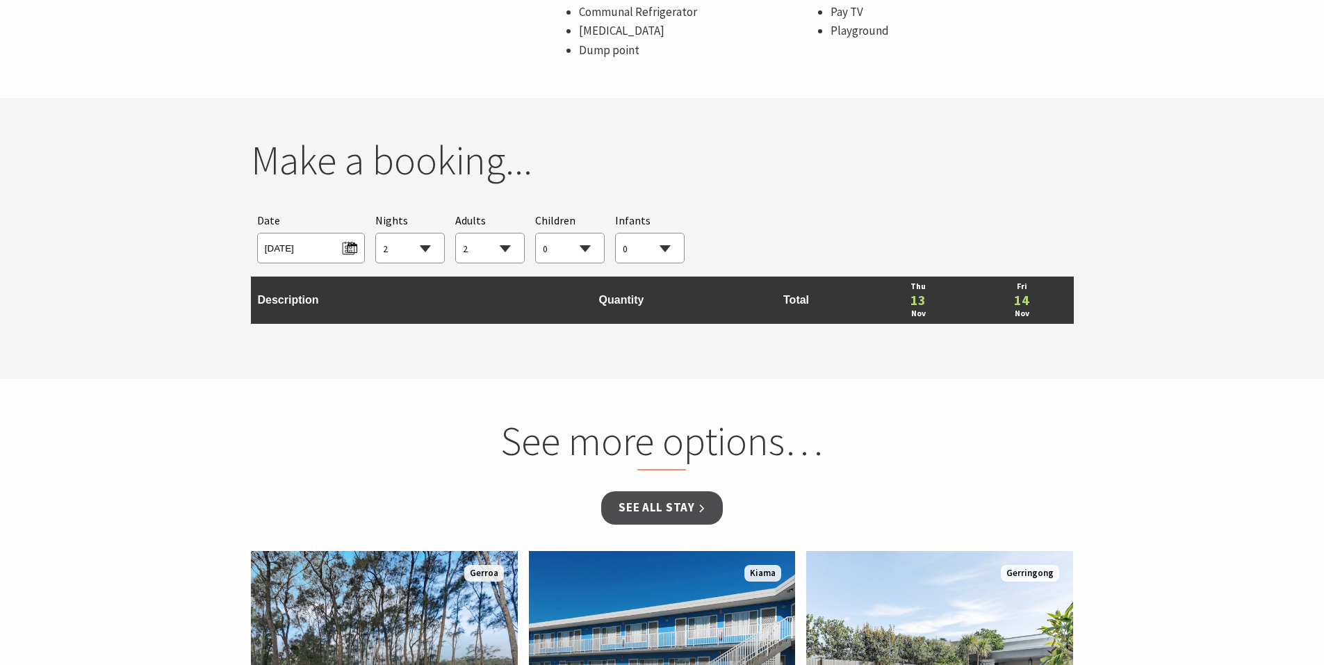
scroll to position [1182, 0]
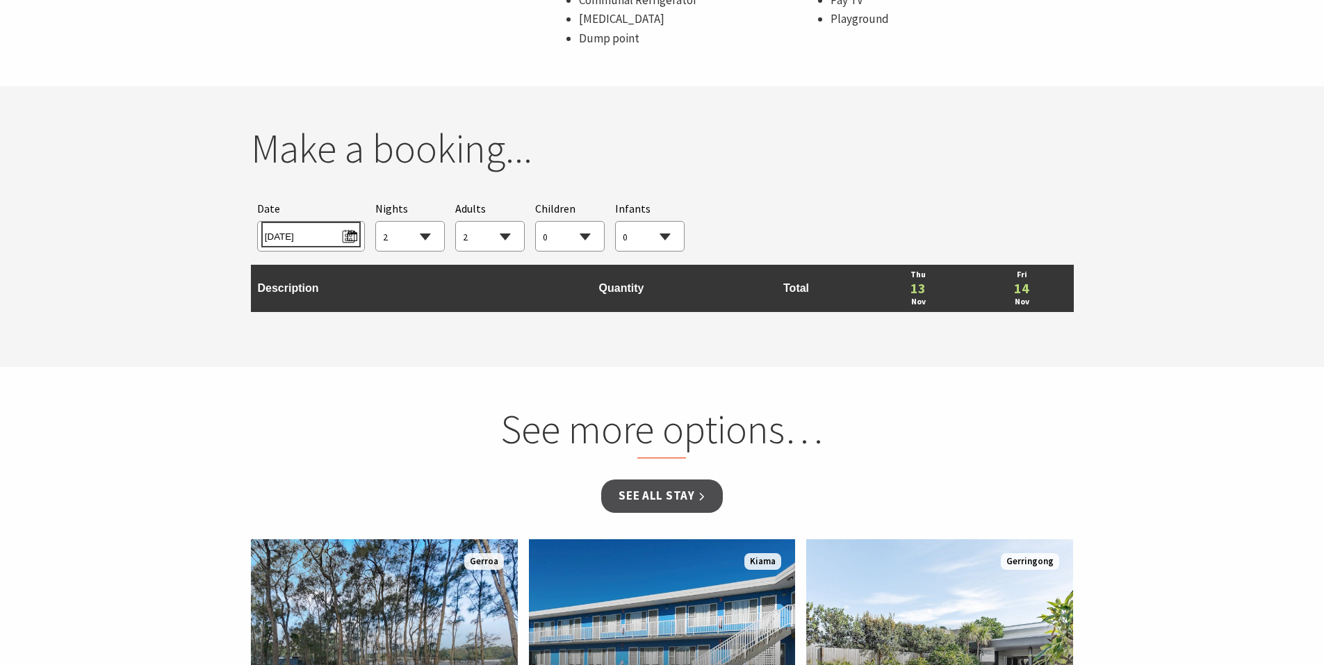
click at [350, 240] on span "[DATE]" at bounding box center [311, 234] width 92 height 19
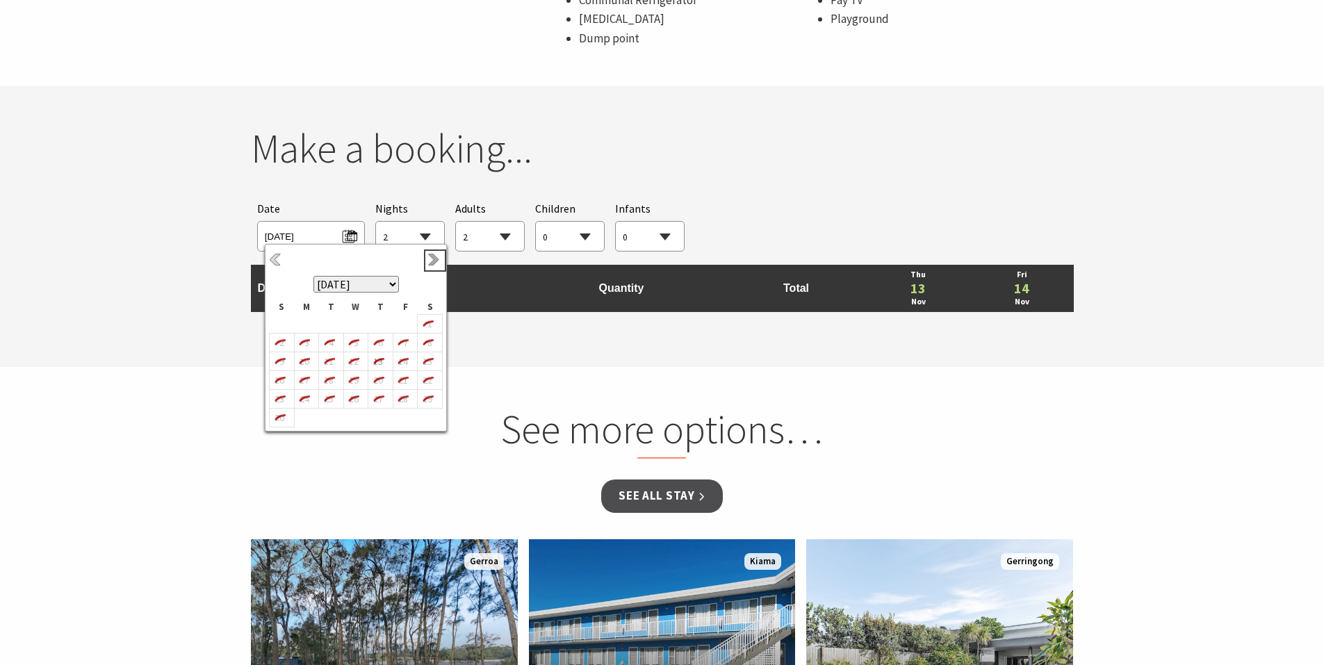
click at [431, 258] on link "Next" at bounding box center [434, 260] width 15 height 15
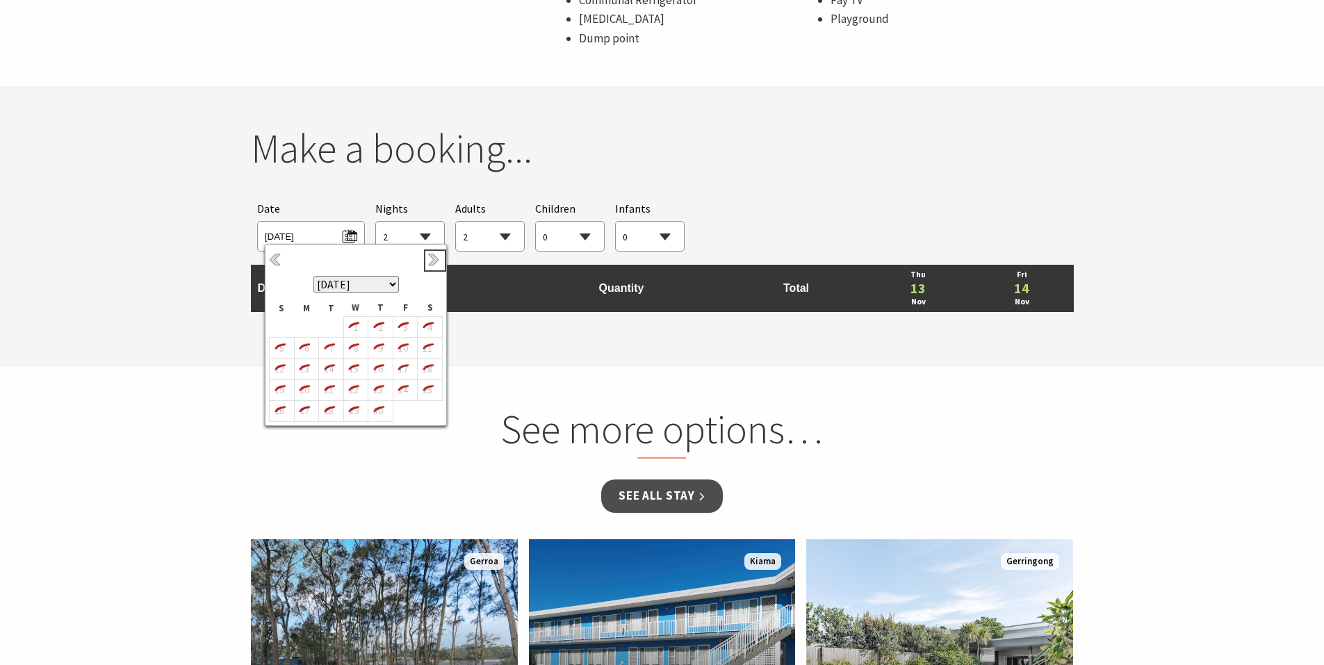
click at [431, 258] on link "Next" at bounding box center [434, 260] width 15 height 15
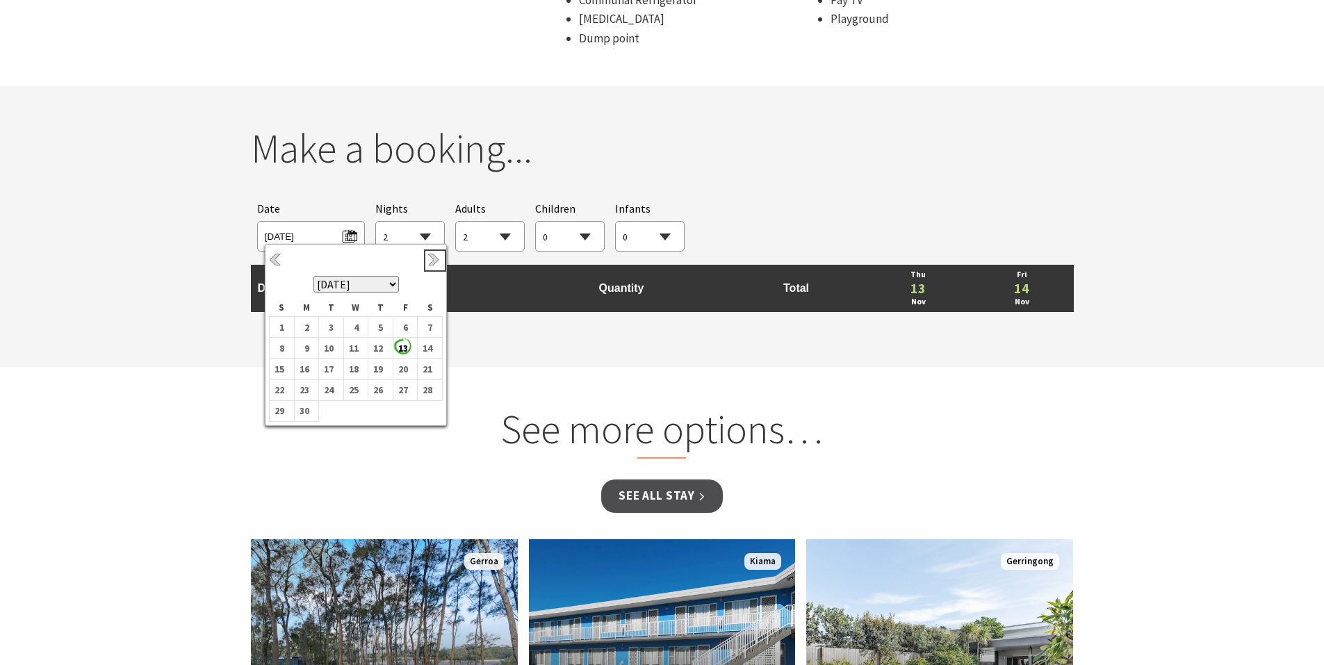
click at [431, 258] on link "Next" at bounding box center [434, 260] width 15 height 15
click at [275, 256] on link "Previous" at bounding box center [276, 260] width 15 height 15
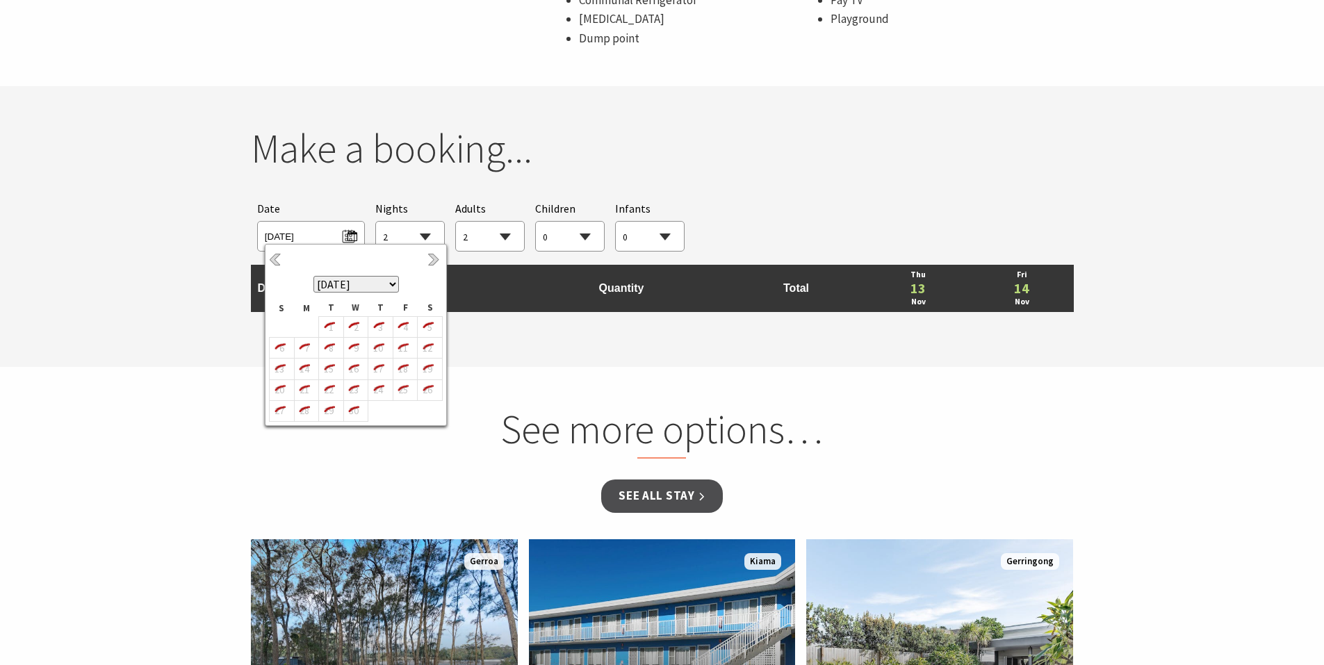
click at [275, 256] on link "Previous" at bounding box center [276, 260] width 15 height 15
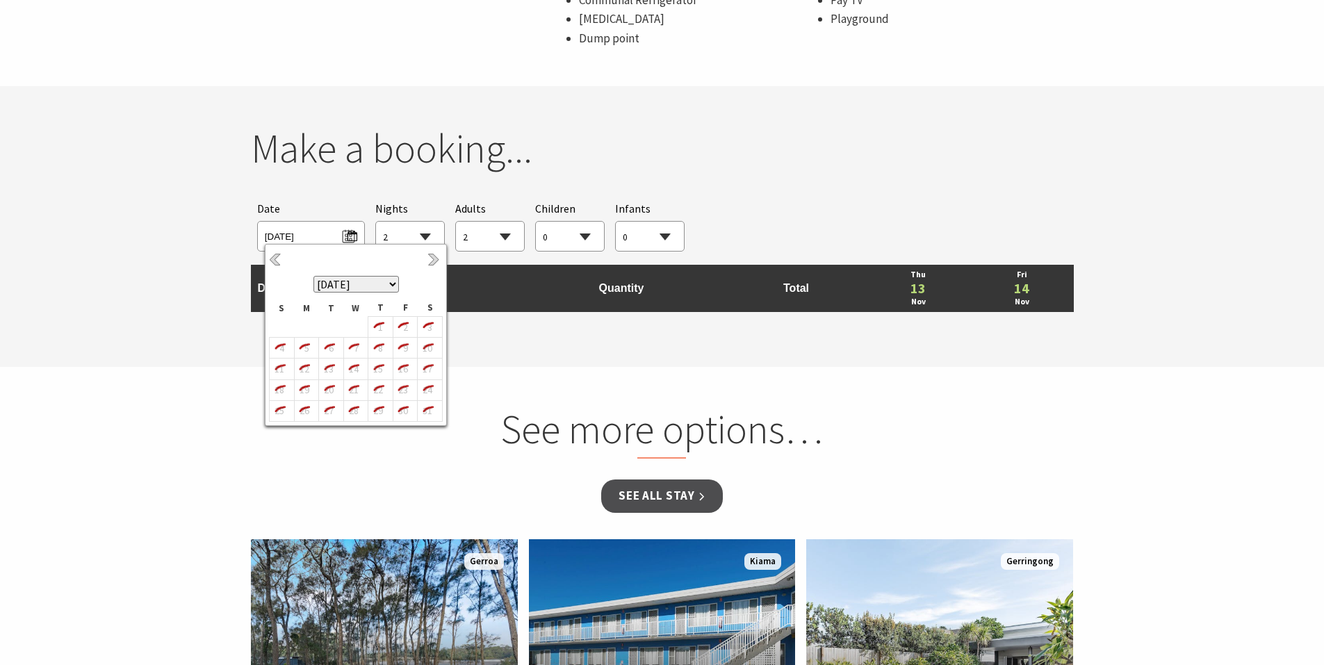
click at [193, 261] on section "You currently don't have any items in your cart Make a booking... Searching for…" at bounding box center [662, 226] width 1324 height 281
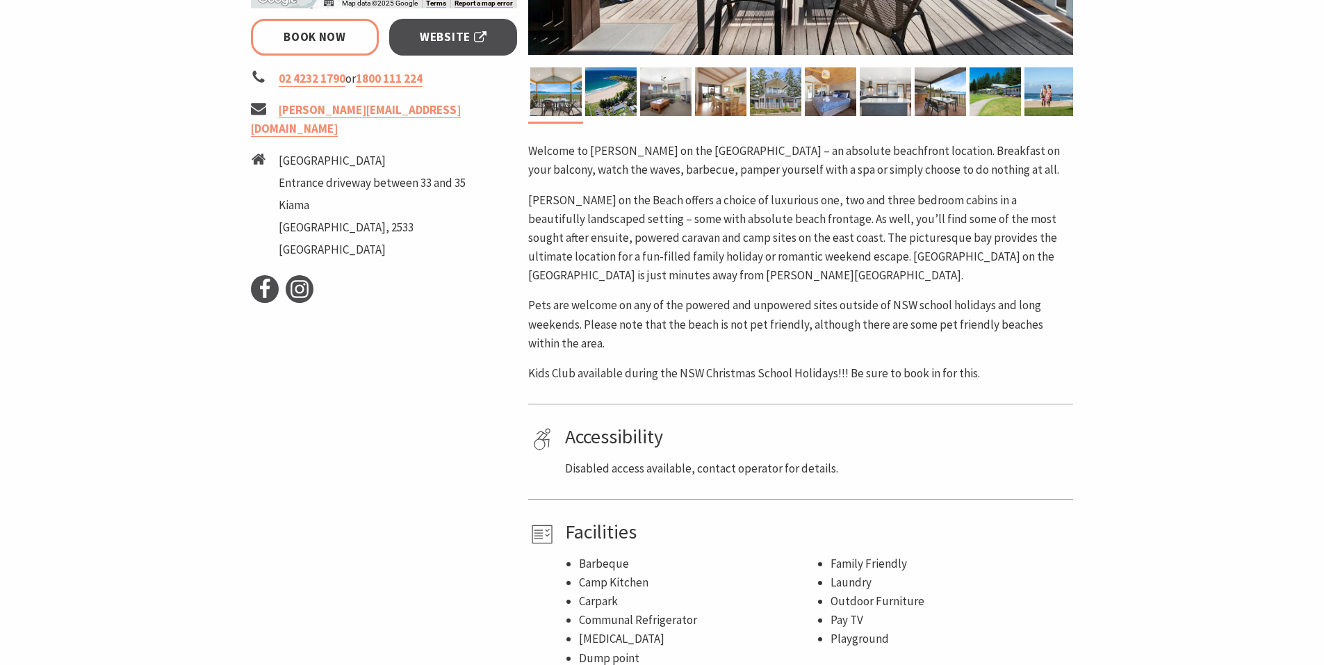
scroll to position [348, 0]
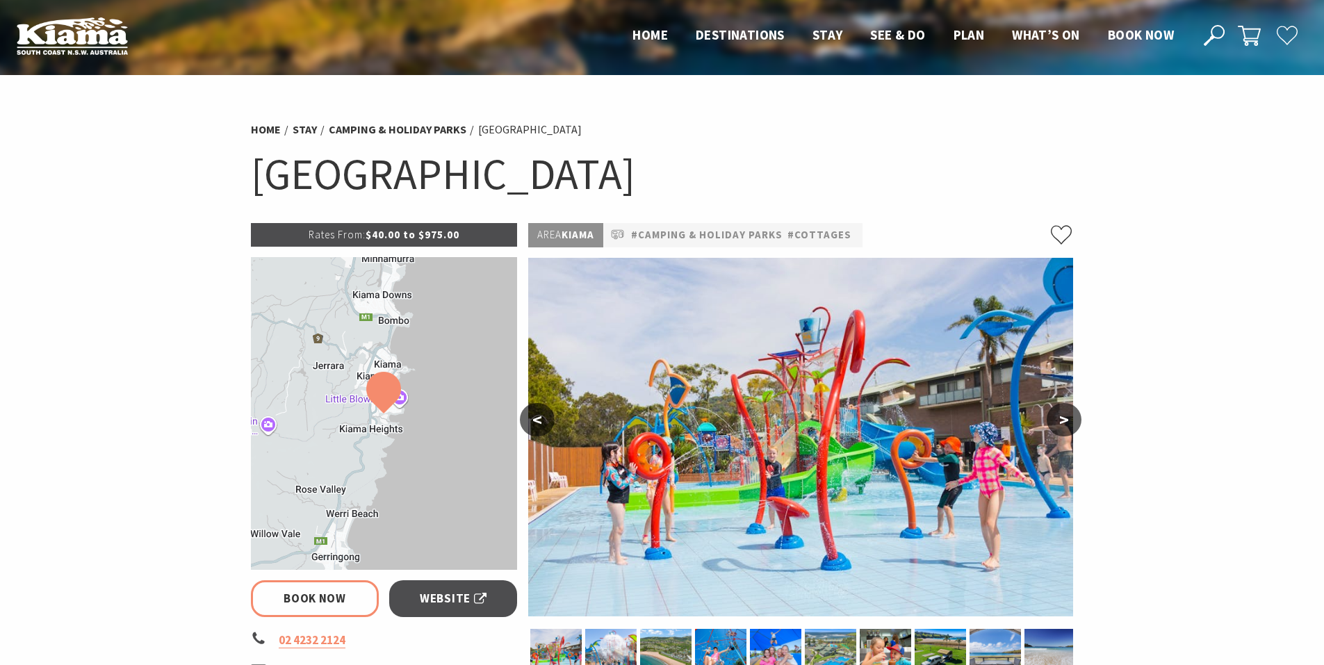
select select "2"
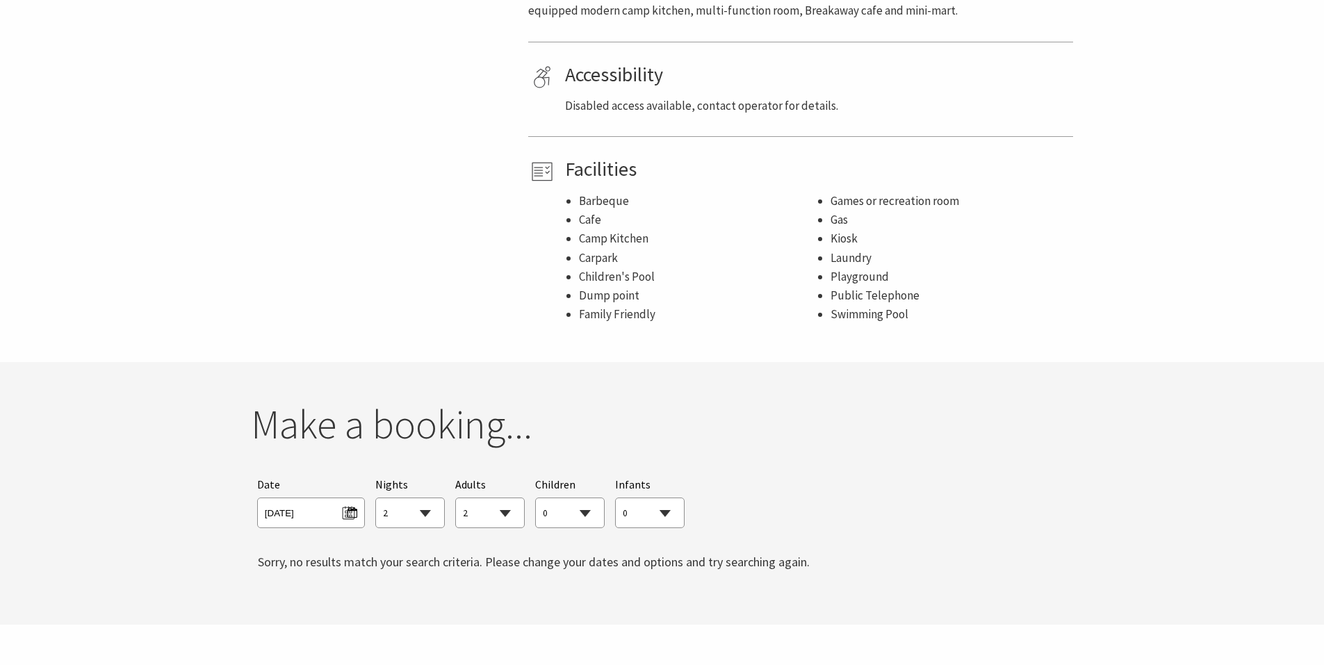
scroll to position [1182, 0]
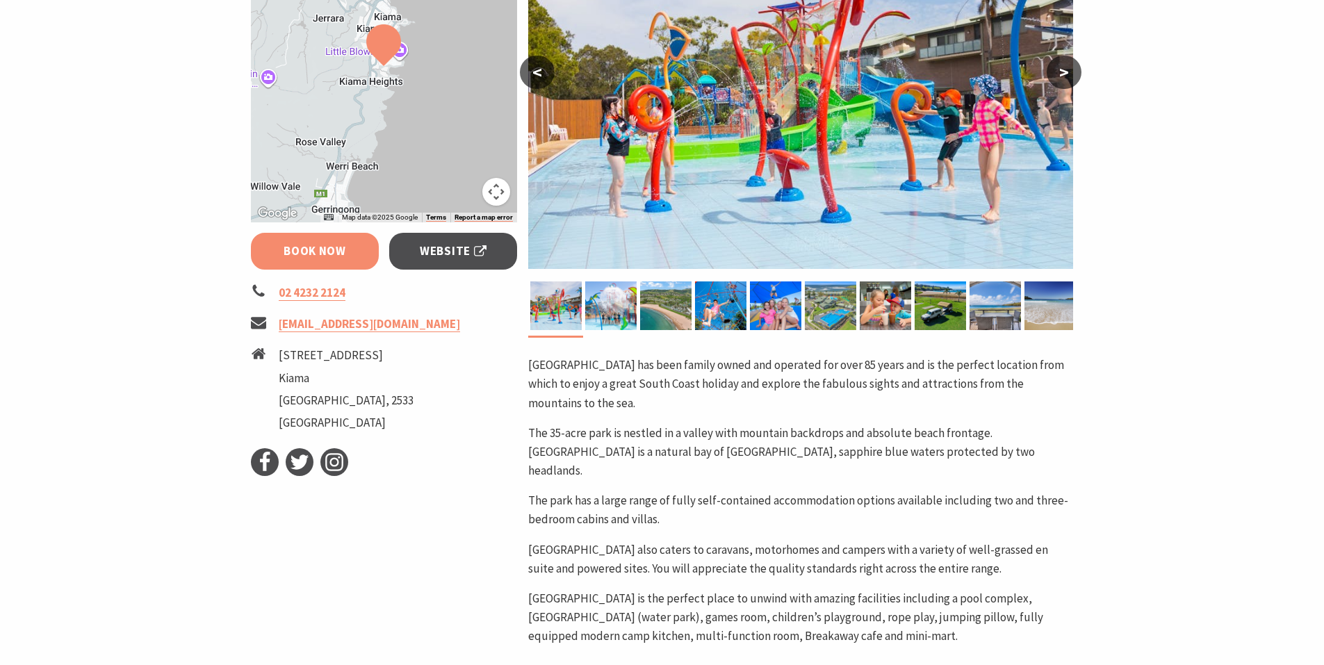
click at [325, 250] on link "Book Now" at bounding box center [315, 251] width 129 height 37
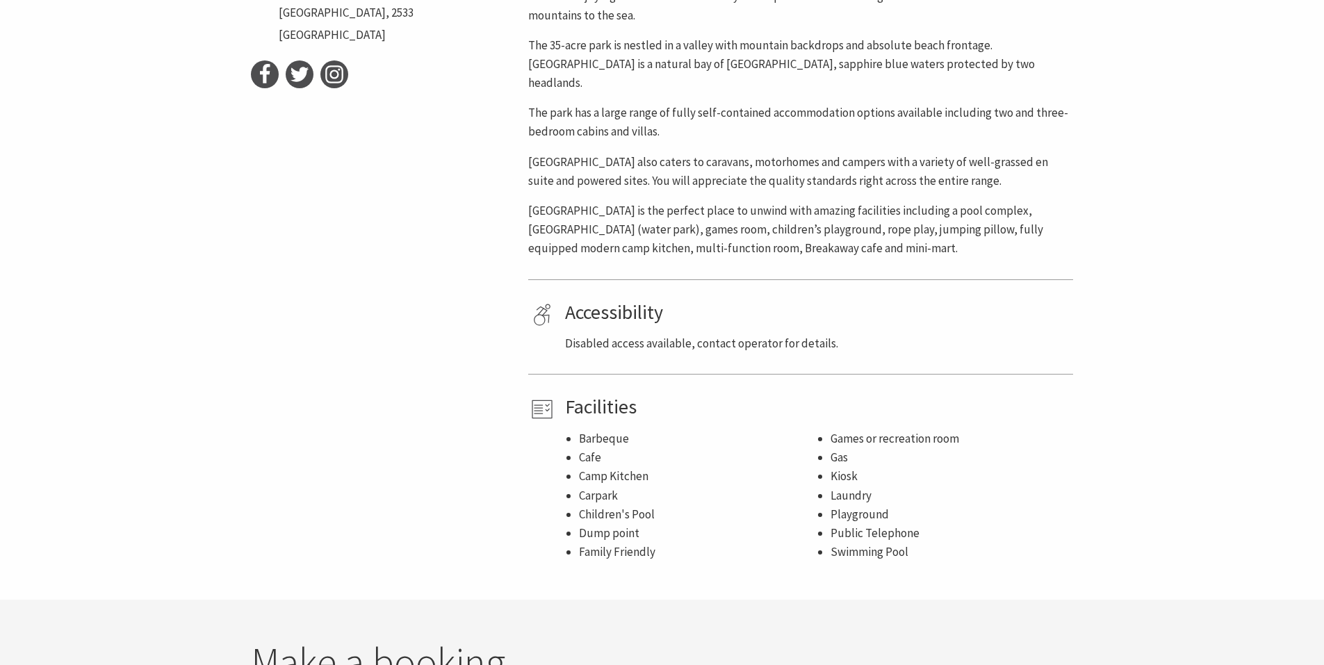
scroll to position [482, 0]
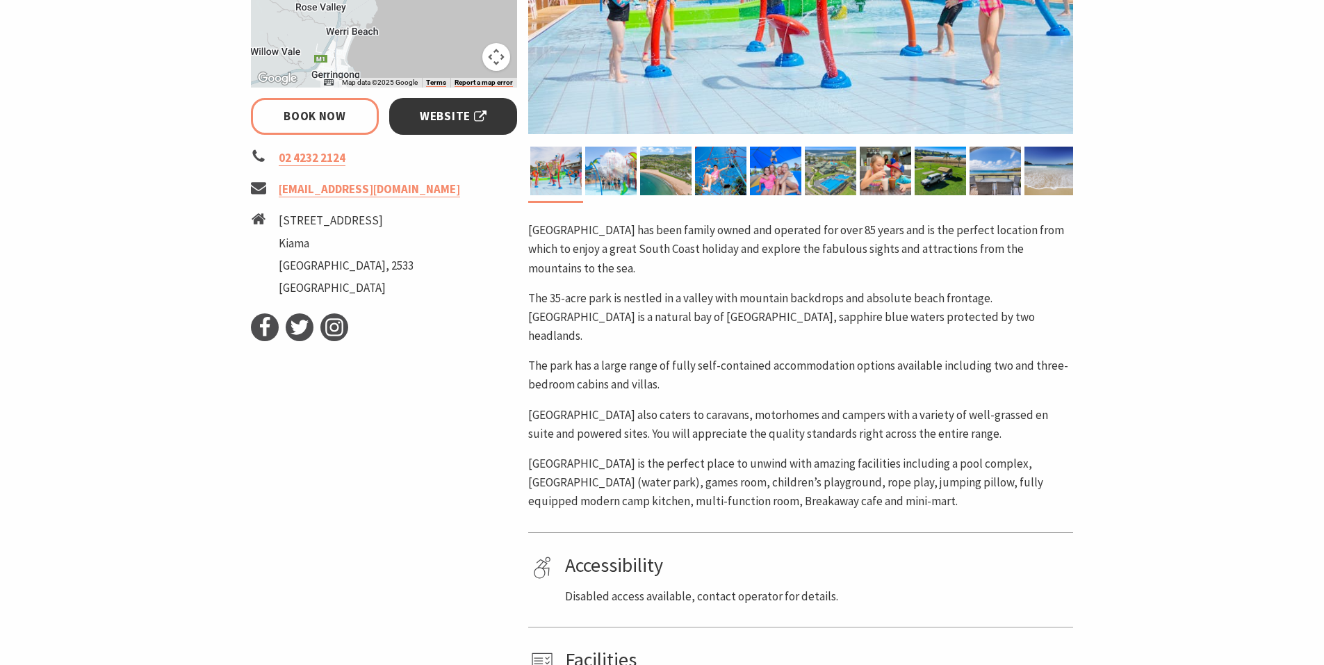
click at [463, 100] on link "Website" at bounding box center [453, 116] width 129 height 37
